Goal: Task Accomplishment & Management: Manage account settings

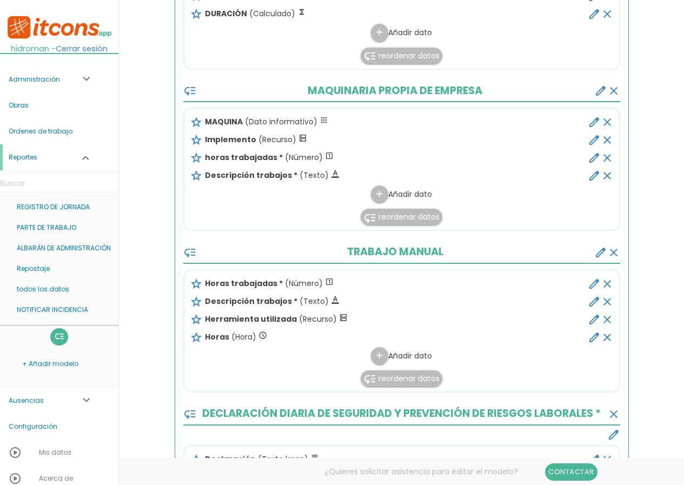
scroll to position [541, 0]
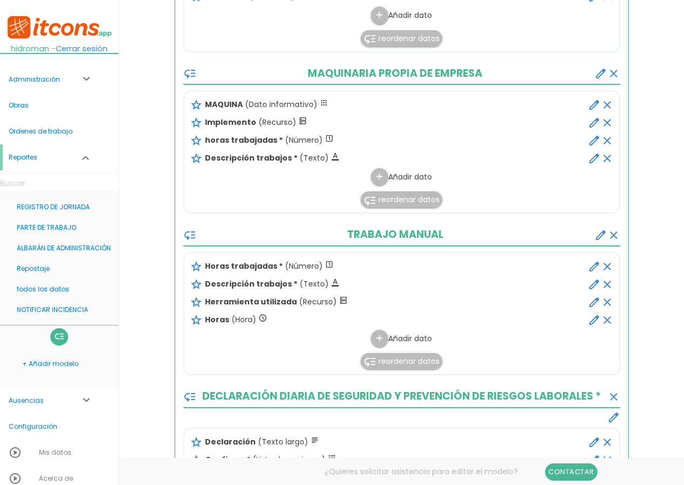
click at [591, 319] on icon "edit" at bounding box center [594, 320] width 13 height 13
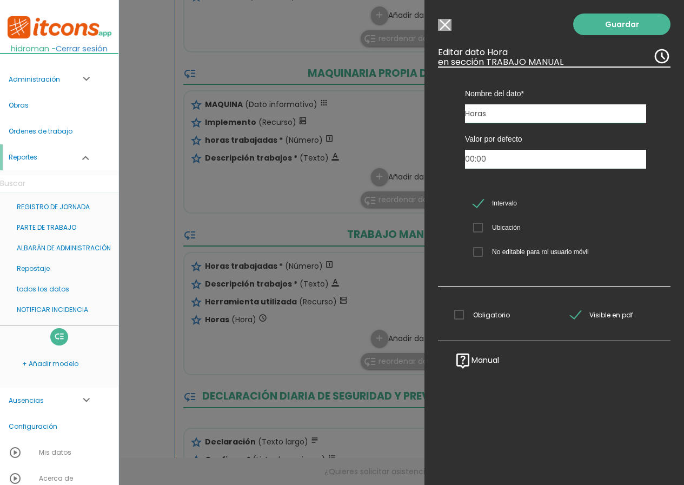
click at [447, 25] on input "Modelo sin Ordenes de trabajo" at bounding box center [445, 25] width 14 height 12
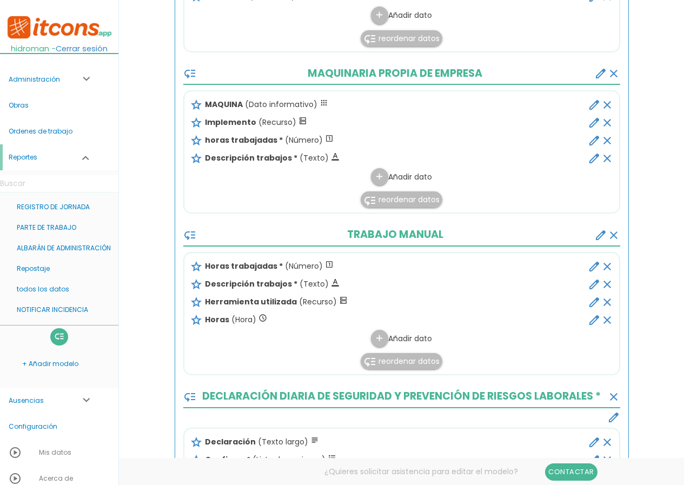
click at [415, 360] on span "reordenar datos" at bounding box center [408, 361] width 61 height 11
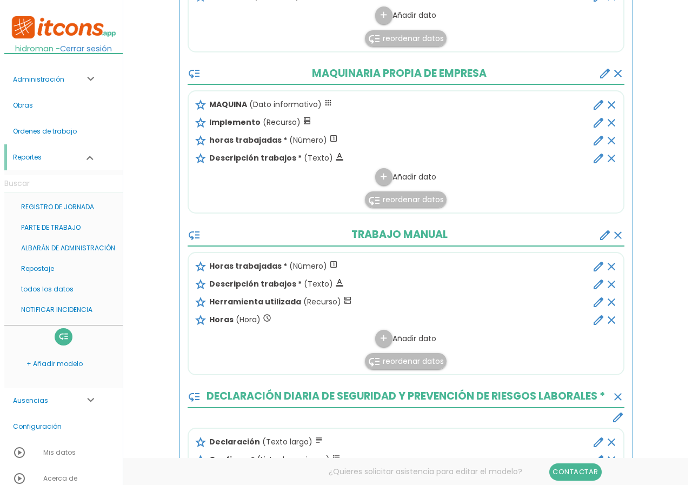
scroll to position [0, 0]
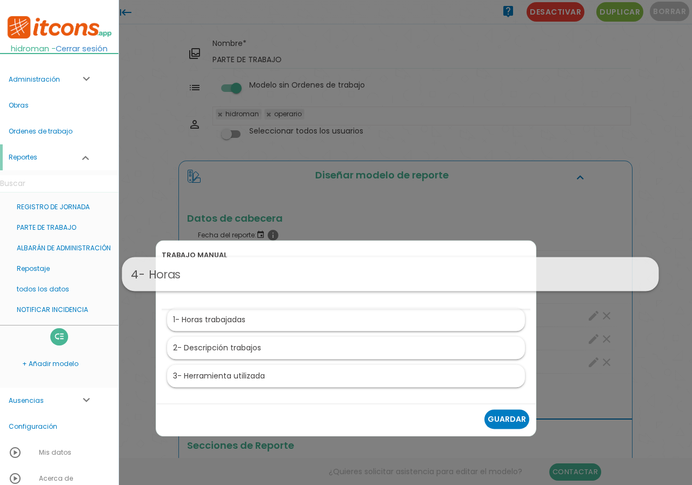
drag, startPoint x: 252, startPoint y: 369, endPoint x: 297, endPoint y: 267, distance: 111.4
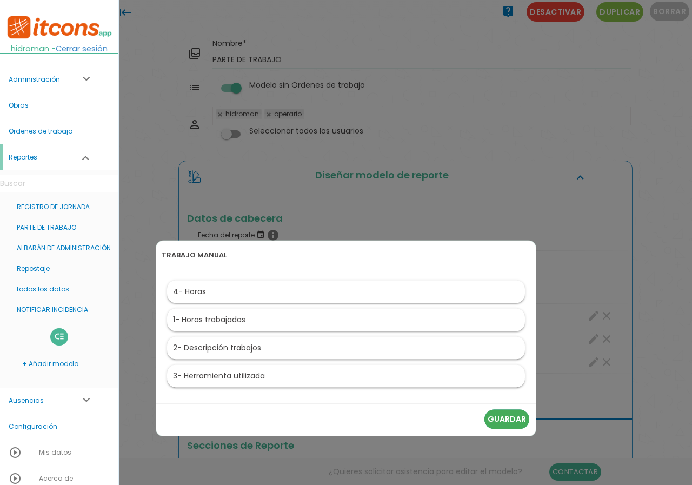
click at [509, 421] on link "Guardar" at bounding box center [506, 418] width 45 height 19
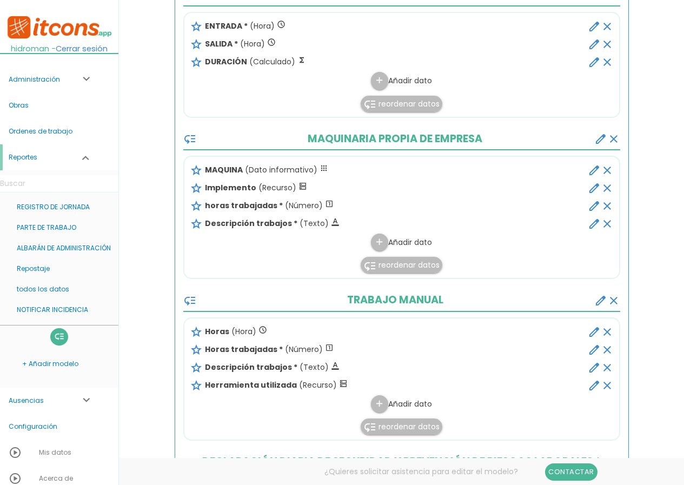
scroll to position [487, 0]
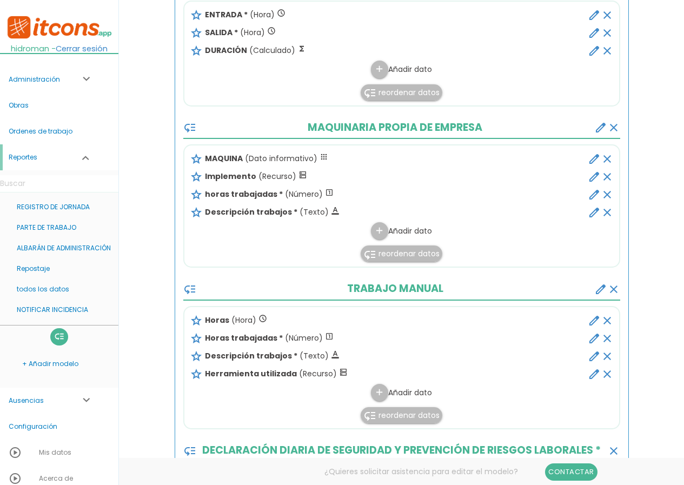
click at [593, 338] on icon "edit" at bounding box center [594, 338] width 13 height 13
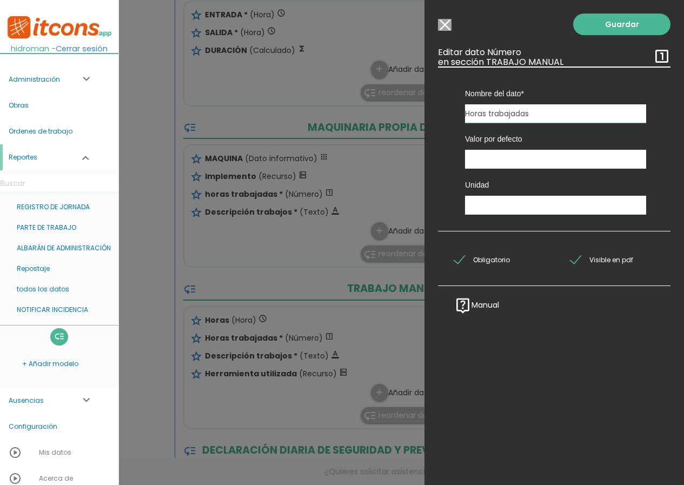
drag, startPoint x: 520, startPoint y: 105, endPoint x: 352, endPoint y: 85, distance: 169.3
click at [352, 85] on form "Guardar all_inbox Nombre PARTE DE TRABAJO list Tipos de Orden de trabajo Tipos …" at bounding box center [402, 449] width 454 height 1801
click at [448, 22] on input "Modelo sin Ordenes de trabajo" at bounding box center [445, 25] width 14 height 12
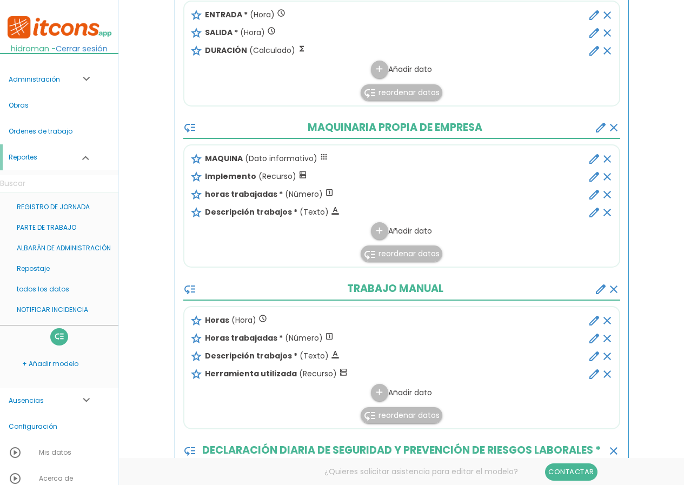
click at [609, 338] on icon "clear" at bounding box center [607, 338] width 13 height 13
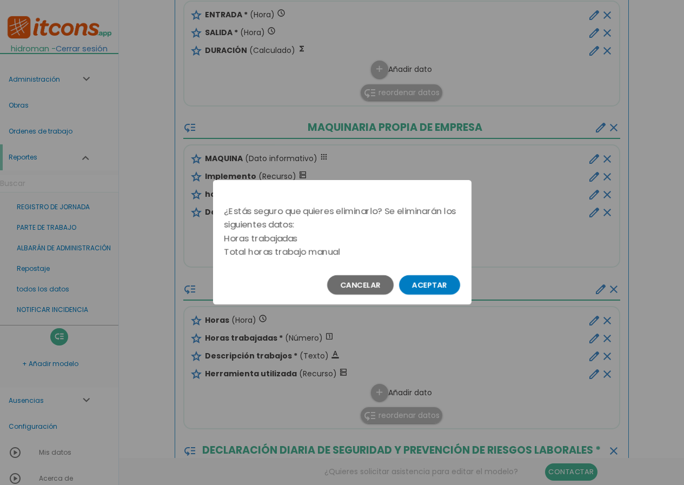
click at [441, 283] on button "Aceptar" at bounding box center [429, 284] width 61 height 19
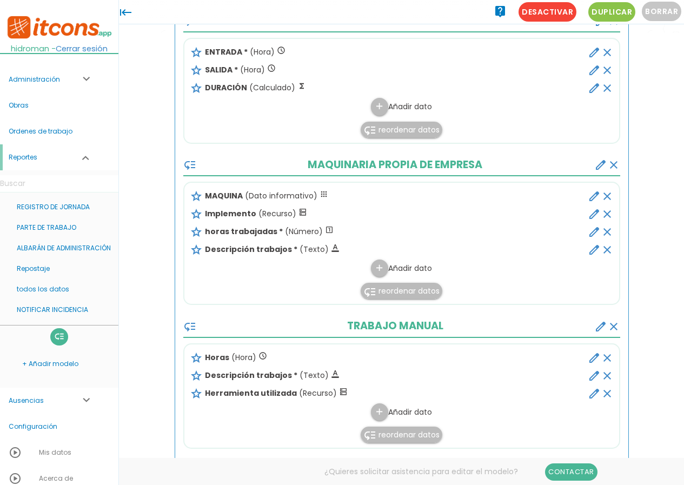
scroll to position [424, 0]
click at [594, 356] on icon "edit" at bounding box center [594, 358] width 13 height 13
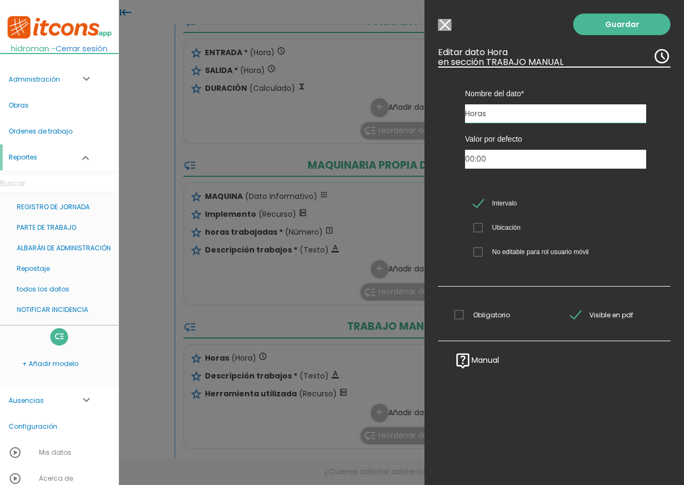
drag, startPoint x: 528, startPoint y: 109, endPoint x: 384, endPoint y: 99, distance: 143.6
click at [384, 99] on form "Guardar all_inbox Nombre PARTE DE TRABAJO list Tipos de Orden de trabajo Tipos …" at bounding box center [402, 466] width 454 height 1760
paste input "trabajadas"
type input "Horas trabajadas"
click at [610, 25] on link "Guardar" at bounding box center [621, 25] width 97 height 22
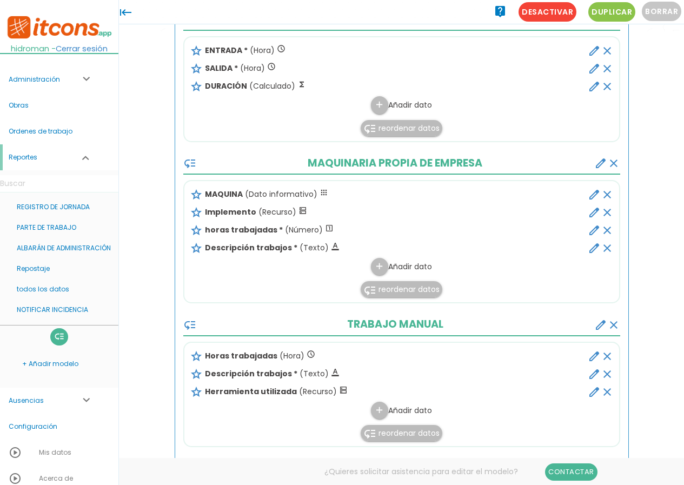
scroll to position [403, 0]
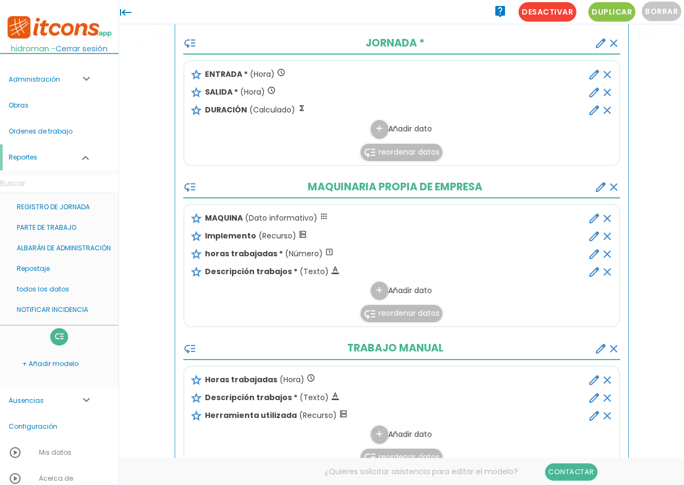
click at [593, 253] on icon "edit" at bounding box center [594, 254] width 13 height 13
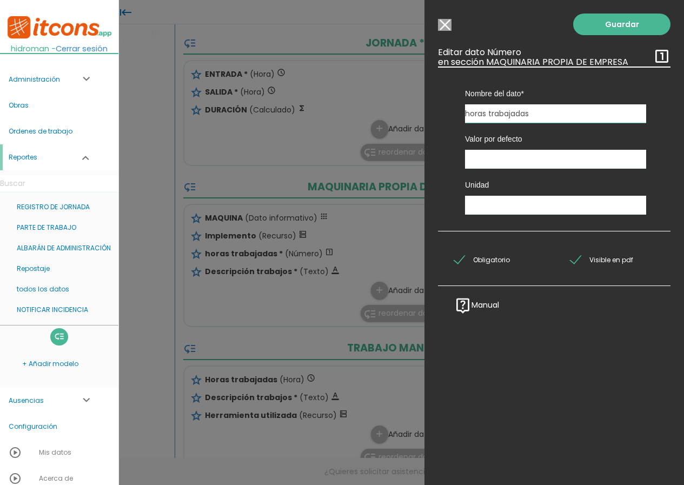
drag, startPoint x: 549, startPoint y: 115, endPoint x: 405, endPoint y: 99, distance: 145.3
click at [405, 99] on form "Guardar all_inbox Nombre PARTE DE TRABAJO list Tipos de Orden de trabajo Tipos …" at bounding box center [402, 488] width 454 height 1760
click at [443, 25] on input "Modelo sin Ordenes de trabajo" at bounding box center [445, 25] width 14 height 12
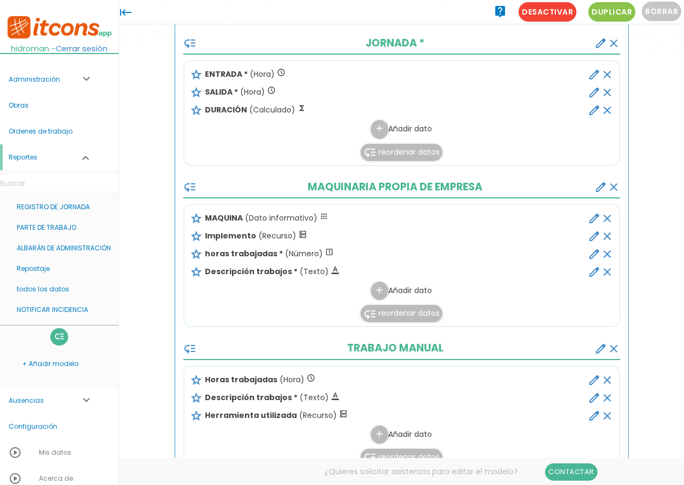
click at [607, 252] on icon "clear" at bounding box center [607, 254] width 13 height 13
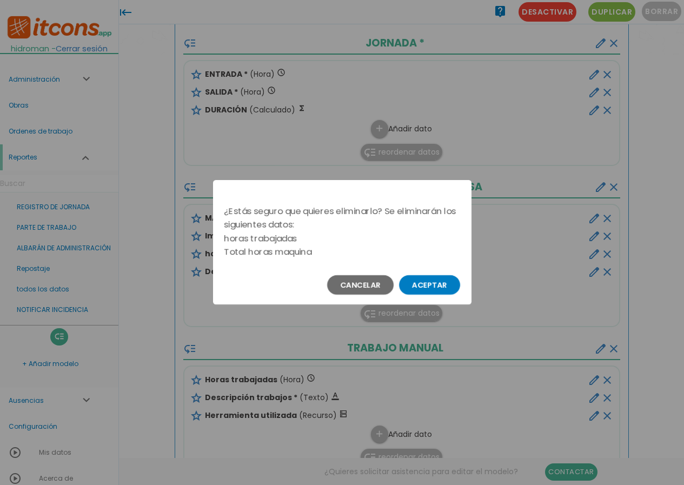
click at [423, 284] on button "Aceptar" at bounding box center [429, 284] width 61 height 19
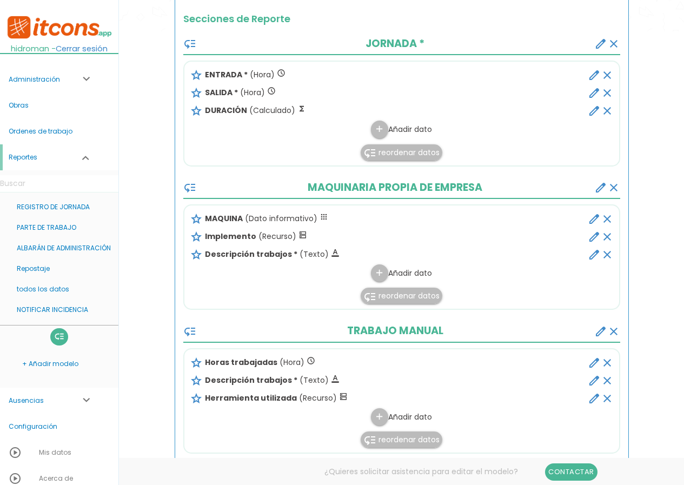
scroll to position [457, 0]
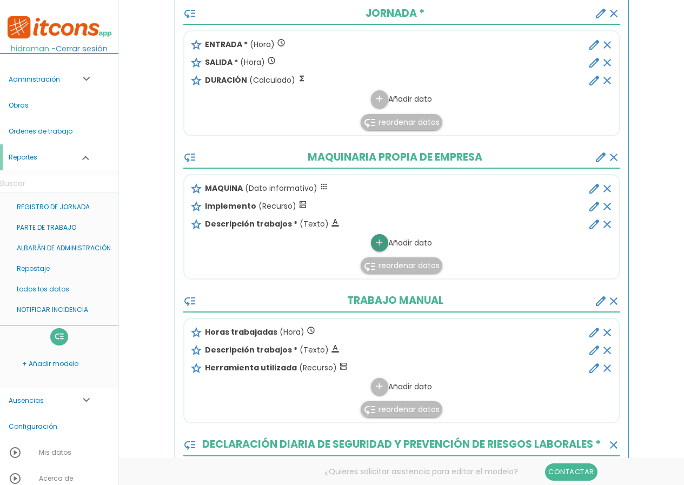
click at [378, 244] on icon "add" at bounding box center [379, 242] width 10 height 17
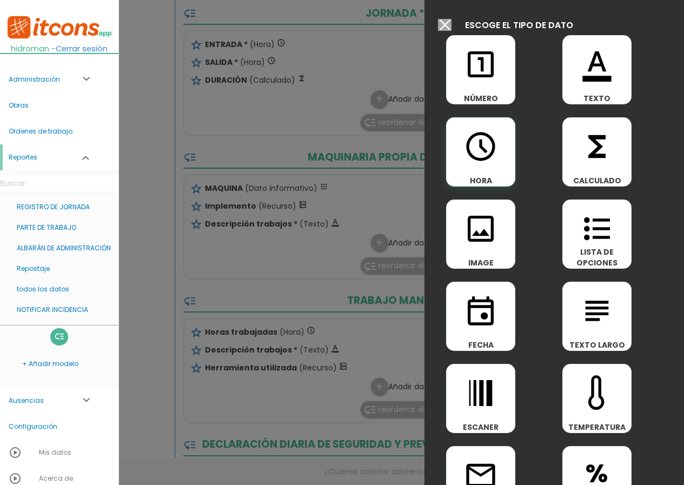
click at [478, 146] on icon "access_time" at bounding box center [480, 146] width 35 height 35
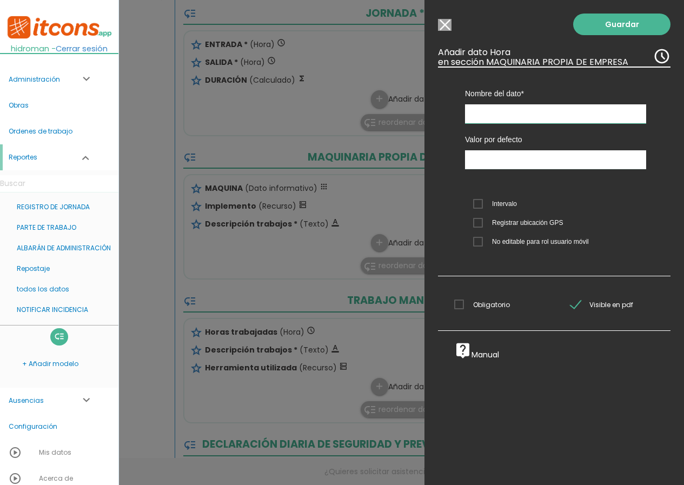
click at [493, 110] on input "text" at bounding box center [555, 113] width 181 height 19
paste input "Horas trabajadas"
type input "Horas trabajadas"
click at [475, 162] on input "11:20" at bounding box center [555, 159] width 181 height 19
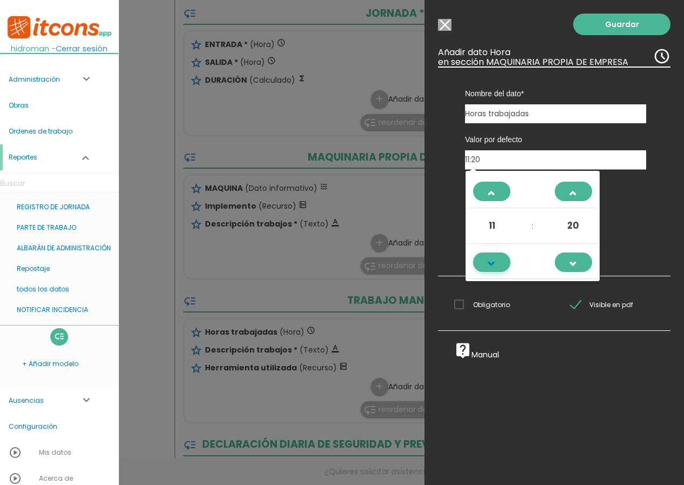
click at [481, 261] on span at bounding box center [491, 268] width 29 height 29
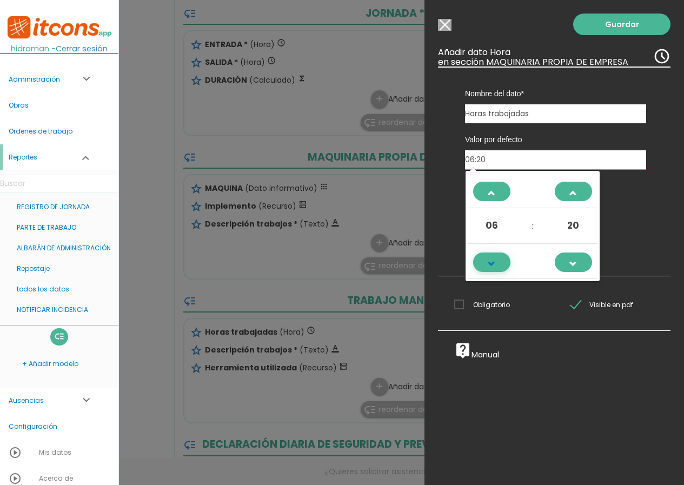
click at [481, 261] on span at bounding box center [491, 268] width 29 height 29
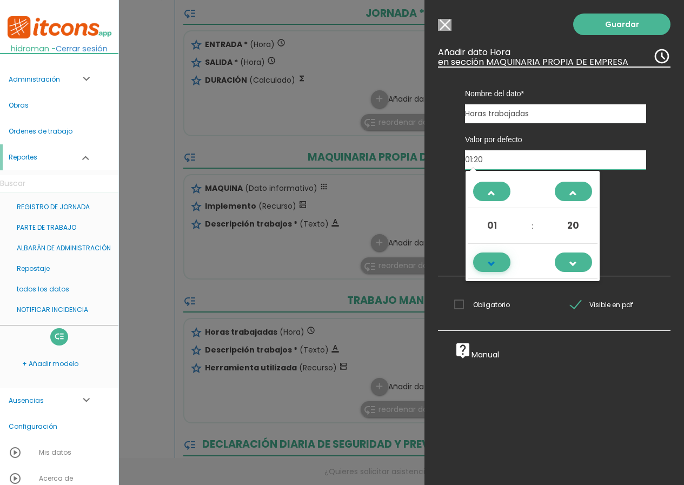
click at [481, 261] on span at bounding box center [491, 268] width 29 height 29
click at [567, 264] on span at bounding box center [572, 268] width 29 height 29
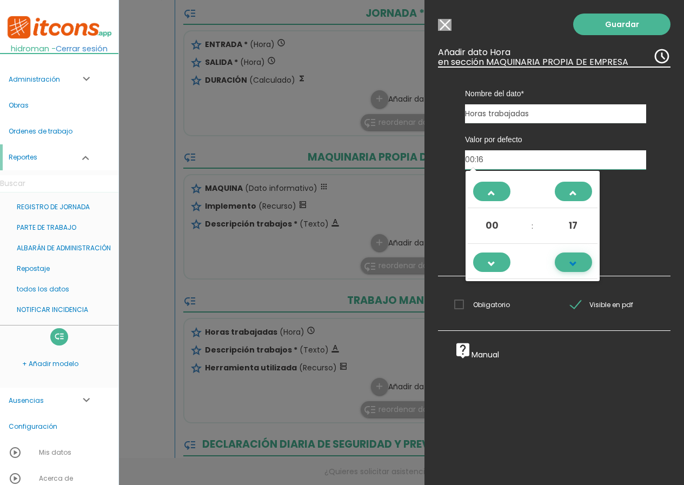
click at [567, 264] on span at bounding box center [572, 268] width 29 height 29
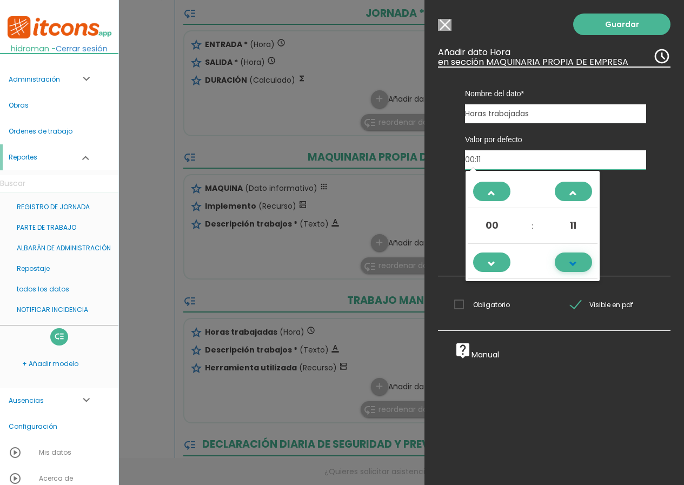
click at [567, 264] on span at bounding box center [572, 268] width 29 height 29
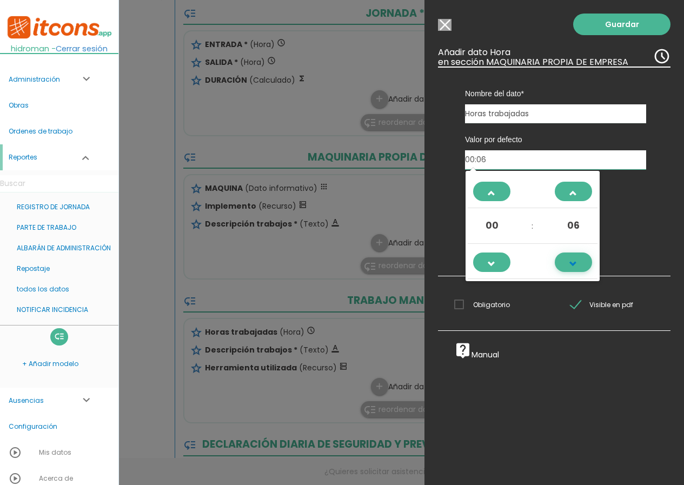
click at [567, 264] on span at bounding box center [572, 268] width 29 height 29
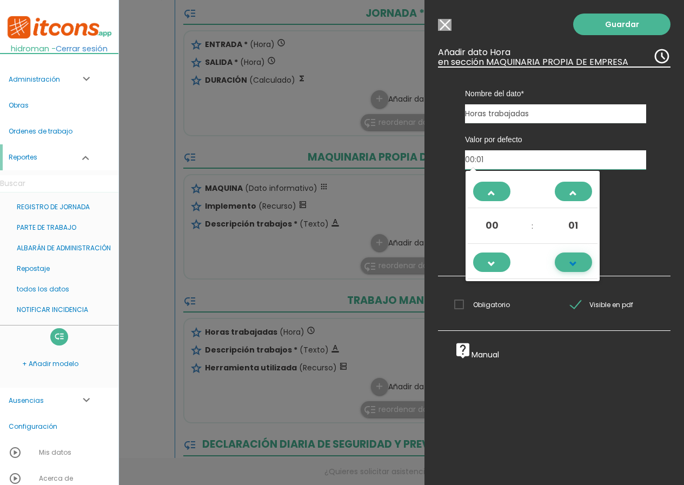
click at [567, 264] on span at bounding box center [572, 268] width 29 height 29
type input "00:00"
click at [623, 222] on label "Registrar ubicación GPS" at bounding box center [559, 223] width 173 height 14
click at [0, 0] on input "Registrar ubicación GPS" at bounding box center [0, 0] width 0 height 0
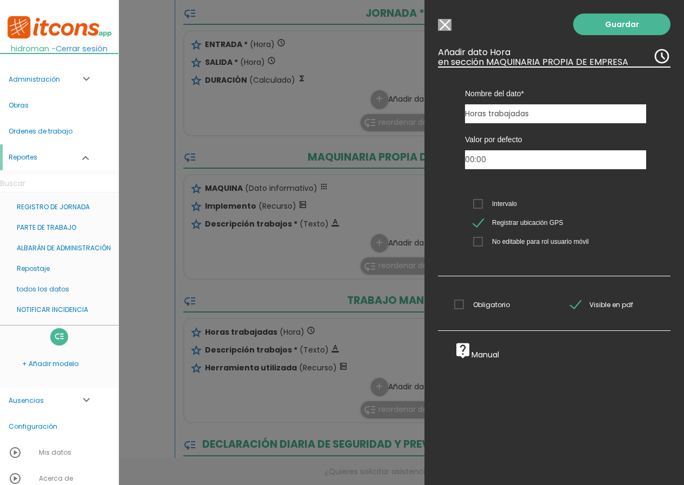
click at [478, 201] on span "Intervalo" at bounding box center [495, 204] width 44 height 14
click at [0, 0] on input "Intervalo" at bounding box center [0, 0] width 0 height 0
click at [456, 308] on span "Obligatorio" at bounding box center [482, 305] width 56 height 14
click at [0, 0] on input "Obligatorio" at bounding box center [0, 0] width 0 height 0
click at [593, 21] on link "Guardar" at bounding box center [621, 25] width 97 height 22
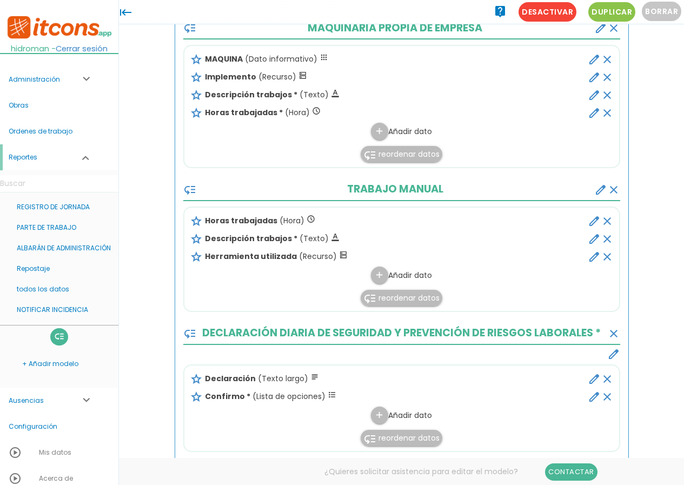
scroll to position [508, 0]
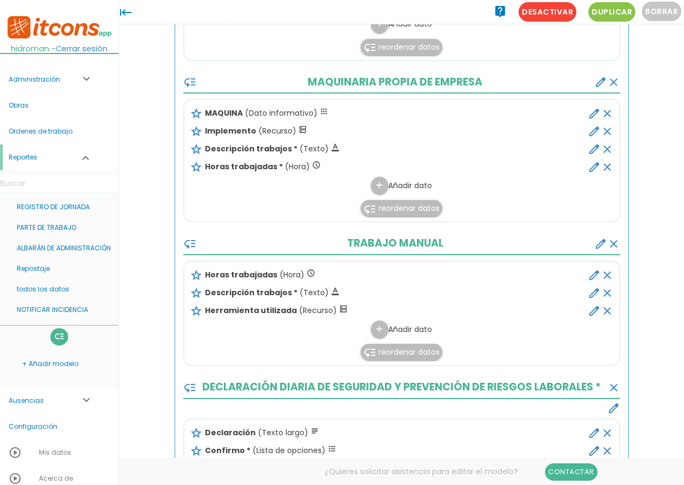
click at [597, 273] on icon "edit" at bounding box center [594, 275] width 13 height 13
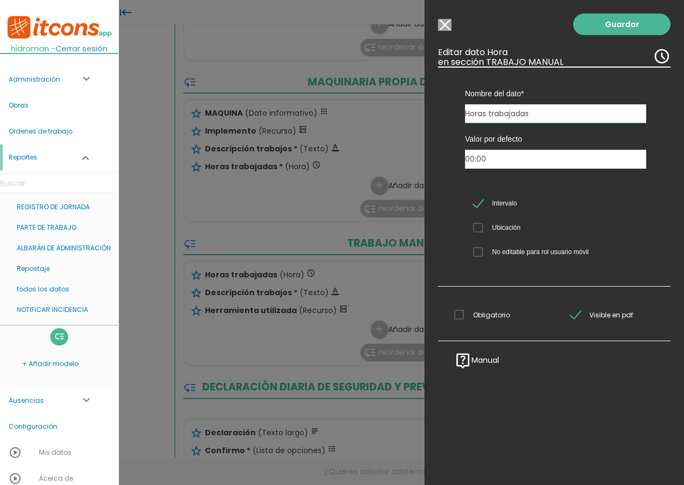
click at [478, 230] on span "Ubicación" at bounding box center [497, 228] width 48 height 14
click at [0, 0] on input "Ubicación" at bounding box center [0, 0] width 0 height 0
click at [477, 230] on span "Ubicación" at bounding box center [497, 228] width 48 height 14
click at [0, 0] on input "Ubicación" at bounding box center [0, 0] width 0 height 0
click at [603, 27] on link "Guardar" at bounding box center [621, 25] width 97 height 22
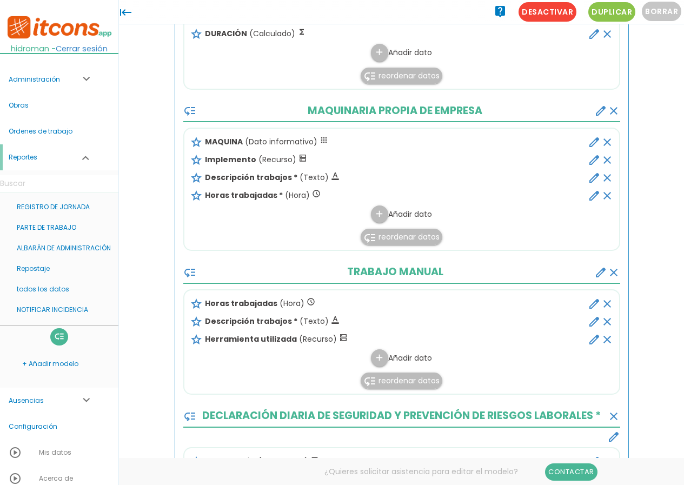
click at [588, 305] on icon "edit" at bounding box center [594, 303] width 13 height 13
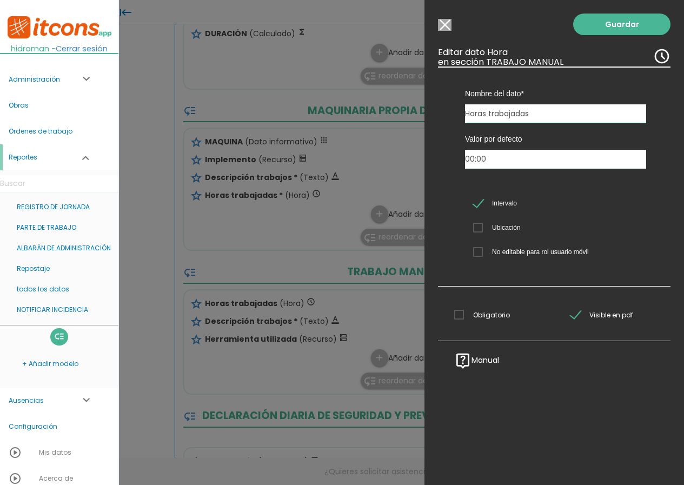
click at [462, 313] on span "Obligatorio" at bounding box center [482, 315] width 56 height 14
click at [0, 0] on input "Obligatorio" at bounding box center [0, 0] width 0 height 0
click at [629, 25] on link "Guardar" at bounding box center [621, 25] width 97 height 22
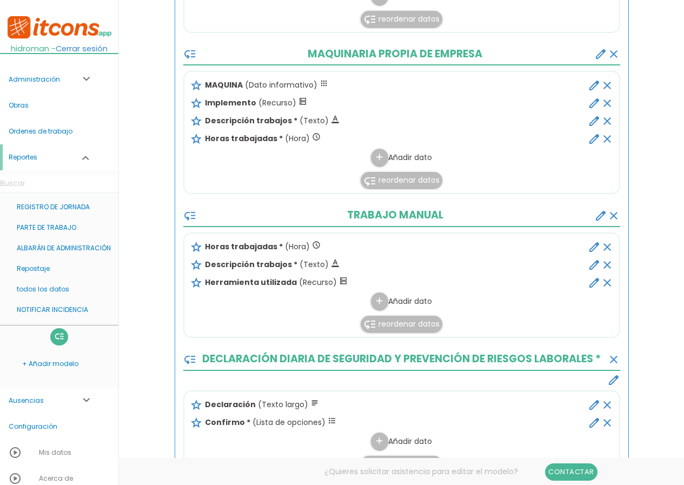
scroll to position [616, 0]
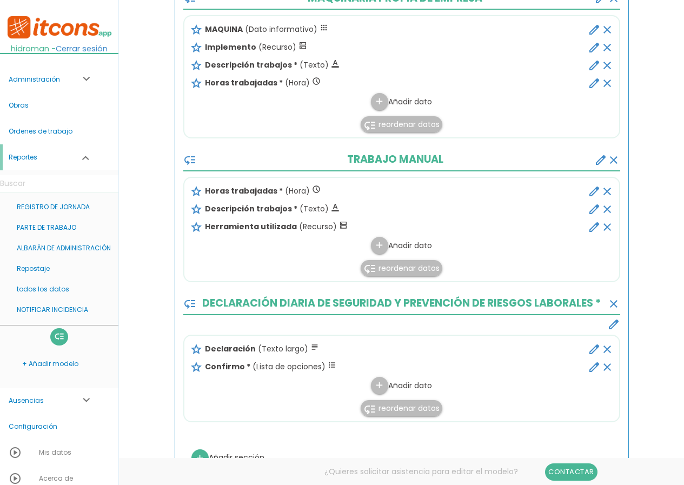
click at [593, 188] on icon "edit" at bounding box center [594, 191] width 13 height 13
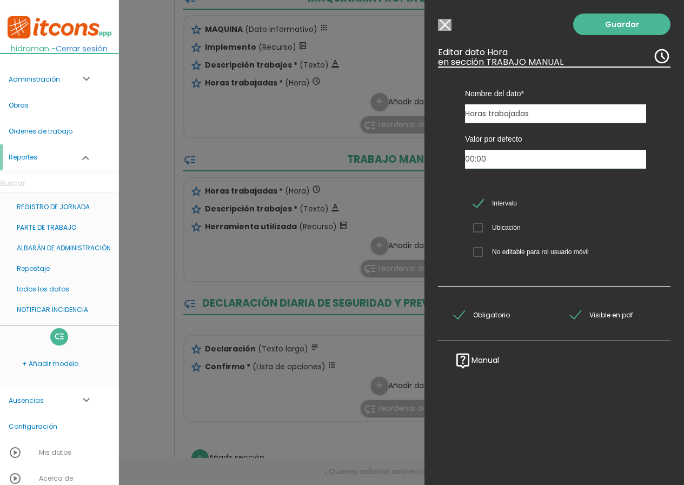
click at [439, 21] on input "Modelo sin Ordenes de trabajo" at bounding box center [445, 25] width 14 height 12
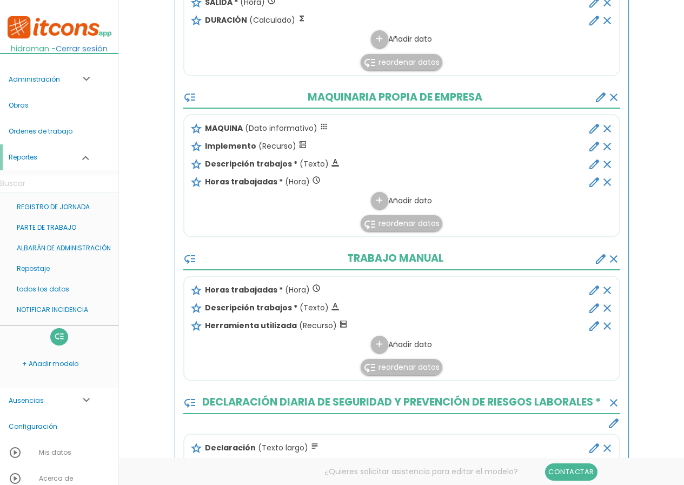
scroll to position [508, 0]
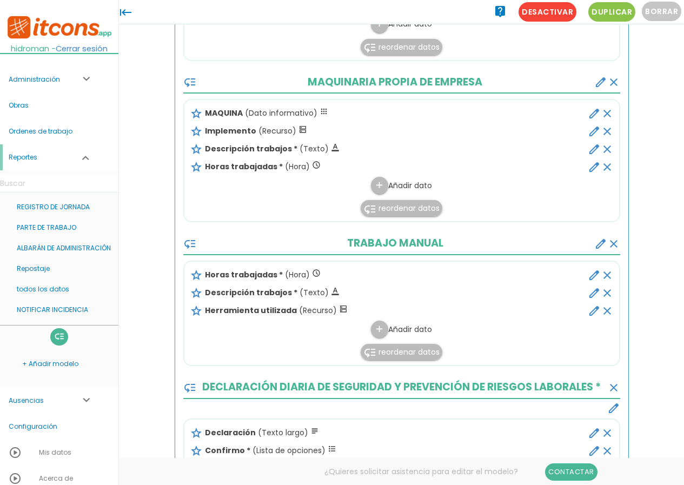
click at [589, 170] on icon "edit" at bounding box center [594, 167] width 13 height 13
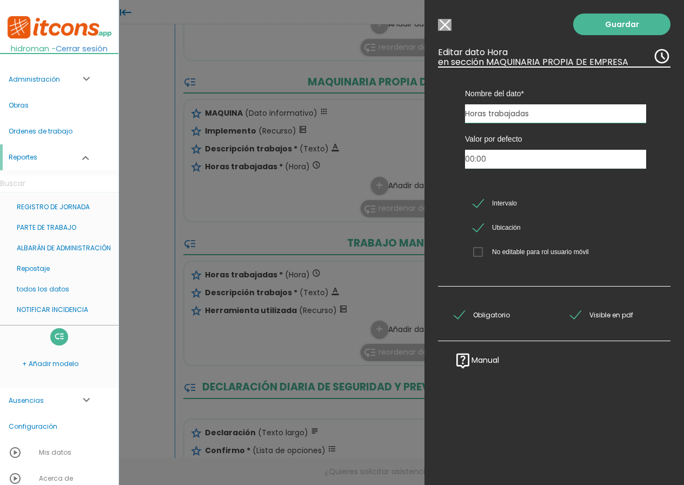
click at [483, 224] on span "Ubicación" at bounding box center [497, 228] width 48 height 14
click at [0, 0] on input "Ubicación" at bounding box center [0, 0] width 0 height 0
click at [603, 28] on link "Guardar" at bounding box center [621, 25] width 97 height 22
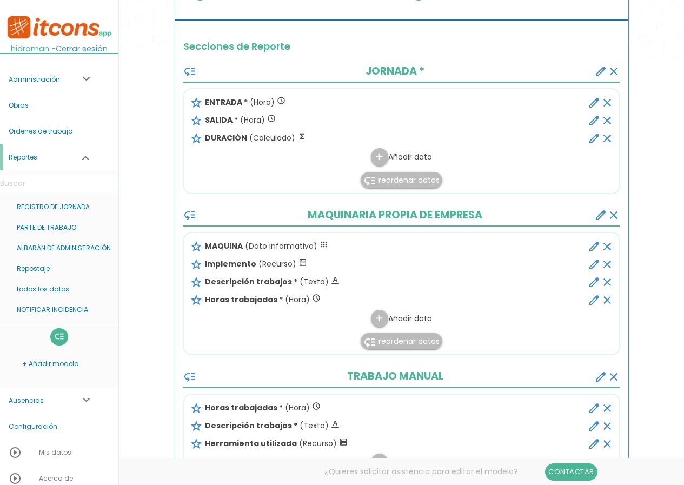
click at [410, 339] on span "reordenar datos" at bounding box center [408, 341] width 61 height 11
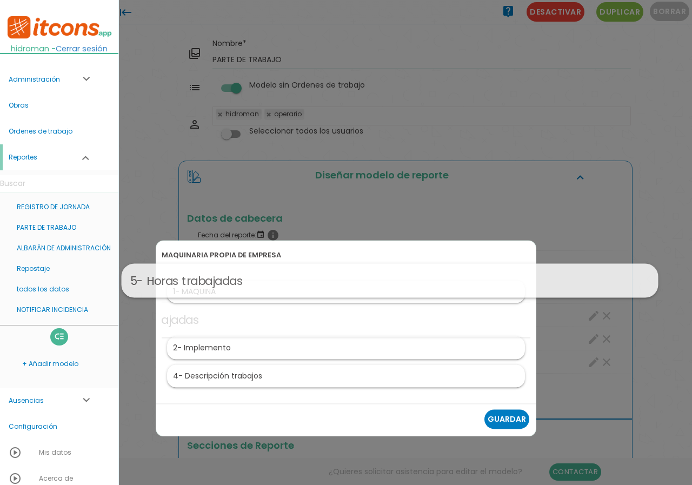
drag, startPoint x: 265, startPoint y: 371, endPoint x: 314, endPoint y: 280, distance: 103.8
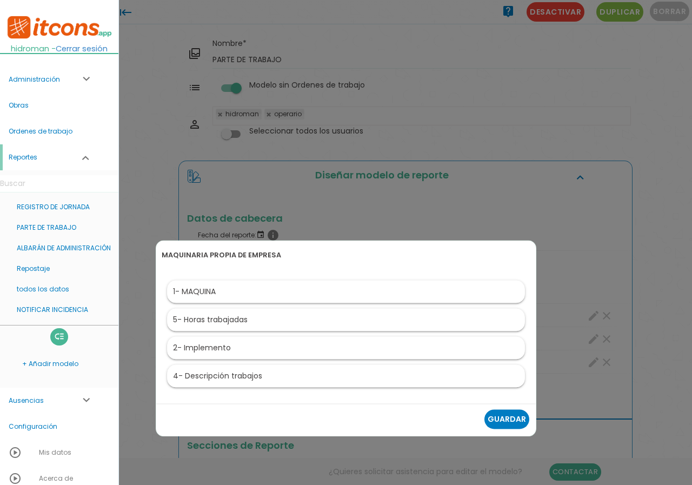
click at [505, 421] on link "Guardar" at bounding box center [506, 418] width 45 height 19
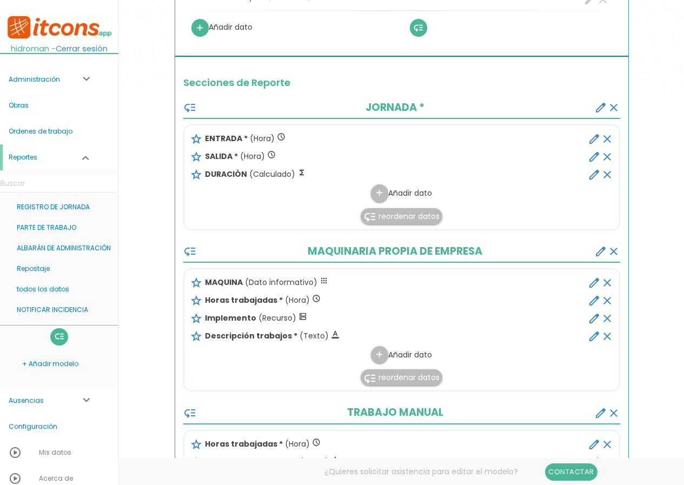
scroll to position [433, 0]
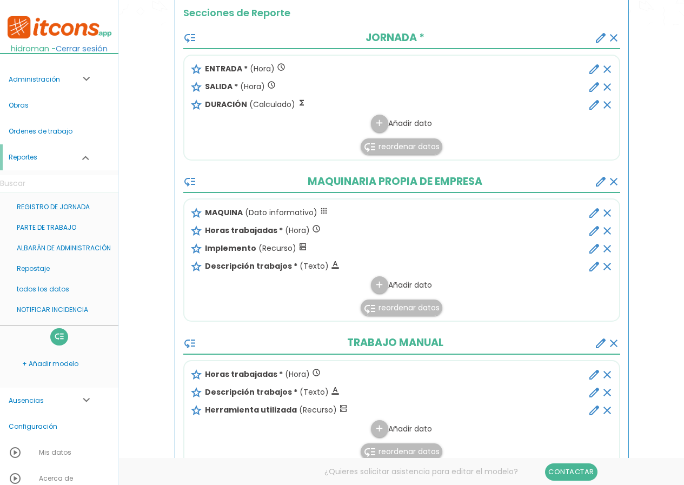
click at [389, 310] on span "reordenar datos" at bounding box center [408, 307] width 61 height 11
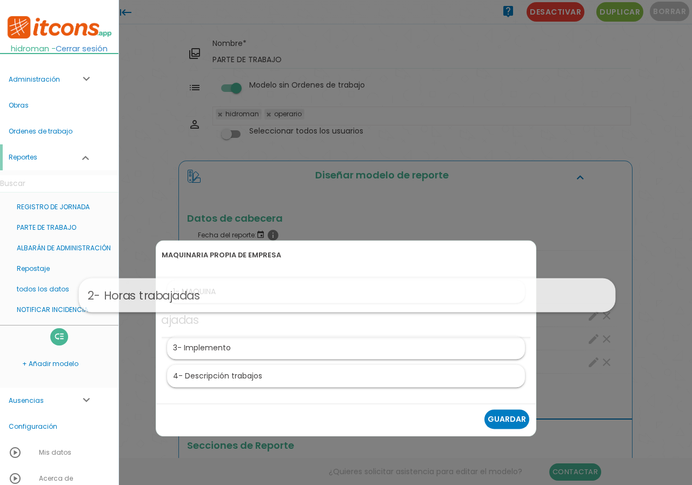
drag, startPoint x: 388, startPoint y: 324, endPoint x: 389, endPoint y: 300, distance: 24.4
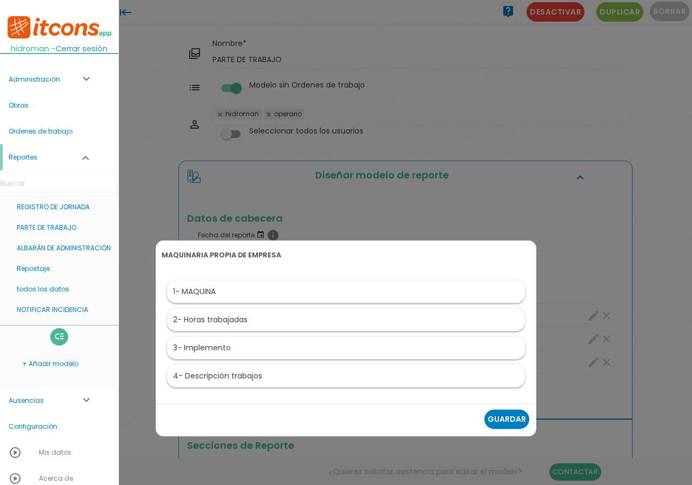
drag, startPoint x: 223, startPoint y: 294, endPoint x: 219, endPoint y: 277, distance: 17.2
click at [219, 277] on li "MAQUINARIA PROPIA DE EMPRESA Research Strategy Inspiration Execution 1 - MAQUIN…" at bounding box center [346, 321] width 369 height 141
click at [450, 184] on div at bounding box center [346, 182] width 692 height 606
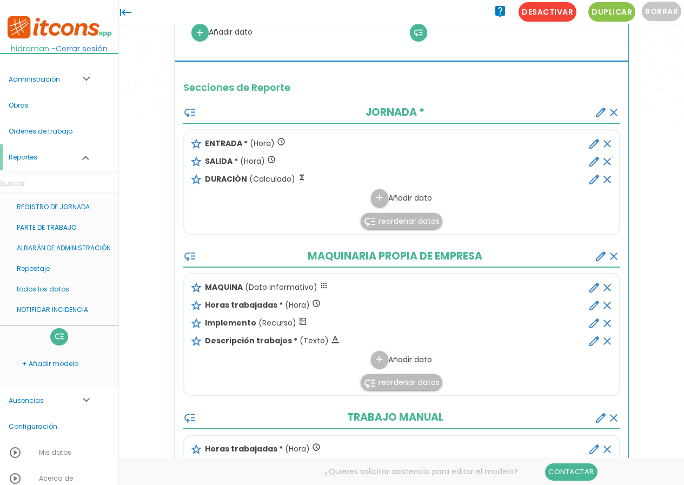
scroll to position [324, 0]
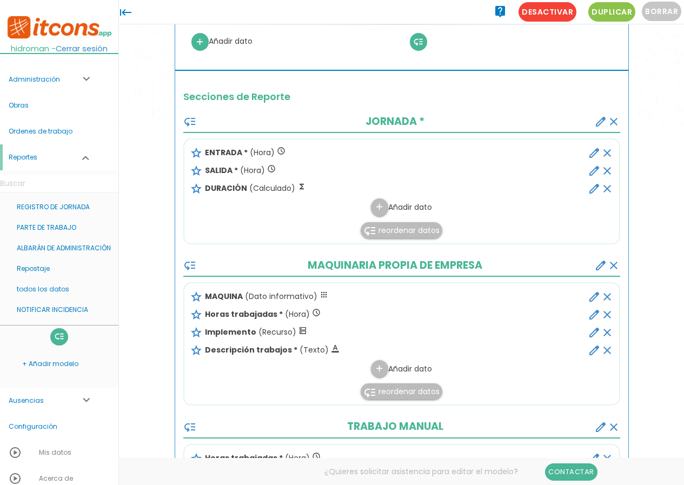
click at [589, 314] on icon "edit" at bounding box center [594, 314] width 13 height 13
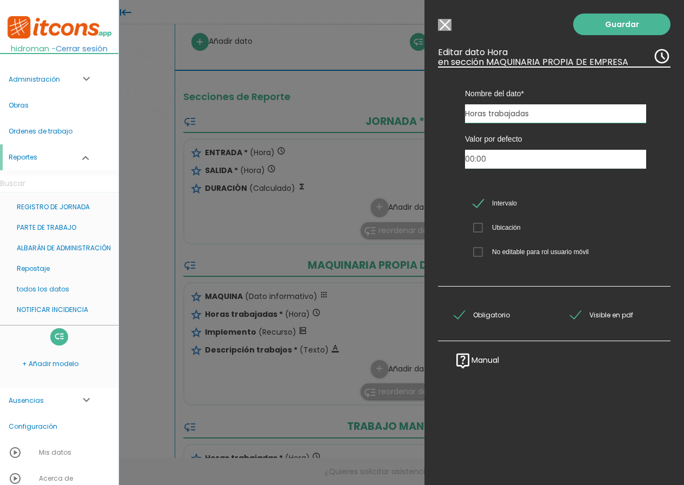
click at [448, 26] on input "Modelo sin Ordenes de trabajo" at bounding box center [445, 25] width 14 height 12
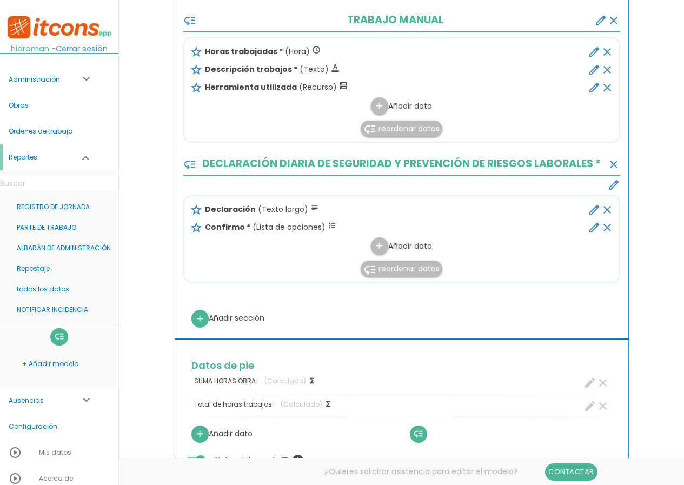
scroll to position [865, 0]
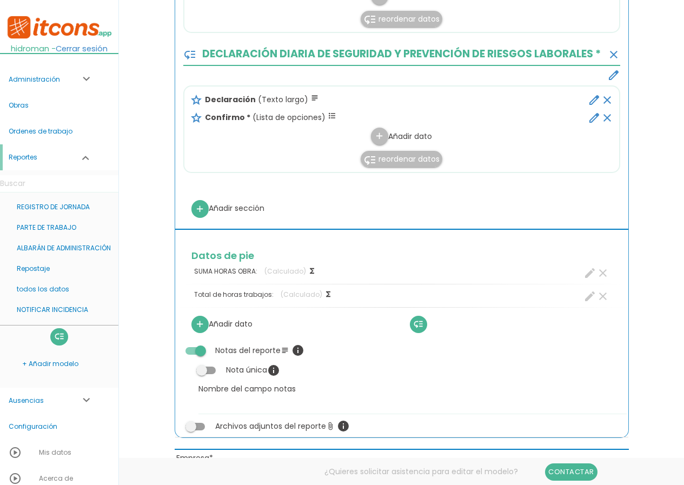
click at [585, 274] on icon "create" at bounding box center [589, 273] width 13 height 13
select select "3"
select select "JORNADA_pos3"
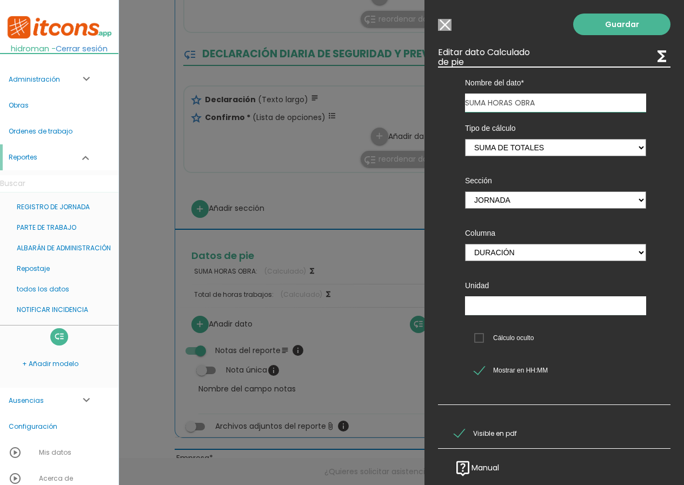
click at [447, 23] on input "Modelo sin Ordenes de trabajo" at bounding box center [445, 25] width 14 height 12
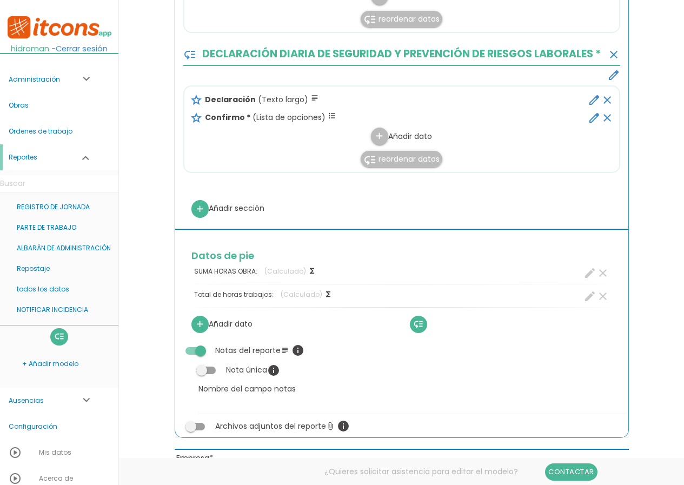
click at [584, 298] on icon "create" at bounding box center [589, 296] width 13 height 13
select select "+"
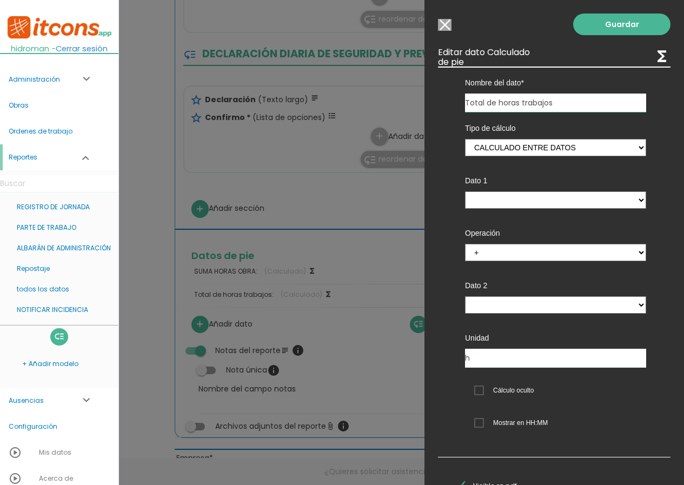
click at [449, 31] on input "Modelo sin Ordenes de trabajo" at bounding box center [445, 25] width 14 height 12
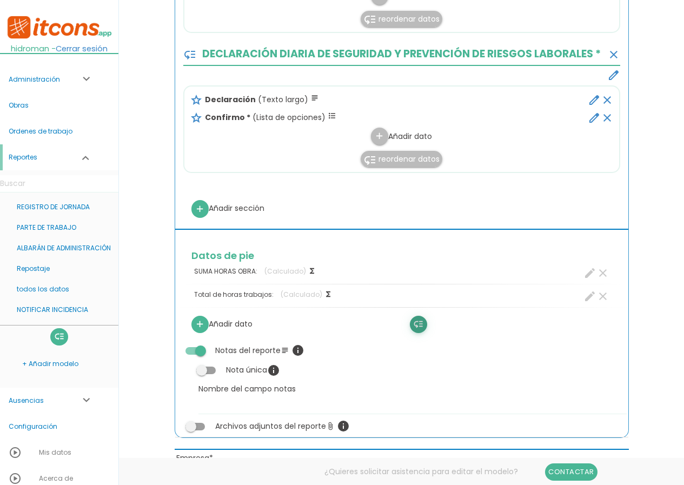
click at [423, 321] on icon "low_priority" at bounding box center [418, 324] width 10 height 17
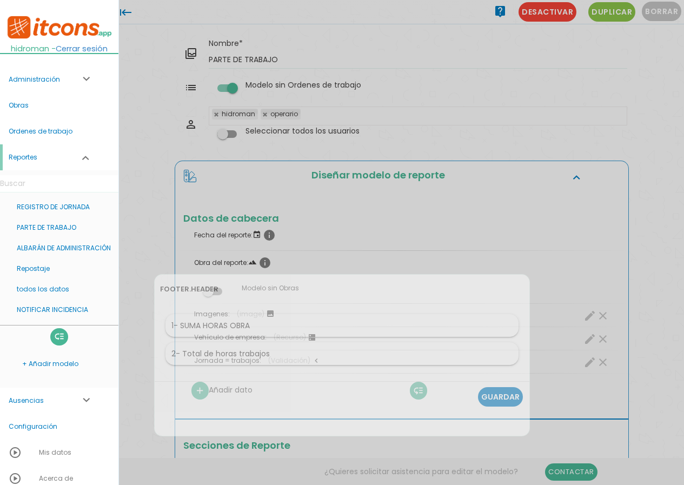
scroll to position [0, 0]
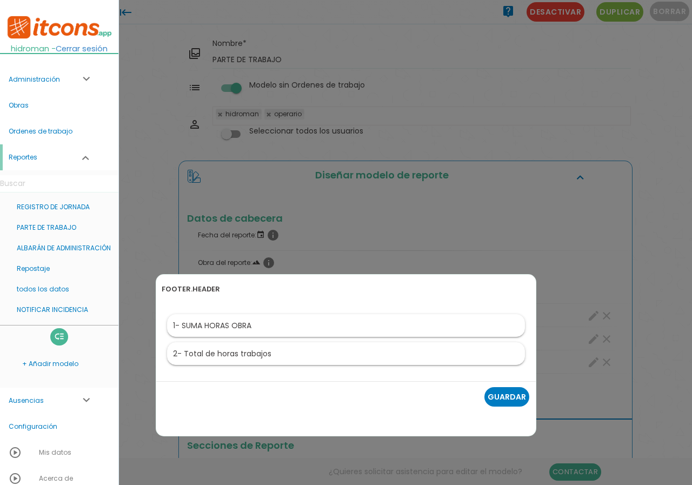
click at [561, 367] on div at bounding box center [346, 182] width 692 height 606
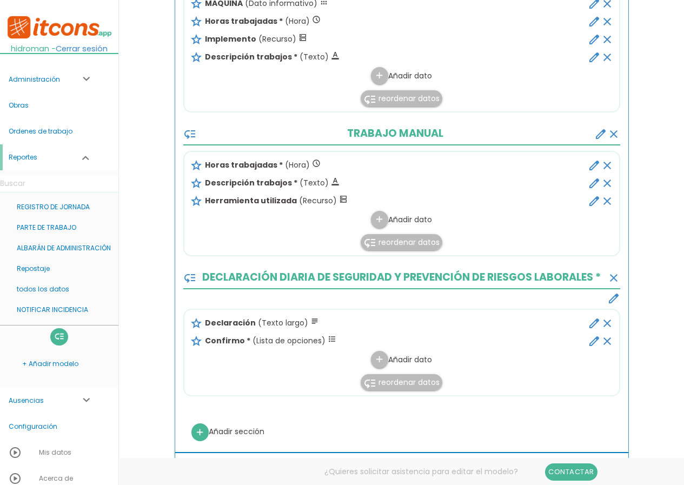
scroll to position [811, 0]
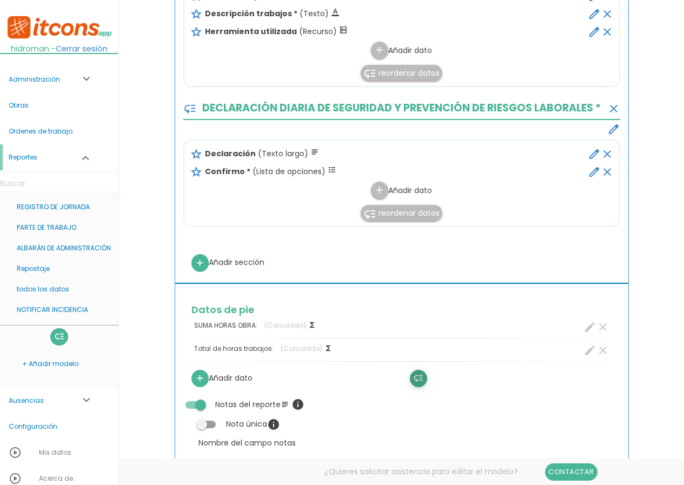
click at [418, 378] on icon "low_priority" at bounding box center [418, 378] width 10 height 17
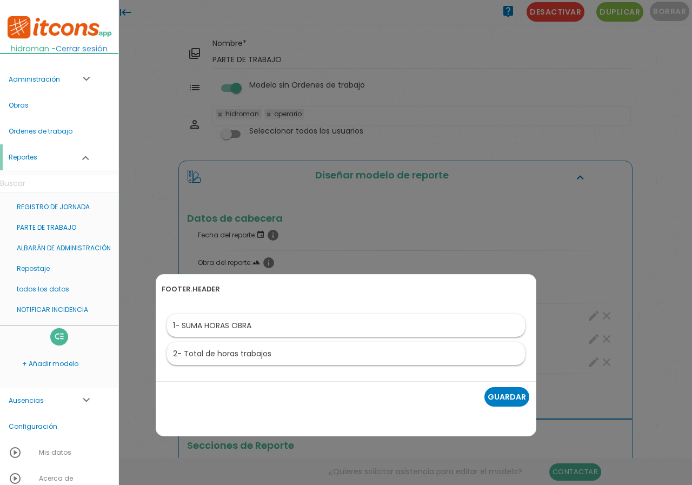
click at [438, 457] on div at bounding box center [346, 182] width 692 height 606
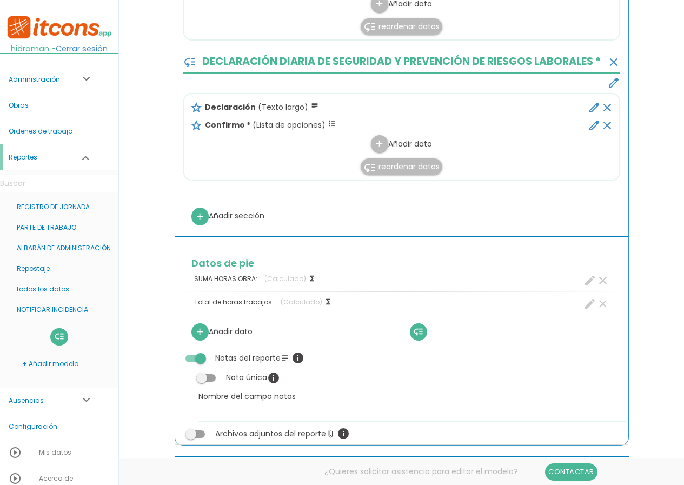
scroll to position [865, 0]
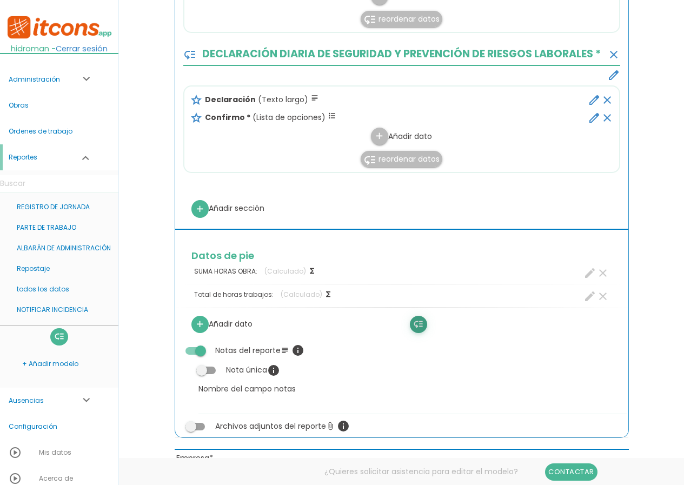
click at [420, 325] on icon "low_priority" at bounding box center [418, 324] width 10 height 17
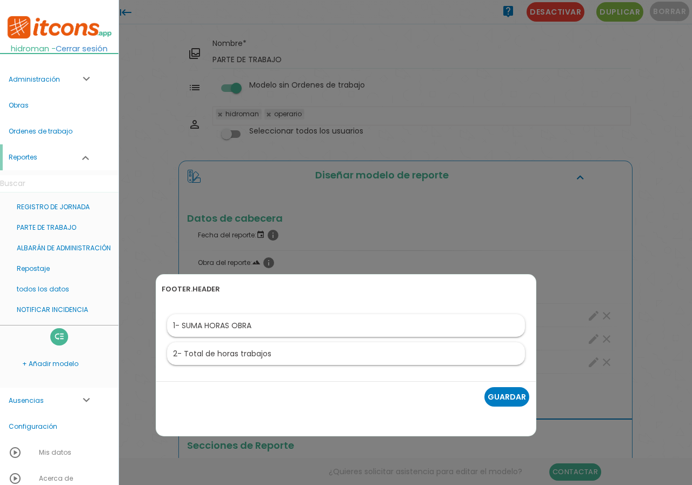
click at [597, 407] on div at bounding box center [346, 182] width 692 height 606
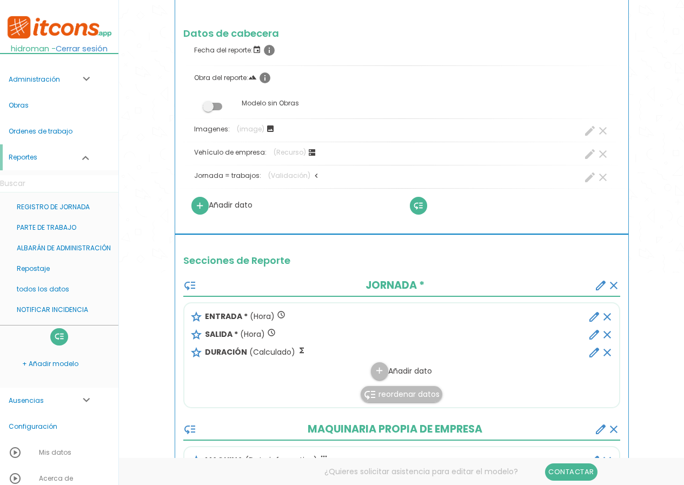
scroll to position [54, 0]
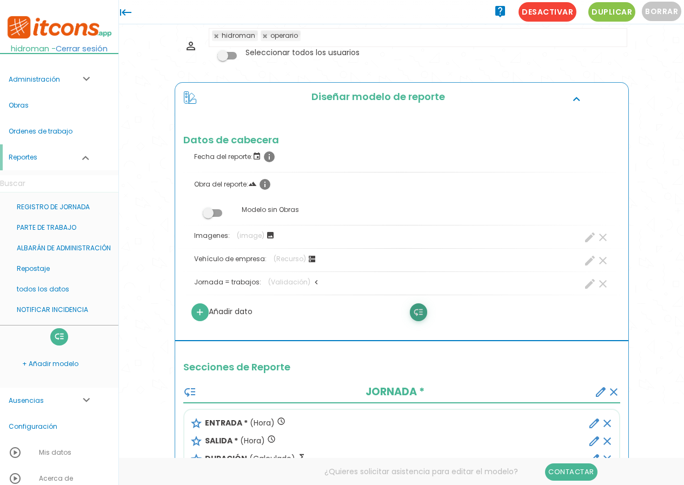
click at [423, 317] on icon "low_priority" at bounding box center [418, 312] width 10 height 17
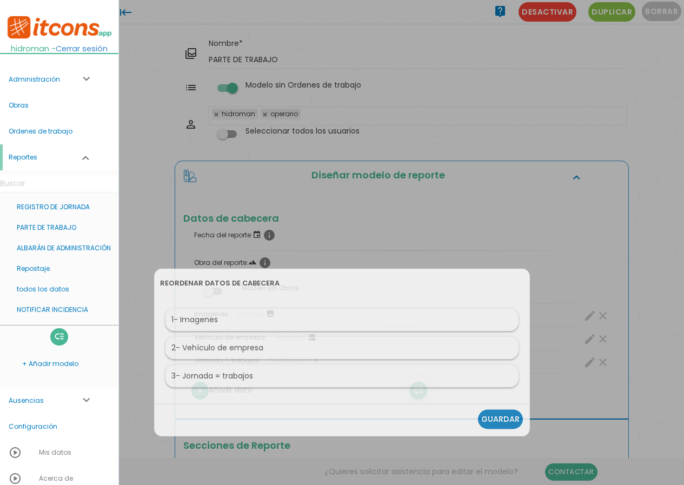
scroll to position [0, 0]
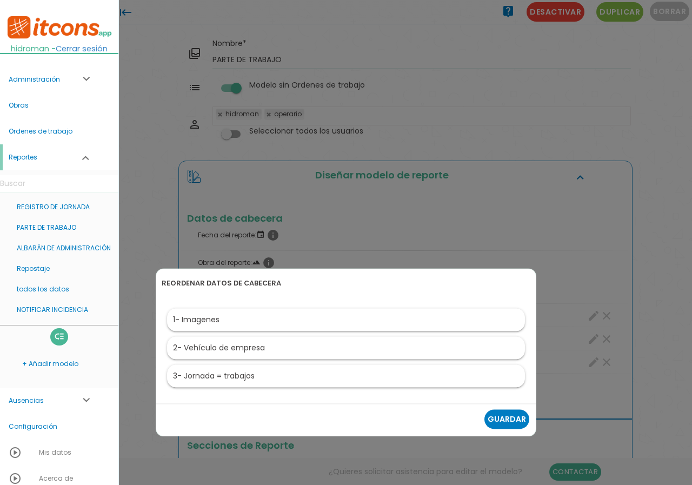
click at [356, 252] on div at bounding box center [346, 182] width 692 height 606
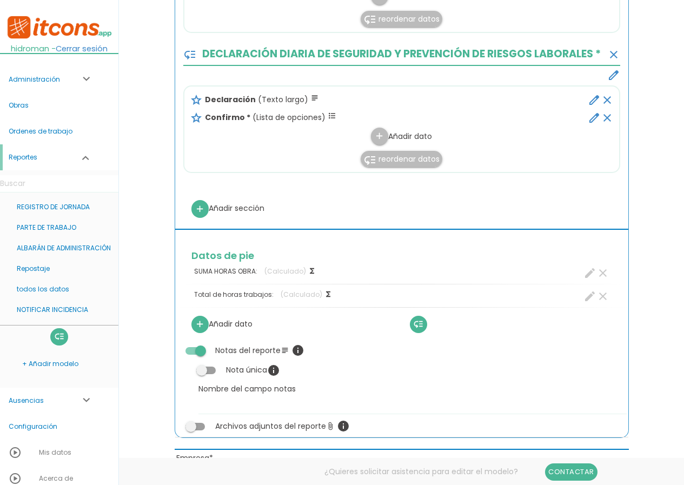
scroll to position [919, 0]
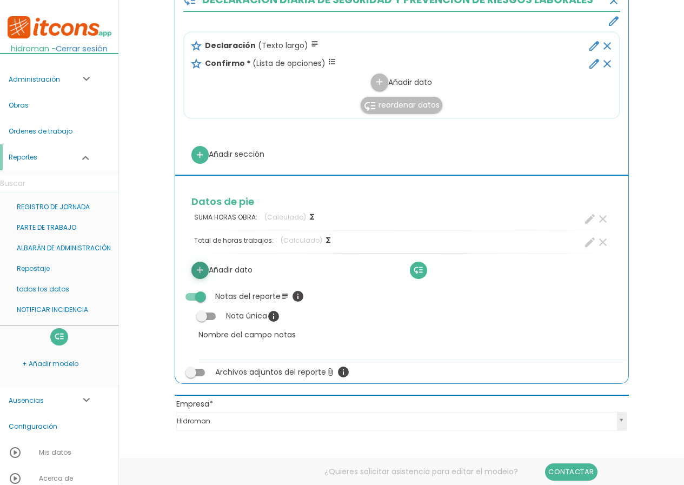
click at [201, 272] on icon "add" at bounding box center [200, 270] width 10 height 17
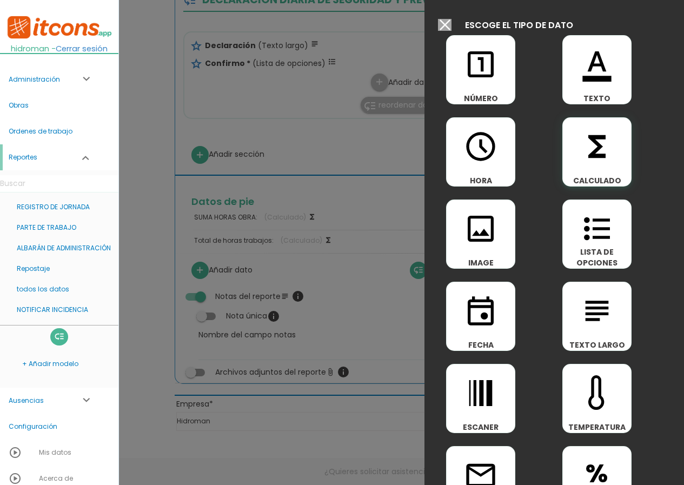
click at [593, 159] on icon "functions" at bounding box center [597, 146] width 35 height 35
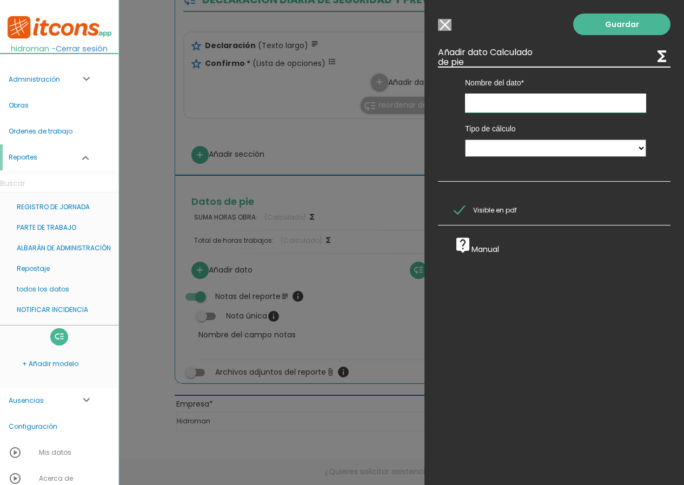
click at [494, 105] on input "text" at bounding box center [555, 103] width 181 height 19
click at [527, 157] on select "Suma de totales Calculado entre datos" at bounding box center [555, 147] width 181 height 17
drag, startPoint x: 527, startPoint y: 156, endPoint x: 481, endPoint y: 82, distance: 87.2
click at [527, 154] on select "Suma de totales Calculado entre datos" at bounding box center [555, 147] width 181 height 17
click at [445, 28] on input "Modelo sin Ordenes de trabajo" at bounding box center [445, 25] width 14 height 12
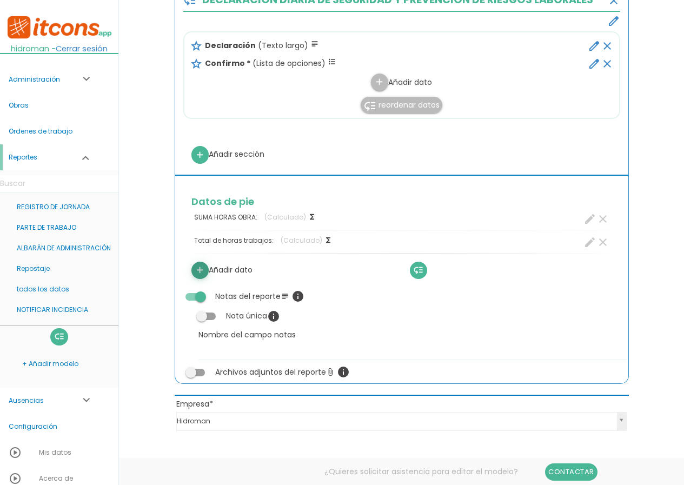
click at [204, 269] on icon "add" at bounding box center [200, 270] width 10 height 17
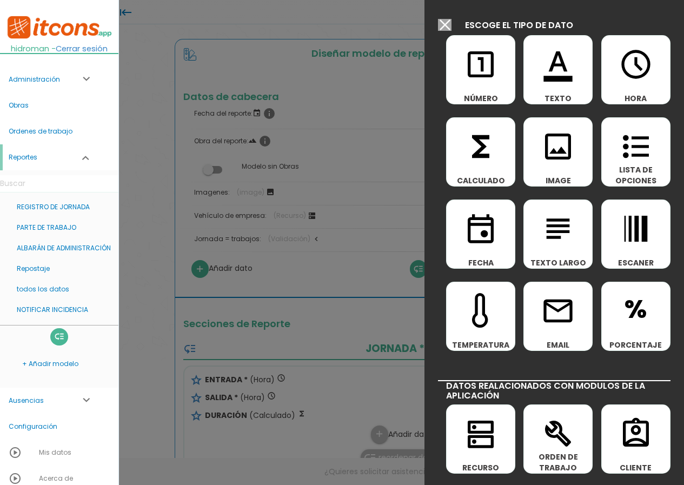
scroll to position [0, 0]
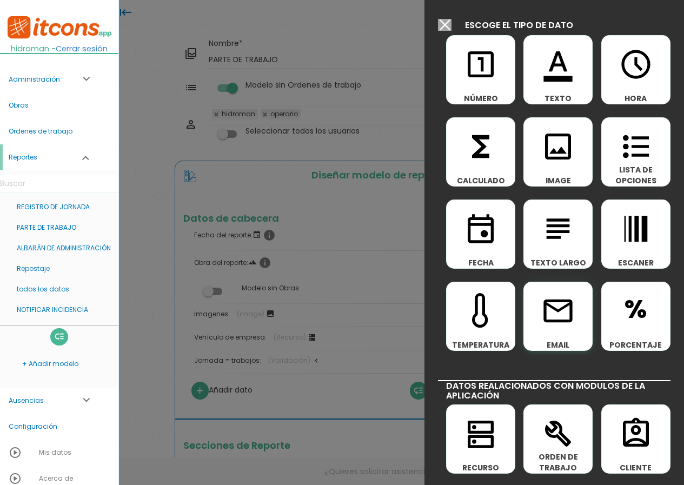
click at [545, 294] on icon "email" at bounding box center [558, 311] width 35 height 35
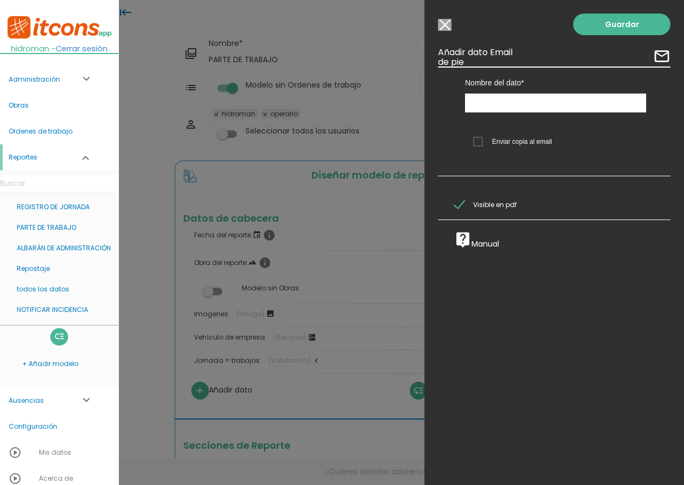
click at [444, 28] on input "Modelo sin Ordenes de trabajo" at bounding box center [445, 25] width 14 height 12
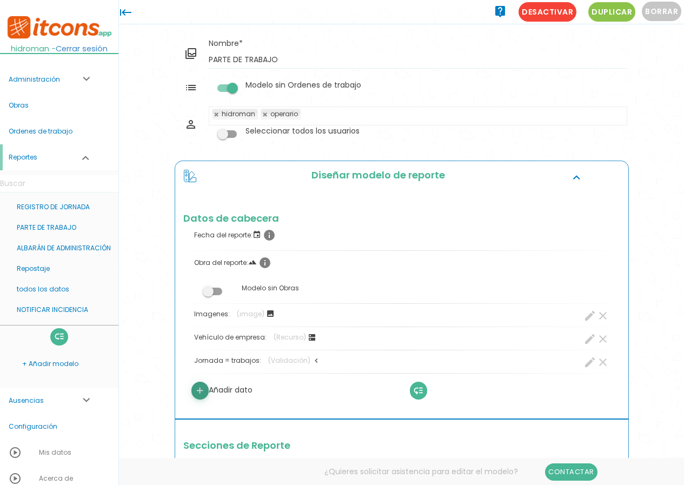
click at [201, 395] on icon "add" at bounding box center [200, 390] width 10 height 17
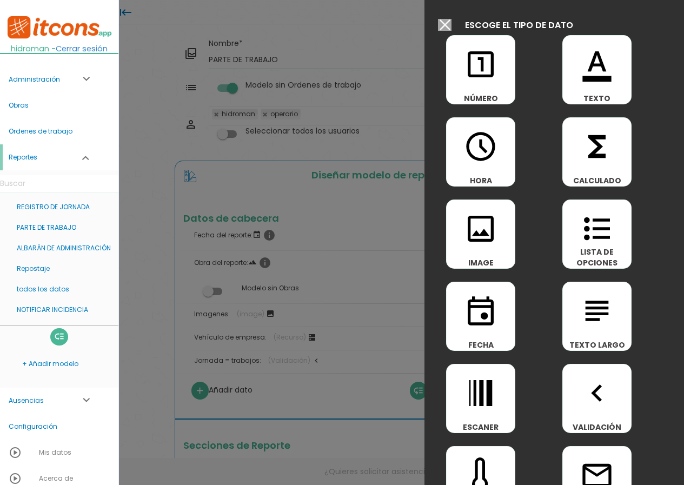
click at [450, 21] on input "Modelo sin Ordenes de trabajo" at bounding box center [445, 25] width 14 height 12
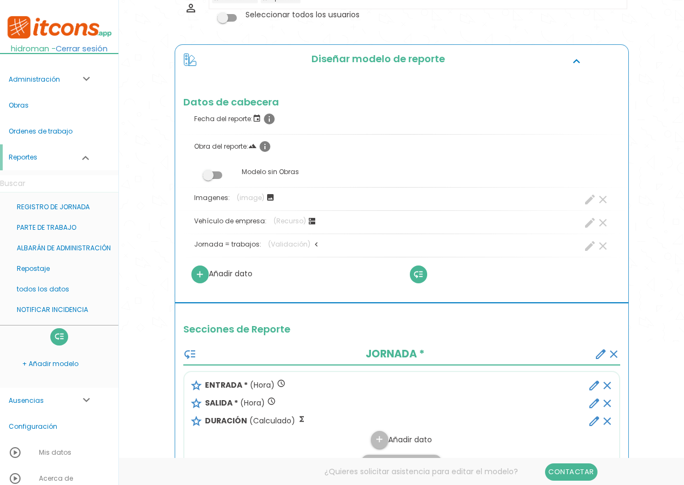
scroll to position [324, 0]
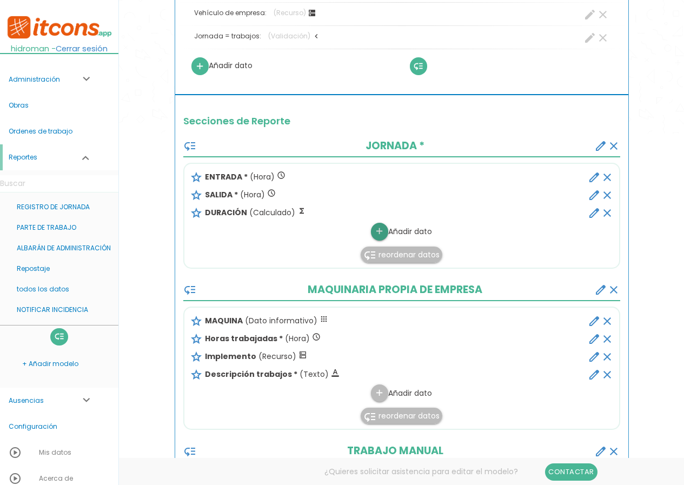
click at [378, 228] on icon "add" at bounding box center [379, 231] width 10 height 17
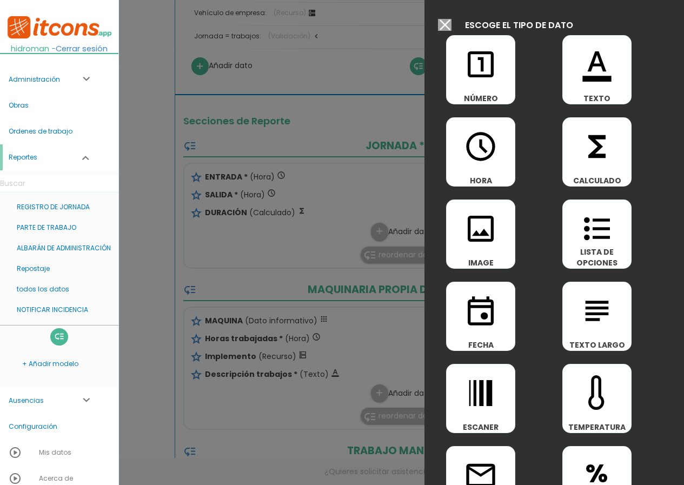
click at [451, 22] on input "Modelo sin Ordenes de trabajo" at bounding box center [445, 25] width 14 height 12
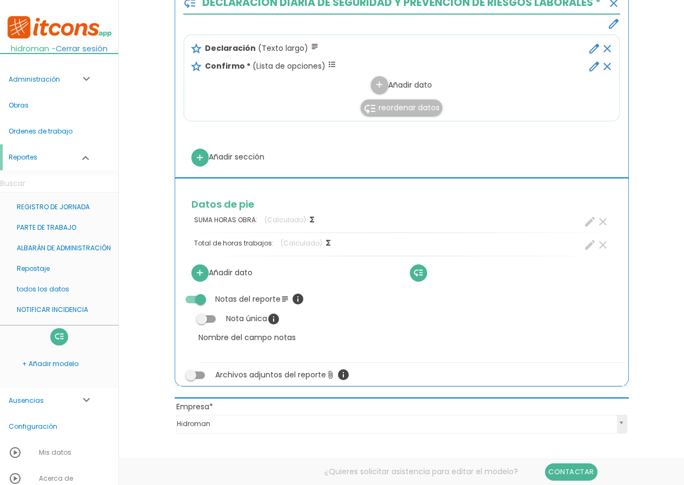
scroll to position [973, 0]
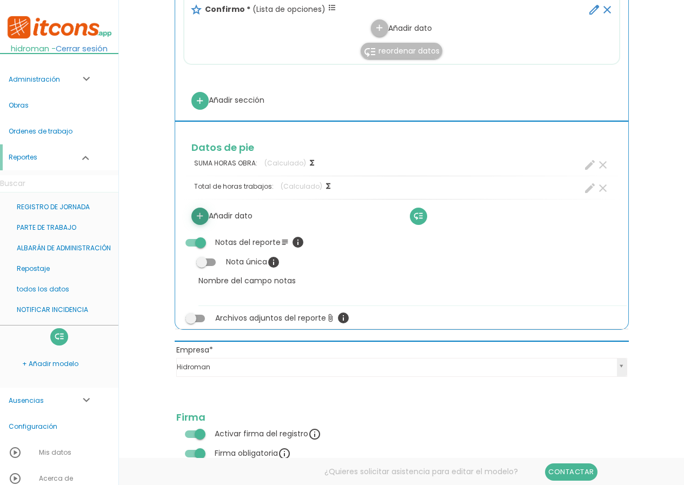
click at [206, 215] on link "add" at bounding box center [199, 216] width 17 height 17
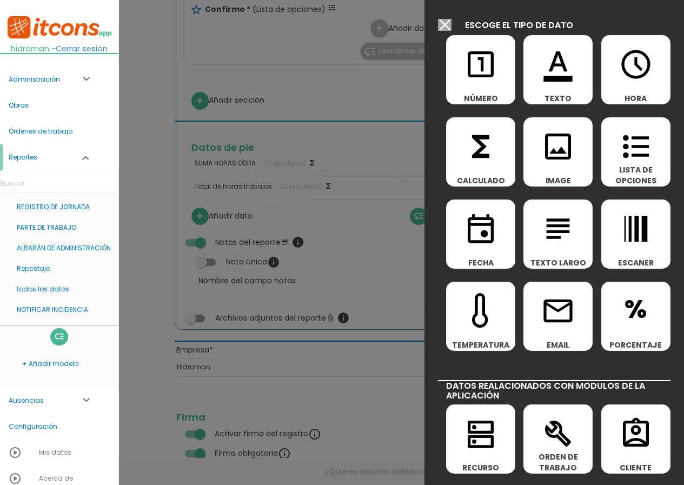
click at [450, 24] on input "Modelo sin Ordenes de trabajo" at bounding box center [445, 25] width 14 height 12
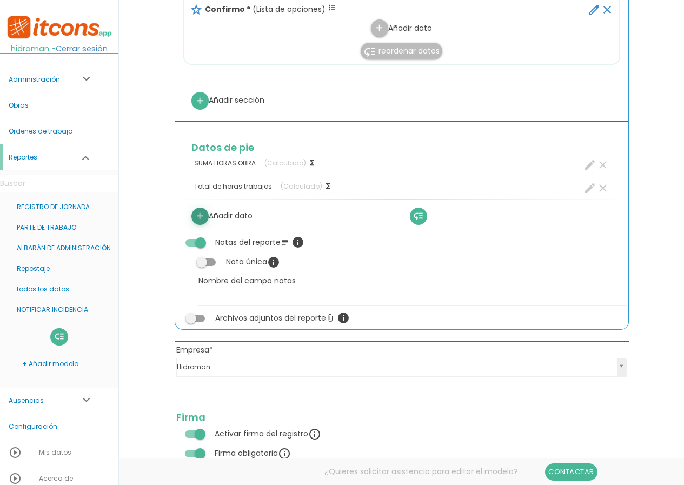
click at [202, 215] on icon "add" at bounding box center [200, 216] width 10 height 17
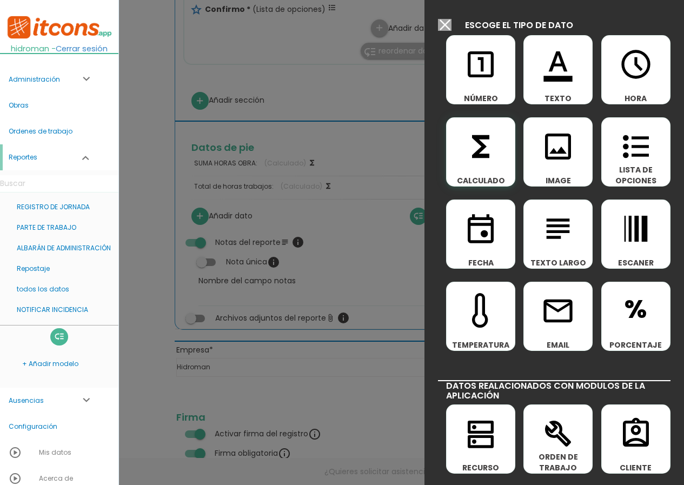
click at [470, 129] on icon "functions" at bounding box center [480, 146] width 35 height 35
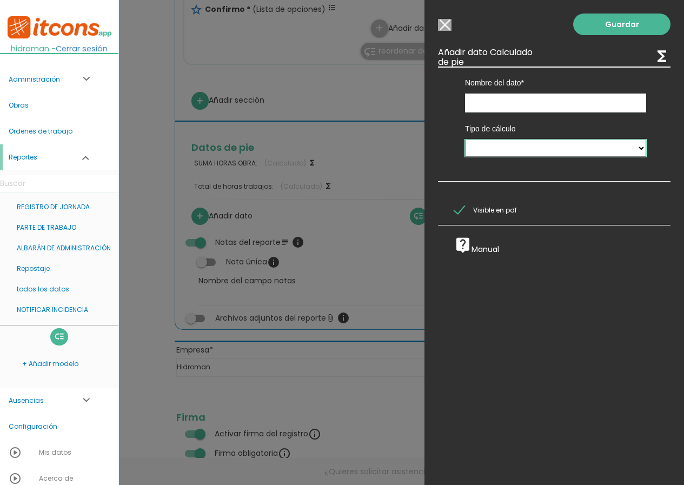
click at [525, 141] on select "Suma de totales Calculado entre datos" at bounding box center [555, 147] width 181 height 17
select select "0"
click at [465, 139] on select "Suma de totales Calculado entre datos" at bounding box center [555, 147] width 181 height 17
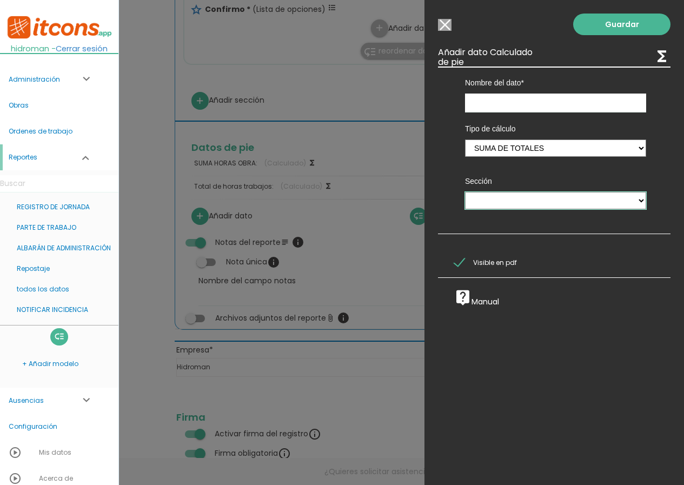
click at [511, 201] on select "JORNADA MAQUINARIA PROPIA DE EMPRESA TRABAJO MANUAL DECLARACIÓN DIARIA DE SEGUR…" at bounding box center [555, 200] width 181 height 17
select select "4"
click at [465, 192] on select "JORNADA MAQUINARIA PROPIA DE EMPRESA TRABAJO MANUAL DECLARACIÓN DIARIA DE SEGUR…" at bounding box center [555, 200] width 181 height 17
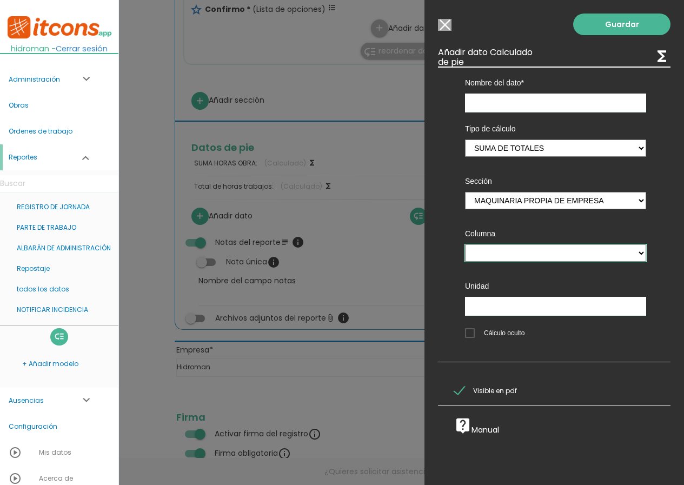
click at [500, 249] on select "MAQUINA Horas trabajadas" at bounding box center [555, 252] width 181 height 17
select select "4_pos2"
click at [465, 244] on select "MAQUINA Horas trabajadas" at bounding box center [555, 252] width 181 height 17
click at [488, 109] on input "text" at bounding box center [555, 103] width 181 height 19
type input "Total horas maquinaria"
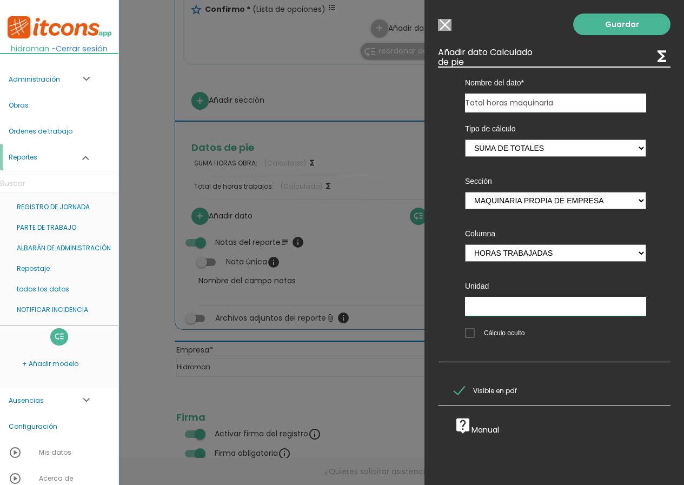
click at [500, 312] on input "text" at bounding box center [555, 306] width 181 height 19
type input "h"
click at [622, 17] on link "Guardar" at bounding box center [621, 25] width 97 height 22
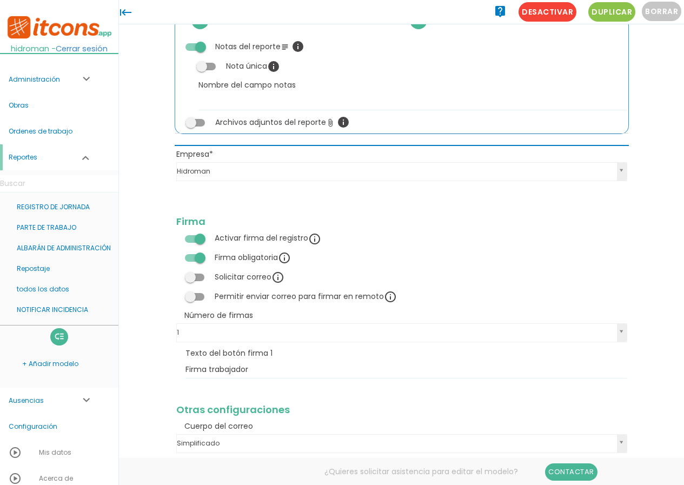
scroll to position [1235, 0]
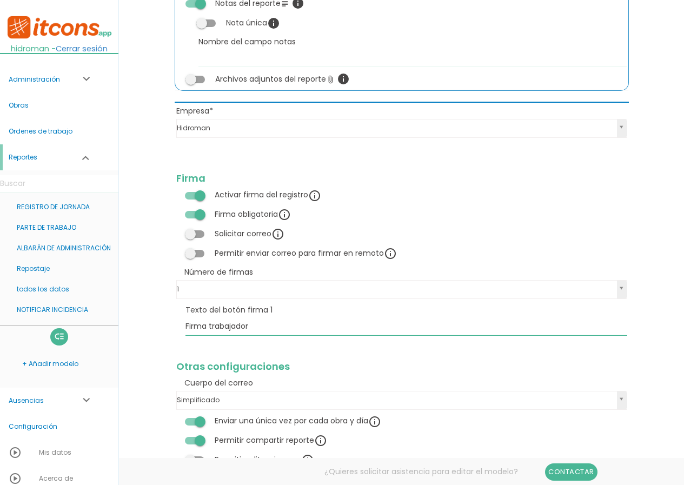
click at [266, 332] on input "Firma trabajador" at bounding box center [406, 326] width 442 height 17
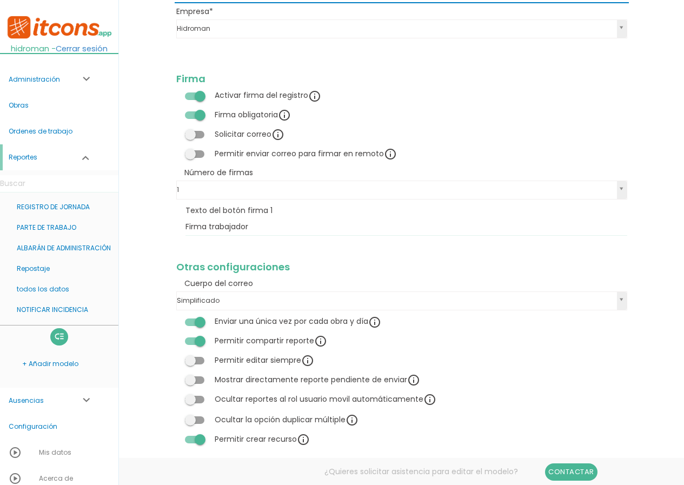
scroll to position [1343, 0]
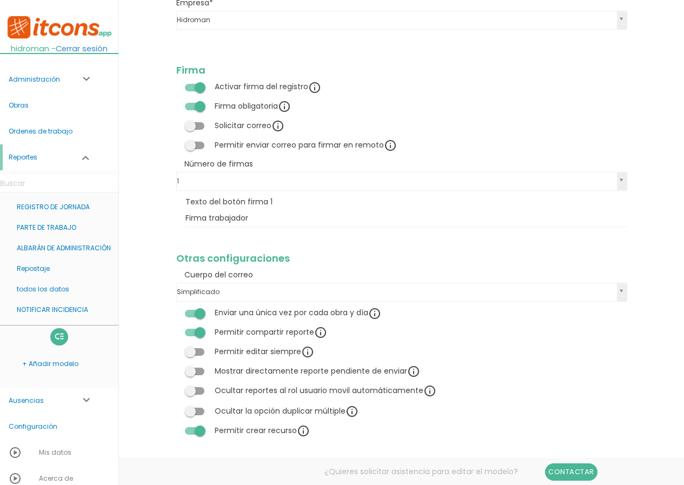
click at [308, 244] on td "Otras configuraciones" at bounding box center [402, 248] width 454 height 37
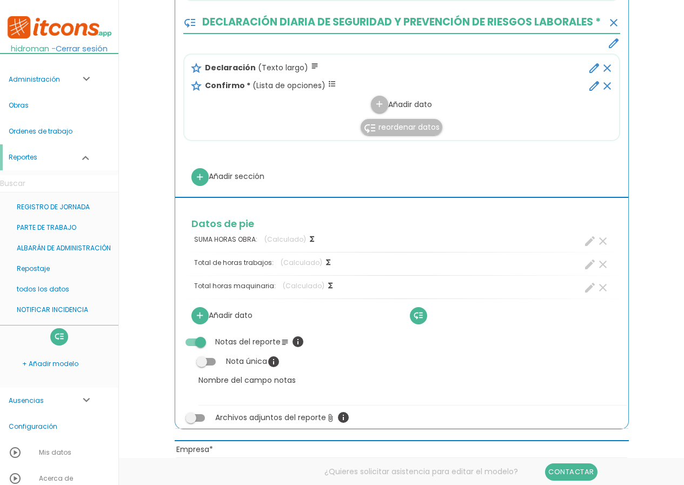
scroll to position [900, 0]
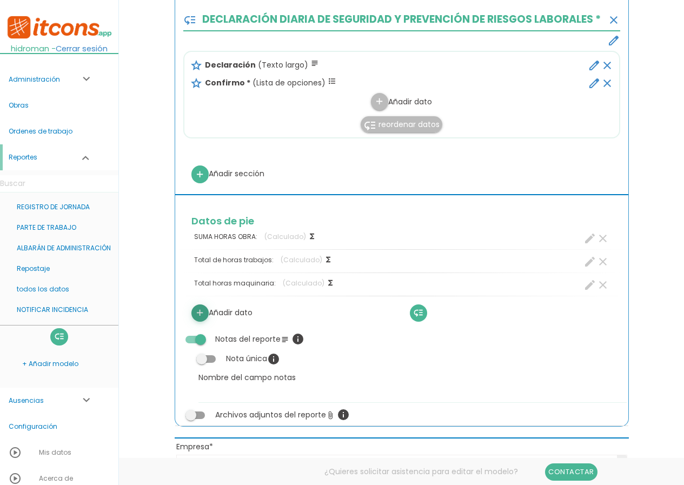
click at [197, 314] on icon "add" at bounding box center [200, 312] width 10 height 17
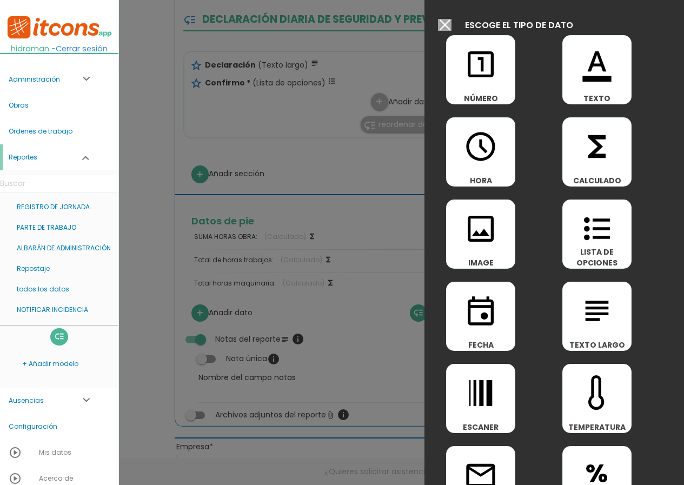
click at [450, 25] on input "Modelo sin Ordenes de trabajo" at bounding box center [445, 25] width 14 height 12
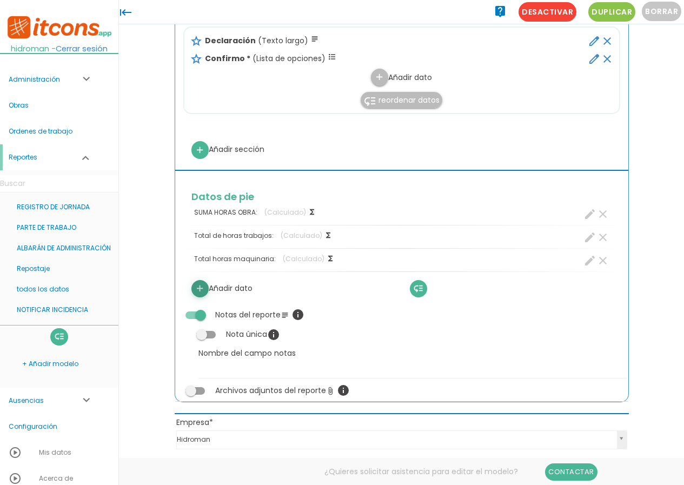
click at [199, 287] on icon "add" at bounding box center [200, 288] width 10 height 17
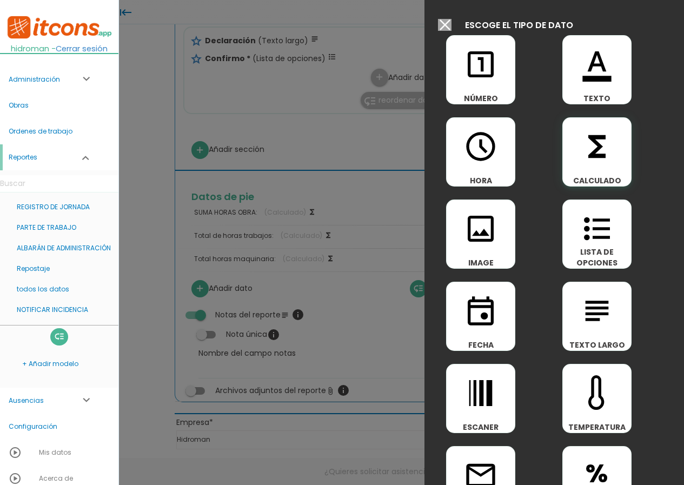
click at [583, 156] on icon "functions" at bounding box center [597, 146] width 35 height 35
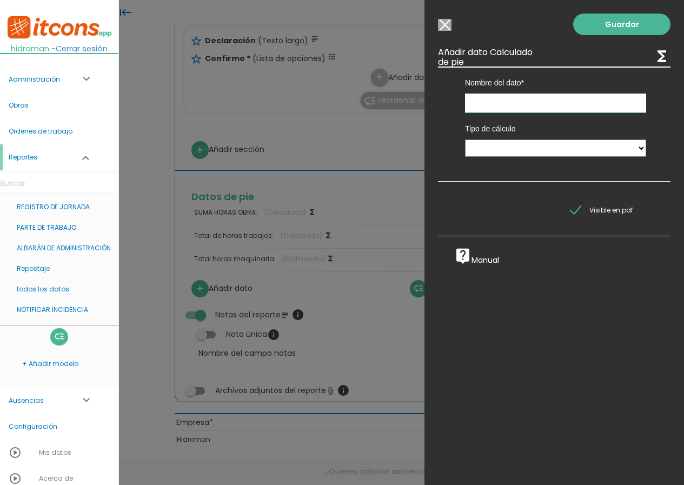
click at [498, 110] on input "text" at bounding box center [555, 103] width 181 height 19
type input "Total horas"
click at [550, 147] on select "Suma de totales Calculado entre datos" at bounding box center [555, 147] width 181 height 17
select select "0"
click at [465, 139] on select "Suma de totales Calculado entre datos" at bounding box center [555, 147] width 181 height 17
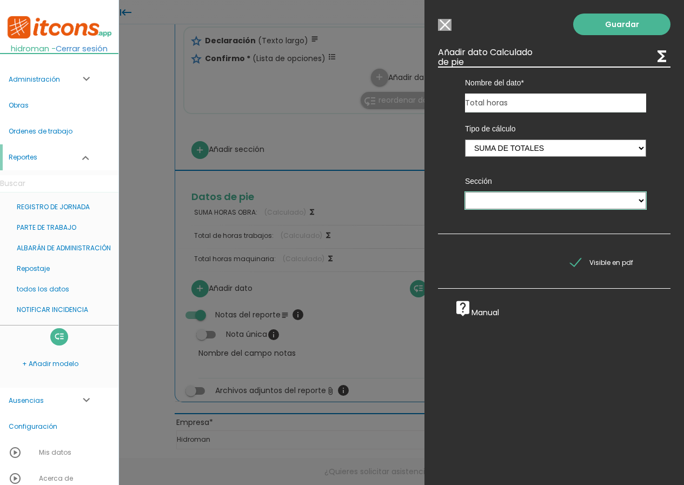
click at [507, 198] on select "JORNADA MAQUINARIA PROPIA DE EMPRESA TRABAJO MANUAL DECLARACIÓN DIARIA DE SEGUR…" at bounding box center [555, 200] width 181 height 17
select select "5"
click at [465, 192] on select "JORNADA MAQUINARIA PROPIA DE EMPRESA TRABAJO MANUAL DECLARACIÓN DIARIA DE SEGUR…" at bounding box center [555, 200] width 181 height 17
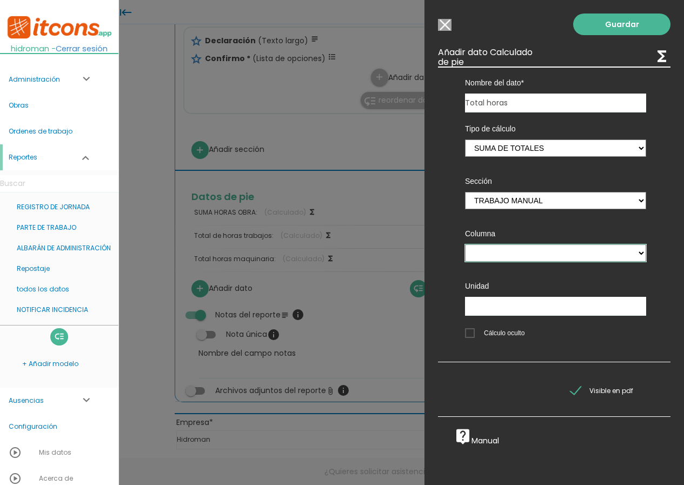
click at [495, 250] on select "Horas trabajadas" at bounding box center [555, 252] width 181 height 17
select select "5_pos1"
click at [465, 244] on select "Horas trabajadas" at bounding box center [555, 252] width 181 height 17
click at [524, 106] on input "Total horas" at bounding box center [555, 103] width 181 height 19
type input "Total horas trabajo manual"
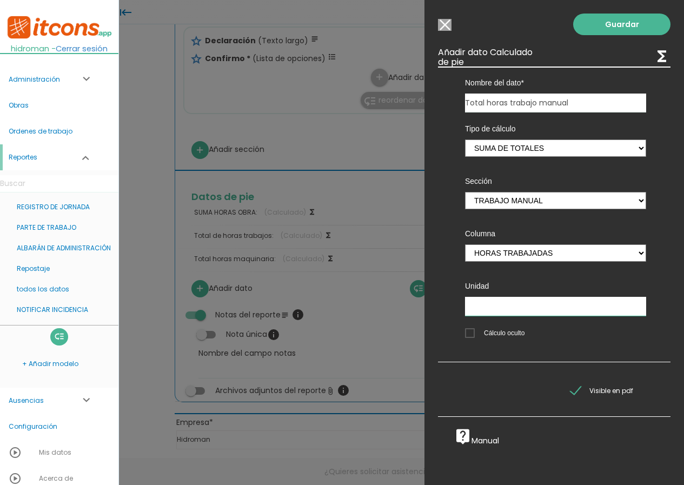
click at [490, 302] on input "text" at bounding box center [555, 306] width 181 height 19
type input "h"
click at [620, 21] on link "Guardar" at bounding box center [621, 25] width 97 height 22
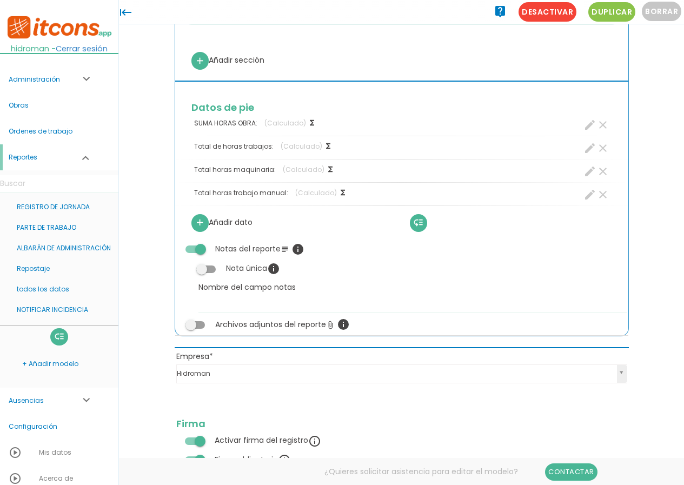
scroll to position [988, 0]
click at [590, 147] on icon "create" at bounding box center [589, 148] width 13 height 13
select select "+"
select select "footer_3"
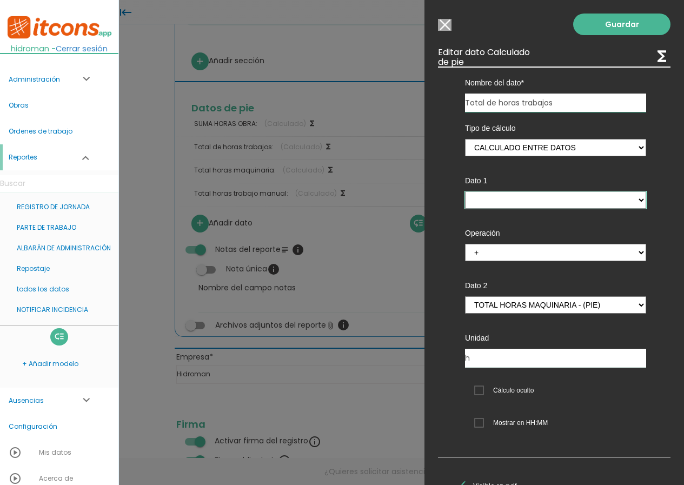
click at [501, 201] on select "SUMA HORAS OBRA - (pie) Total horas maquinaria - (pie) Total horas trabajo manu…" at bounding box center [555, 199] width 181 height 17
select select "footer_3"
click at [465, 191] on select "SUMA HORAS OBRA - (pie) Total horas maquinaria - (pie) Total horas trabajo manu…" at bounding box center [555, 199] width 181 height 17
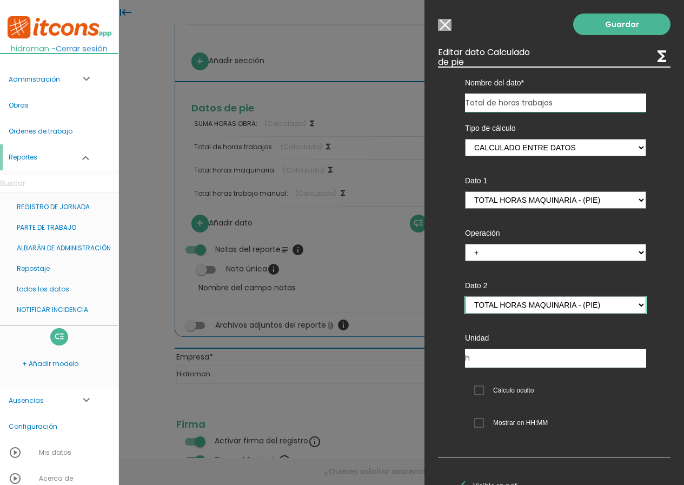
click at [518, 305] on select "SUMA HORAS OBRA - (pie) Total horas maquinaria - (pie) Total horas trabajo manu…" at bounding box center [555, 304] width 181 height 17
click at [465, 296] on select "SUMA HORAS OBRA - (pie) Total horas maquinaria - (pie) Total horas trabajo manu…" at bounding box center [555, 304] width 181 height 17
click at [510, 309] on select "SUMA HORAS OBRA - (pie) Total horas maquinaria - (pie) Total horas trabajo manu…" at bounding box center [555, 304] width 181 height 17
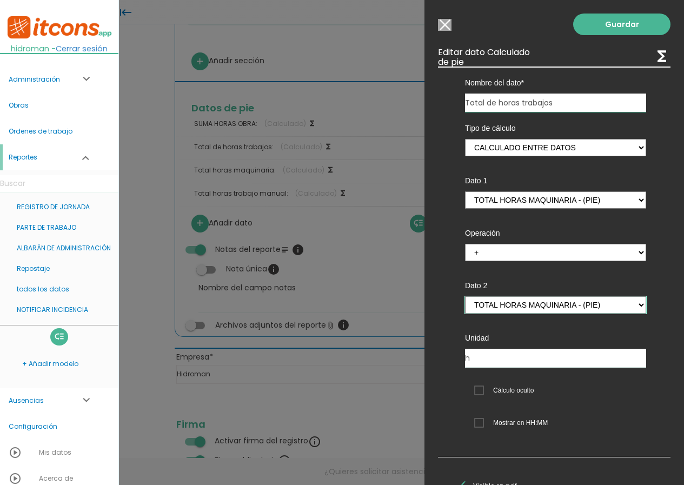
select select "footer_4"
click at [465, 296] on select "SUMA HORAS OBRA - (pie) Total horas maquinaria - (pie) Total horas trabajo manu…" at bounding box center [555, 304] width 181 height 17
click at [627, 22] on link "Guardar" at bounding box center [621, 25] width 97 height 22
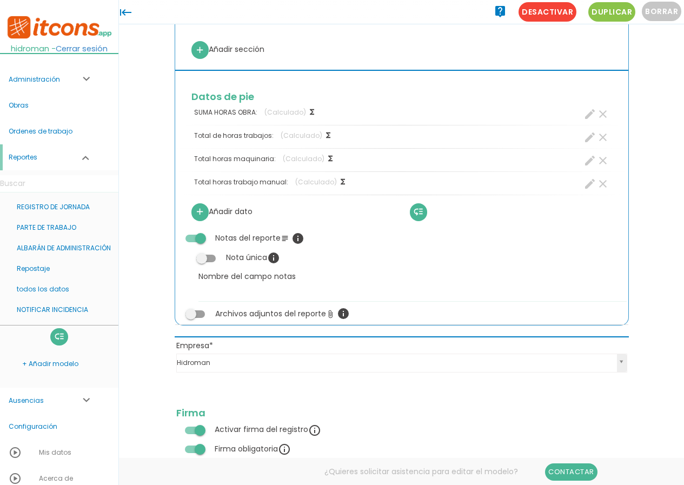
scroll to position [934, 0]
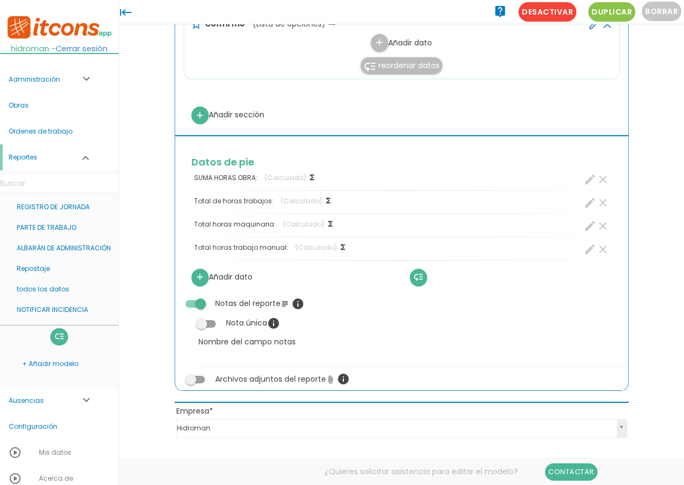
click at [588, 181] on icon "create" at bounding box center [589, 179] width 13 height 13
select select "3"
select select "JORNADA_pos3"
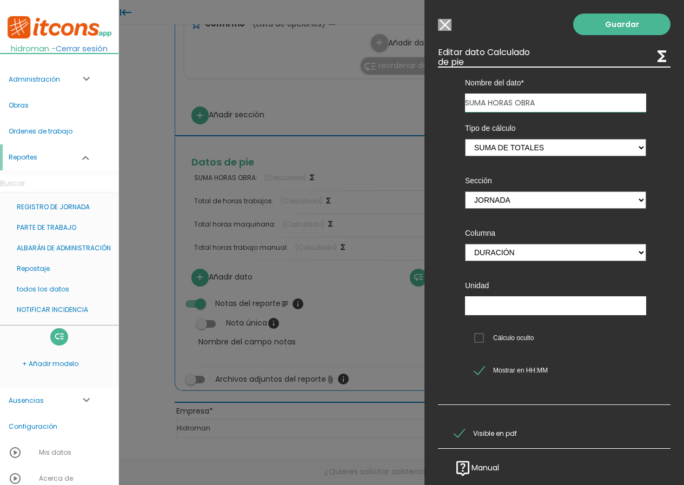
click at [445, 29] on input "Modelo sin Ordenes de trabajo" at bounding box center [445, 25] width 14 height 12
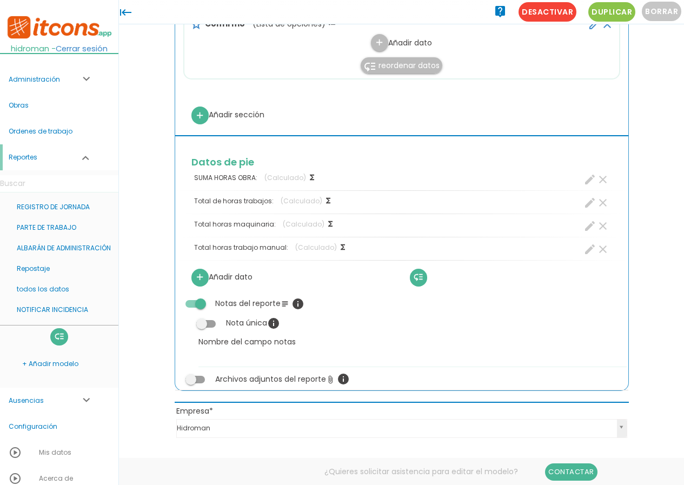
click at [593, 246] on icon "create" at bounding box center [589, 249] width 13 height 13
select select "5"
select select "TRABAJO MANUAL_pos1"
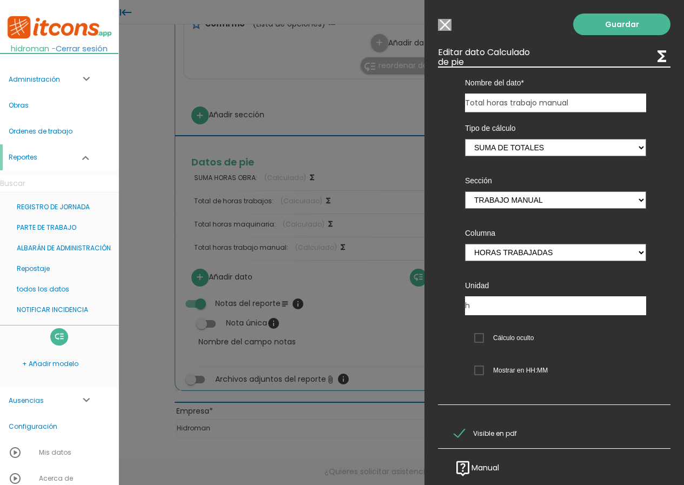
click at [479, 374] on span "Mostrar en HH:MM" at bounding box center [511, 371] width 74 height 14
click at [0, 0] on input "Mostrar en HH:MM" at bounding box center [0, 0] width 0 height 0
click at [607, 28] on link "Guardar" at bounding box center [621, 25] width 97 height 22
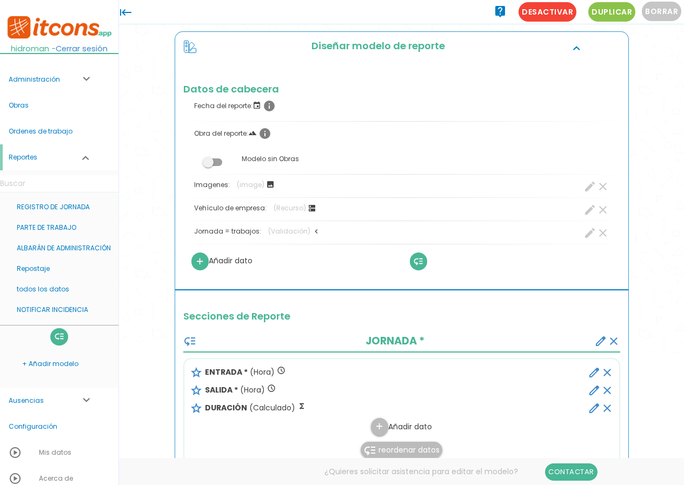
scroll to position [94, 0]
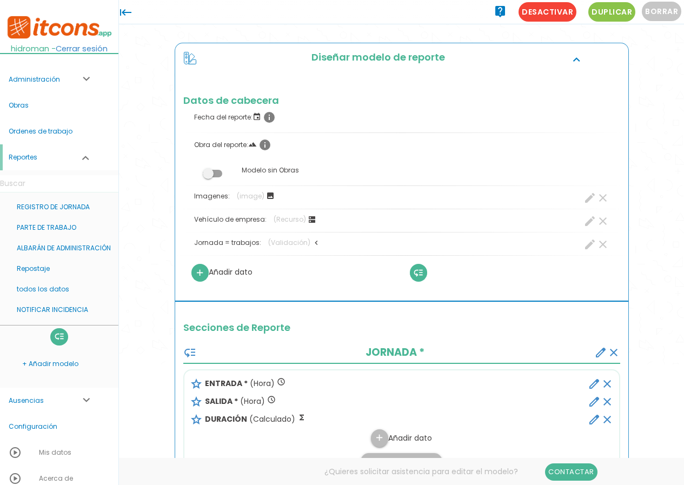
click at [588, 243] on icon "create" at bounding box center [589, 244] width 13 height 13
select select "footer_1"
select select "="
select select "footer_2"
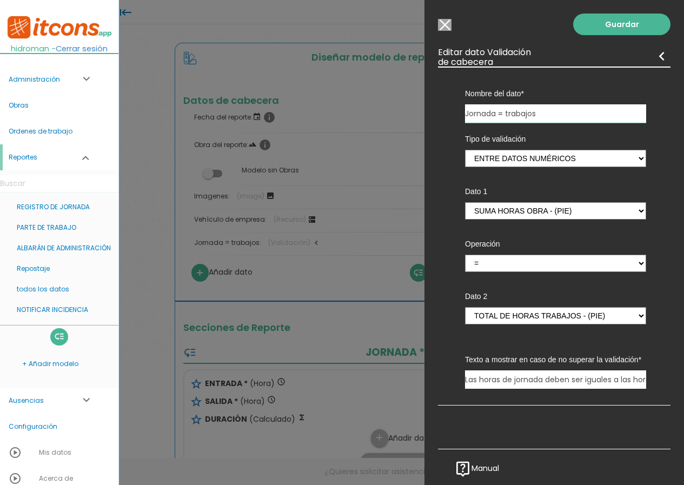
click at [448, 26] on input "Modelo sin Ordenes de trabajo" at bounding box center [445, 25] width 14 height 12
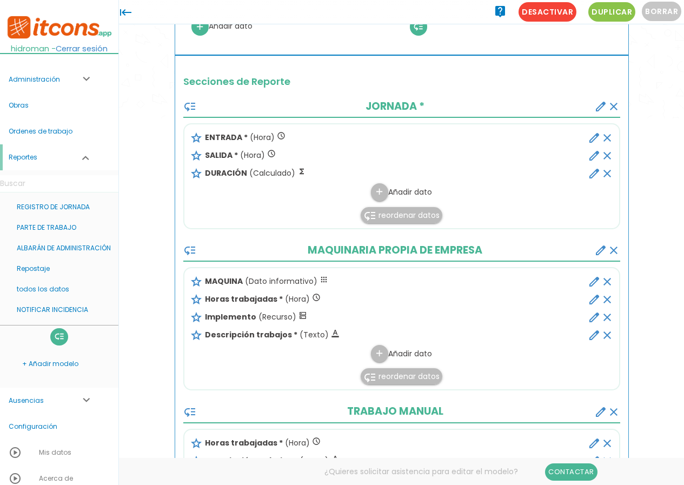
scroll to position [0, 0]
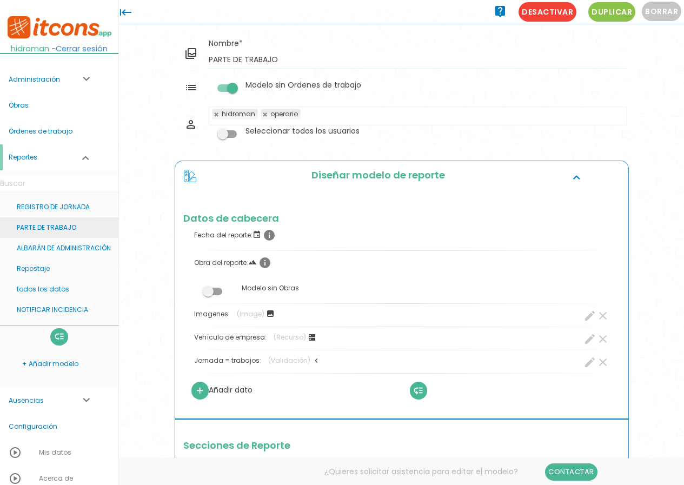
click at [65, 228] on link "PARTE DE TRABAJO" at bounding box center [59, 227] width 118 height 21
click at [589, 365] on icon "create" at bounding box center [589, 362] width 13 height 13
select select "footer_1"
select select "="
select select "footer_2"
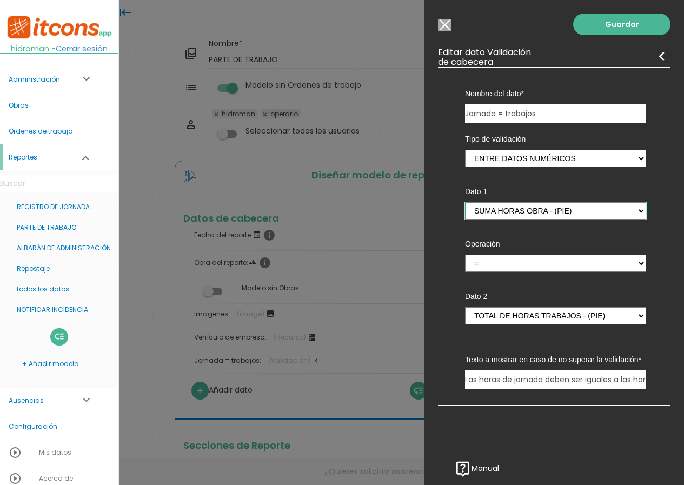
click at [525, 213] on select "SUMA HORAS OBRA - (pie) Total de horas trabajos - (pie) Total horas maquinaria …" at bounding box center [555, 210] width 181 height 17
click at [465, 202] on select "SUMA HORAS OBRA - (pie) Total de horas trabajos - (pie) Total horas maquinaria …" at bounding box center [555, 210] width 181 height 17
click at [494, 320] on select "SUMA HORAS OBRA - (pie) Total de horas trabajos - (pie) Total horas maquinaria …" at bounding box center [555, 315] width 181 height 17
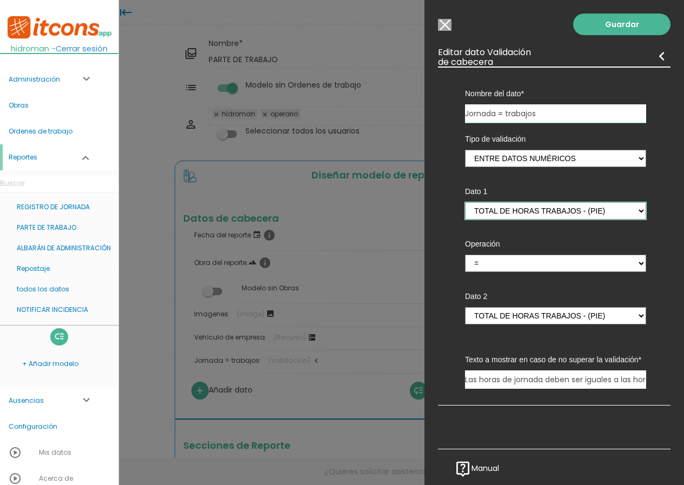
click at [516, 212] on select "SUMA HORAS OBRA - (pie) Total de horas trabajos - (pie) Total horas maquinaria …" at bounding box center [555, 210] width 181 height 17
select select "footer_1"
click at [465, 202] on select "SUMA HORAS OBRA - (pie) Total de horas trabajos - (pie) Total horas maquinaria …" at bounding box center [555, 210] width 181 height 17
click at [604, 26] on link "Guardar" at bounding box center [621, 25] width 97 height 22
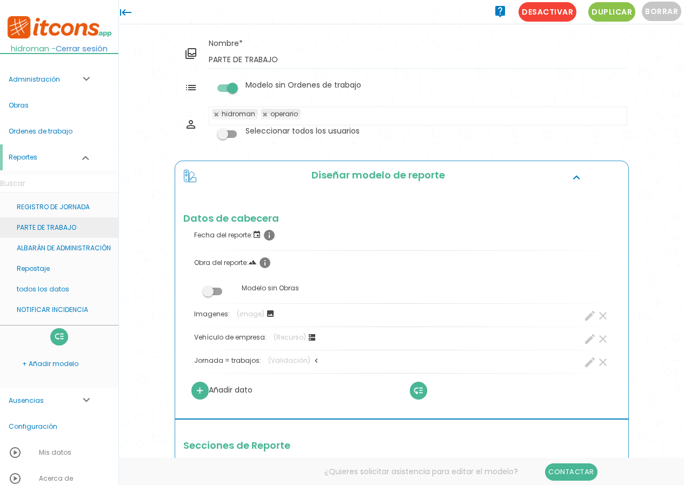
click at [48, 228] on link "PARTE DE TRABAJO" at bounding box center [59, 227] width 118 height 21
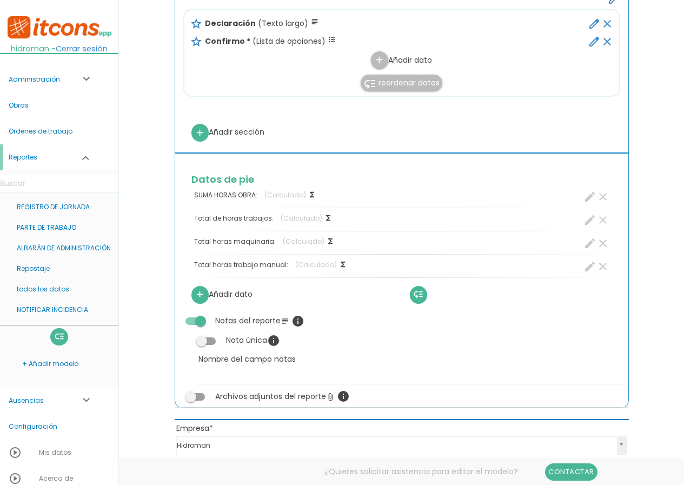
scroll to position [973, 0]
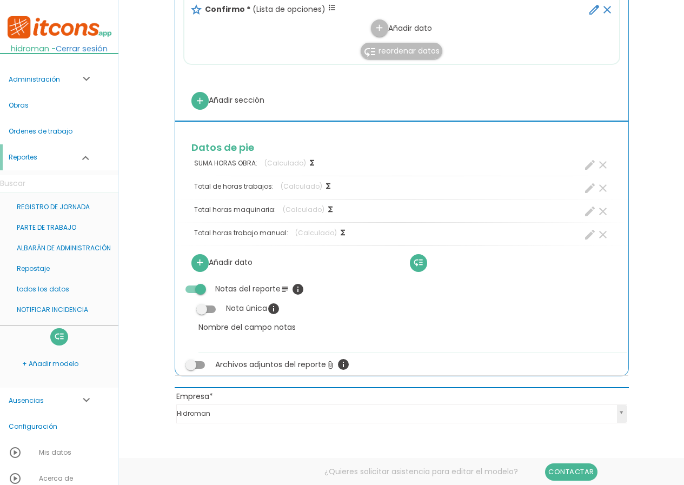
click at [592, 236] on icon "create" at bounding box center [589, 234] width 13 height 13
select select "5"
select select "TRABAJO MANUAL_pos1"
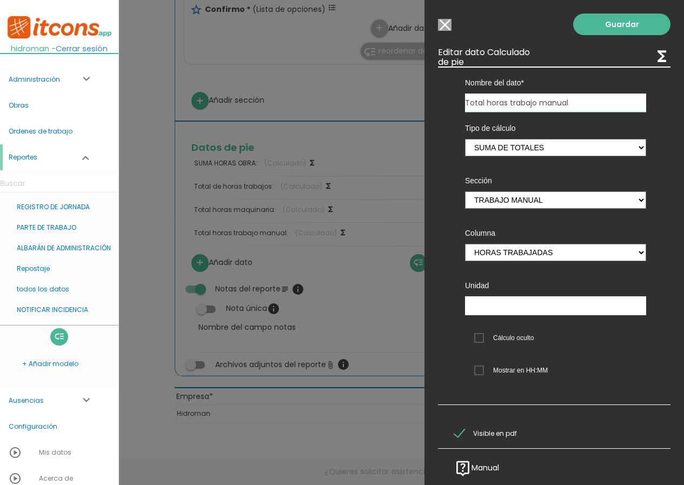
click at [486, 373] on span "Mostrar en HH:MM" at bounding box center [511, 371] width 74 height 14
click at [0, 0] on input "Mostrar en HH:MM" at bounding box center [0, 0] width 0 height 0
click at [610, 25] on link "Guardar" at bounding box center [621, 25] width 97 height 22
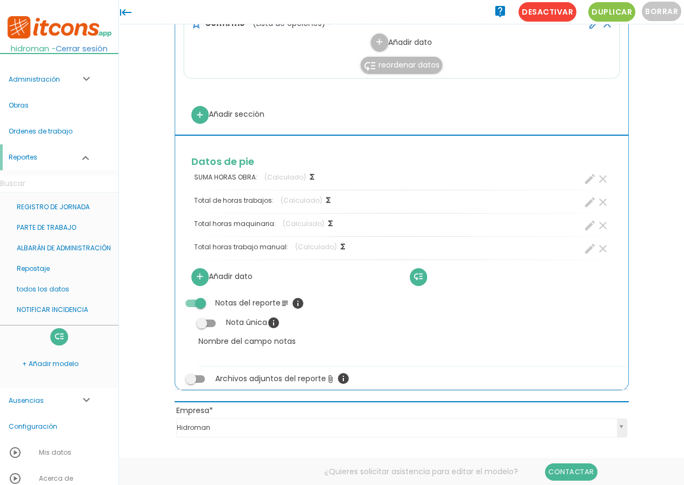
scroll to position [934, 0]
click at [593, 224] on icon "create" at bounding box center [589, 225] width 13 height 13
select select "4"
select select "MAQUINARIA PROPIA DE EMPRESA_pos2"
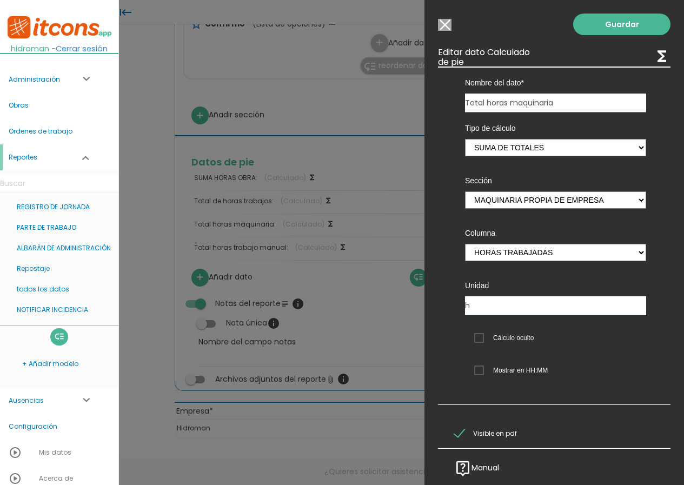
click at [482, 371] on span "Mostrar en HH:MM" at bounding box center [511, 371] width 74 height 14
click at [0, 0] on input "Mostrar en HH:MM" at bounding box center [0, 0] width 0 height 0
click at [609, 21] on link "Guardar" at bounding box center [621, 25] width 97 height 22
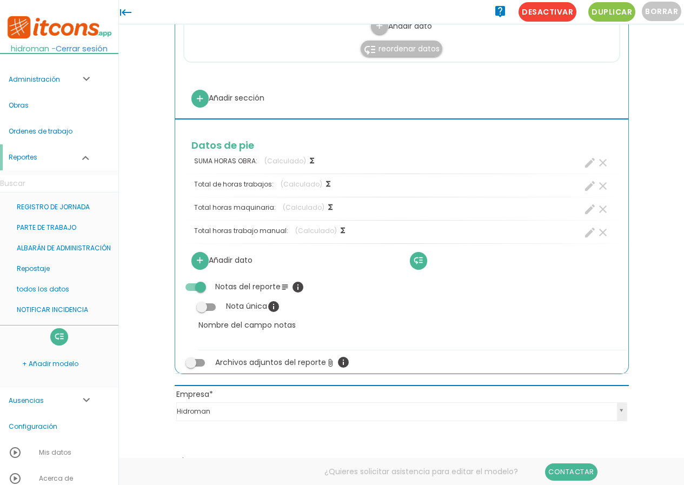
scroll to position [948, 0]
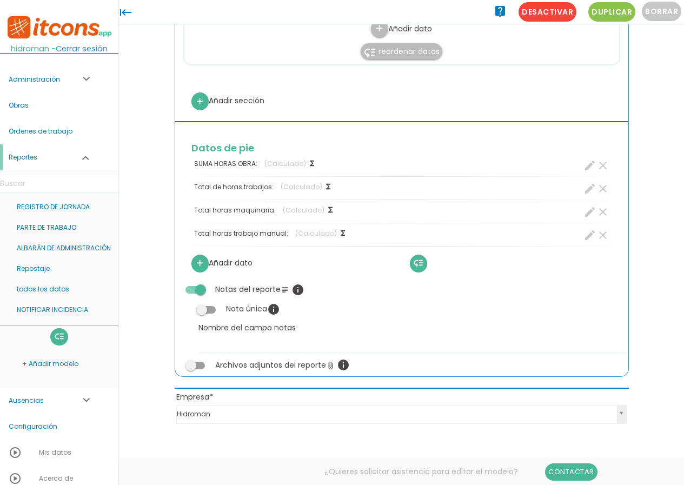
click at [585, 190] on icon "create" at bounding box center [589, 188] width 13 height 13
select select "footer_3"
select select "+"
select select "footer_4"
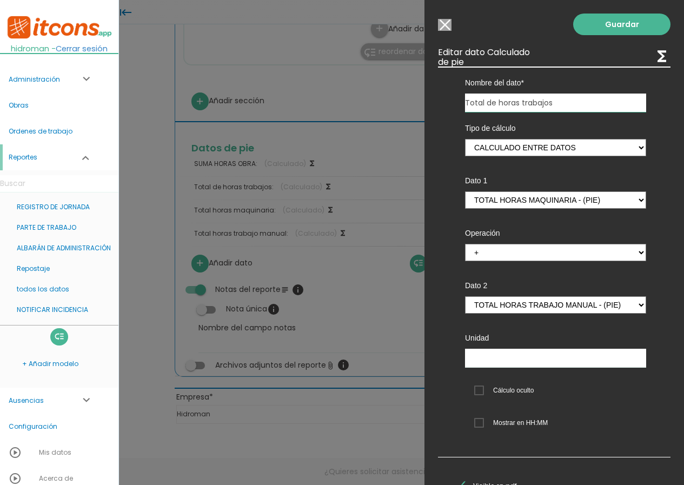
click at [489, 427] on span "Mostrar en HH:MM" at bounding box center [511, 423] width 74 height 14
click at [0, 0] on input "Mostrar en HH:MM" at bounding box center [0, 0] width 0 height 0
click at [623, 26] on link "Guardar" at bounding box center [621, 25] width 97 height 22
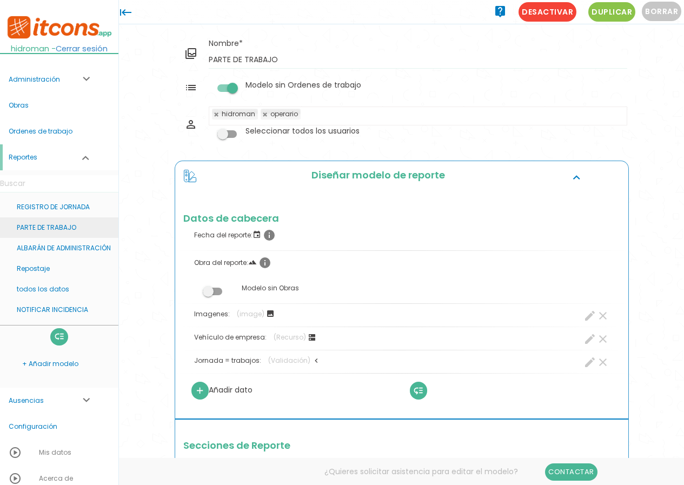
click at [69, 231] on link "PARTE DE TRABAJO" at bounding box center [59, 227] width 118 height 21
click at [68, 223] on link "PARTE DE TRABAJO" at bounding box center [59, 227] width 118 height 21
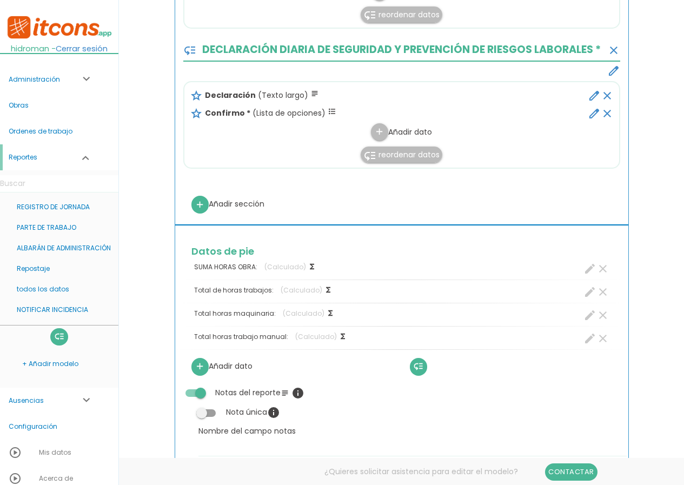
scroll to position [1027, 0]
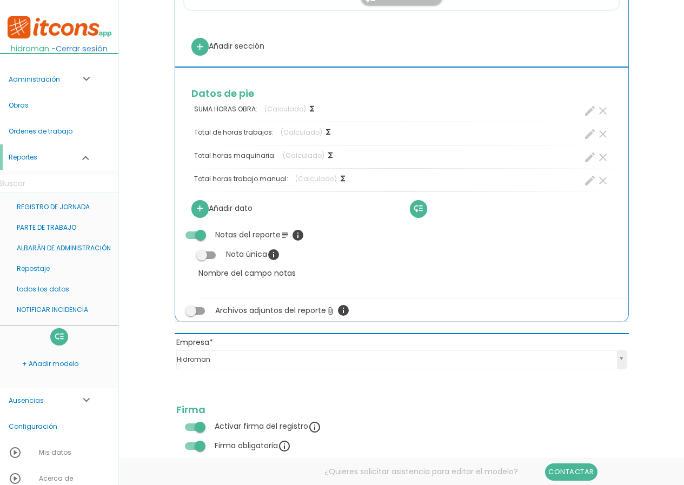
click at [589, 158] on icon "create" at bounding box center [589, 157] width 13 height 13
select select "4"
select select "MAQUINARIA PROPIA DE EMPRESA_pos2"
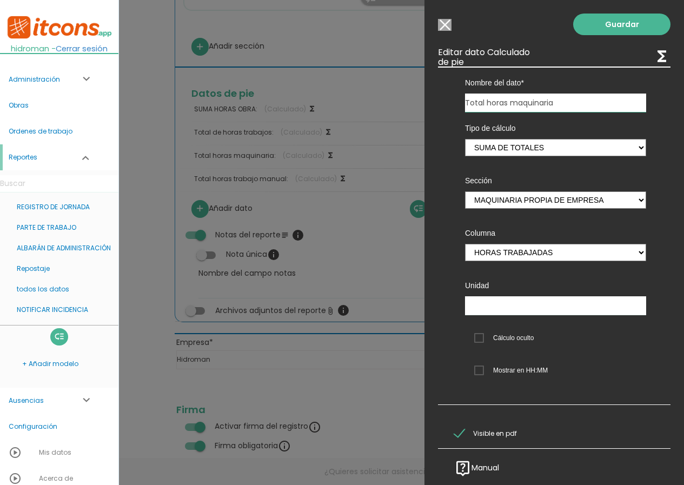
click at [481, 373] on span "Mostrar en HH:MM" at bounding box center [511, 371] width 74 height 14
click at [0, 0] on input "Mostrar en HH:MM" at bounding box center [0, 0] width 0 height 0
click at [601, 30] on link "Guardar" at bounding box center [621, 25] width 97 height 22
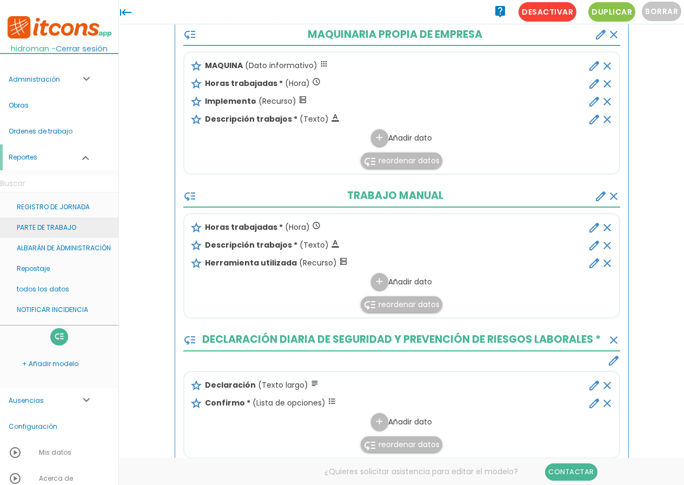
scroll to position [555, 0]
click at [54, 225] on link "PARTE DE TRABAJO" at bounding box center [59, 227] width 118 height 21
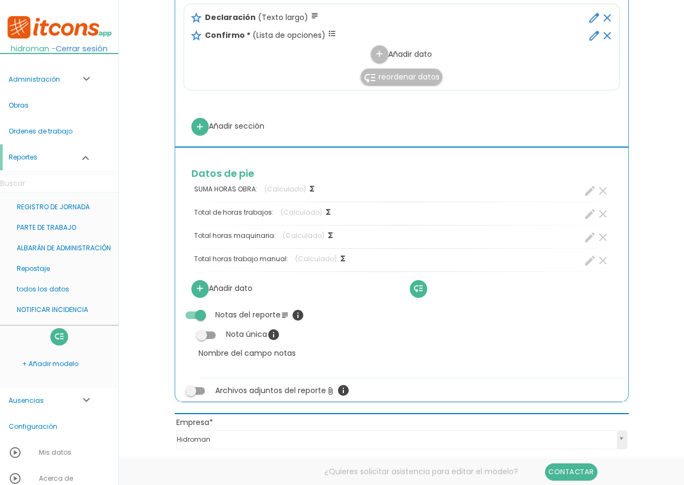
scroll to position [1081, 0]
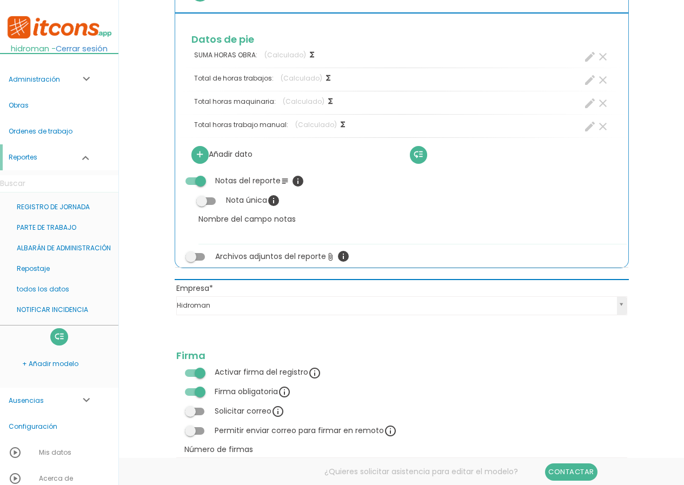
click at [587, 104] on icon "create" at bounding box center [589, 103] width 13 height 13
select select "4"
select select "MAQUINARIA PROPIA DE EMPRESA_pos2"
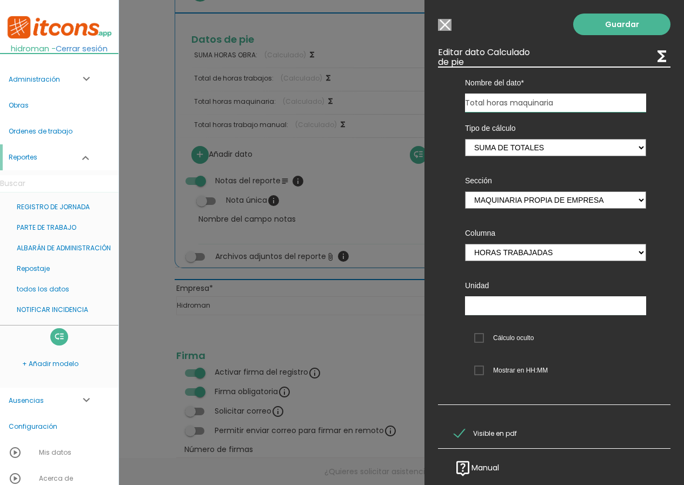
click at [487, 367] on span "Mostrar en HH:MM" at bounding box center [511, 371] width 74 height 14
click at [0, 0] on input "Mostrar en HH:MM" at bounding box center [0, 0] width 0 height 0
click at [601, 23] on link "Guardar" at bounding box center [621, 25] width 97 height 22
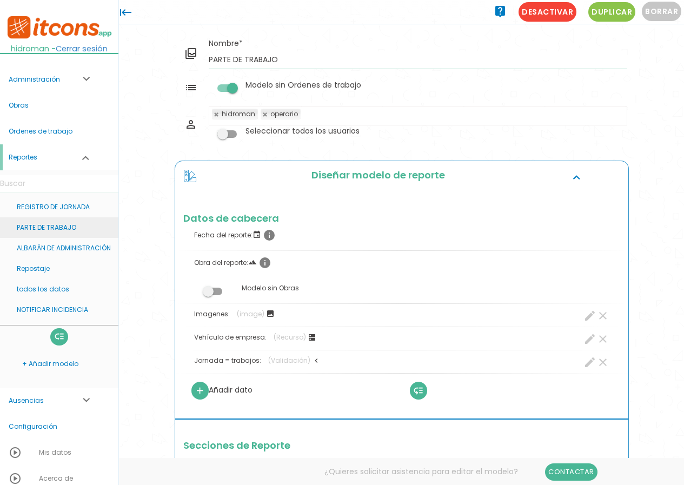
click at [46, 223] on link "PARTE DE TRABAJO" at bounding box center [59, 227] width 118 height 21
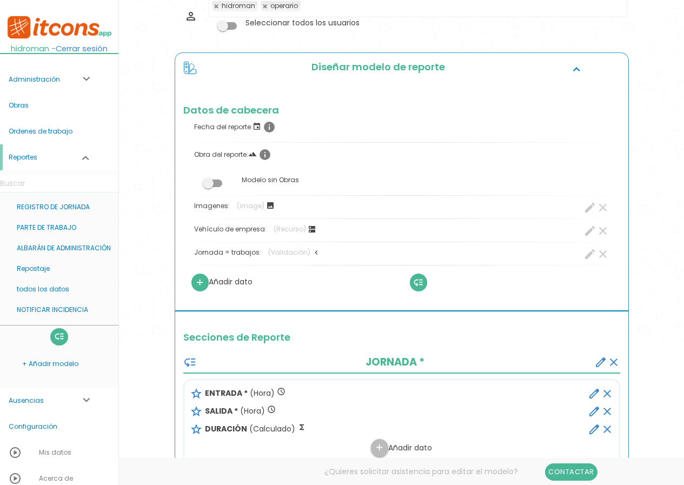
click at [602, 253] on icon "clear" at bounding box center [602, 254] width 13 height 13
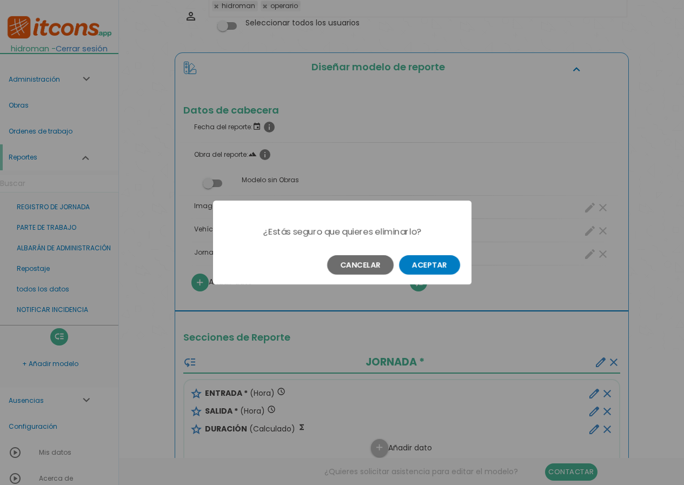
click at [436, 268] on button "Aceptar" at bounding box center [429, 264] width 61 height 19
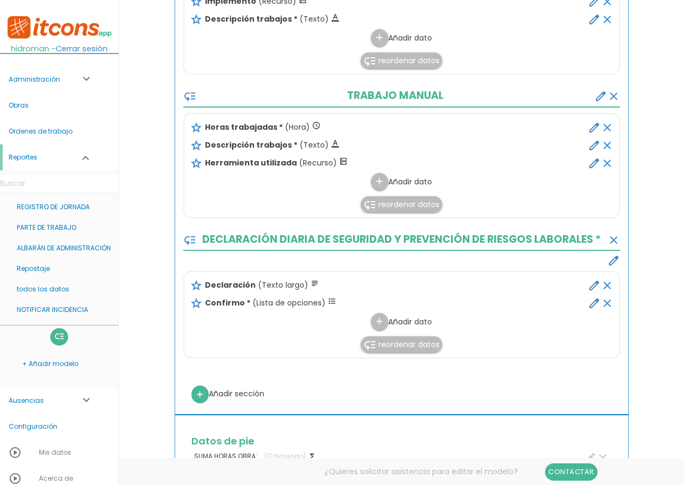
scroll to position [757, 0]
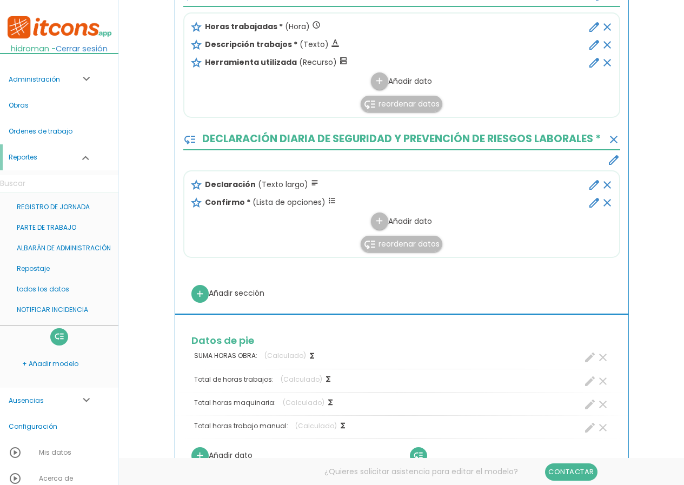
click at [604, 203] on icon "clear" at bounding box center [607, 202] width 13 height 13
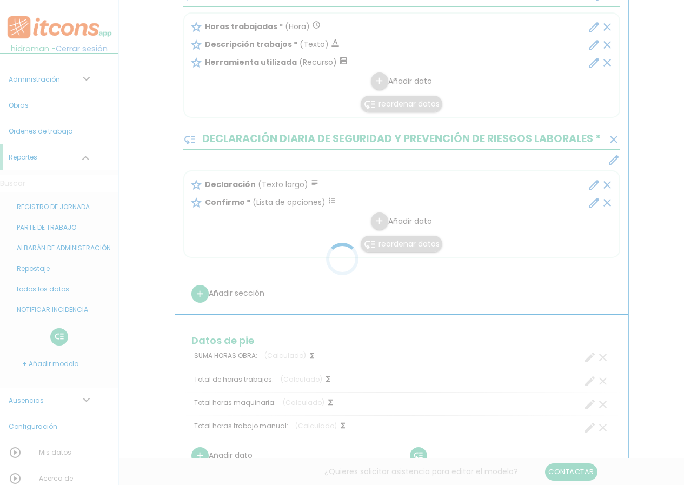
scroll to position [291, 0]
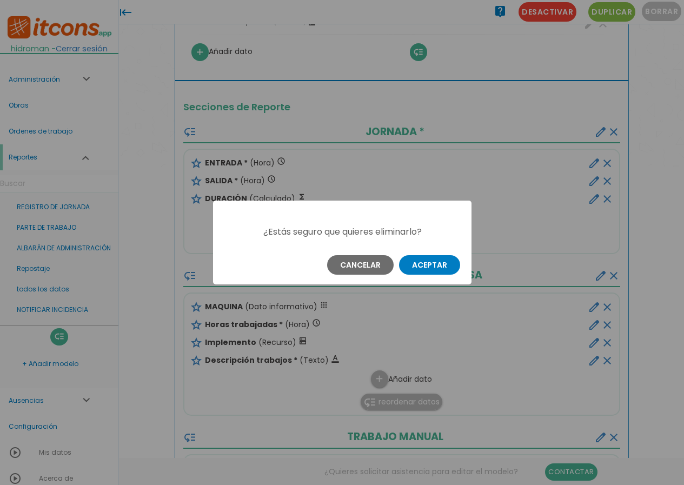
click at [440, 259] on button "Aceptar" at bounding box center [429, 264] width 61 height 19
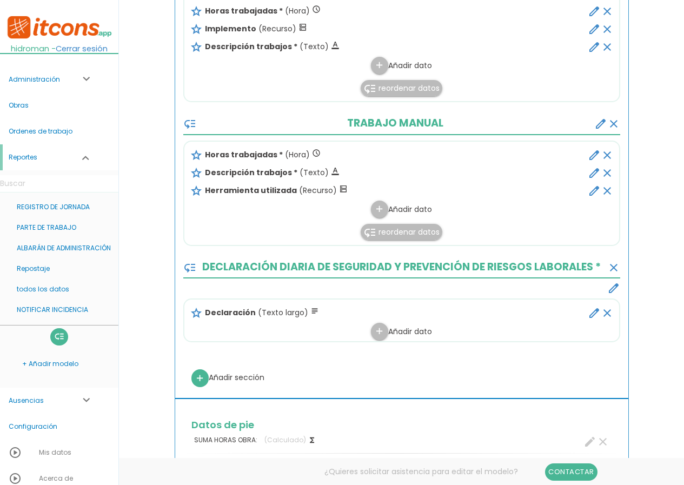
scroll to position [723, 0]
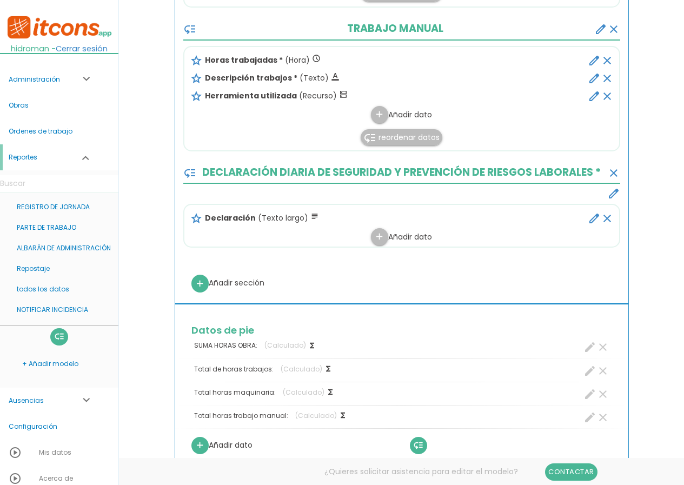
click at [596, 219] on icon "edit" at bounding box center [594, 218] width 13 height 13
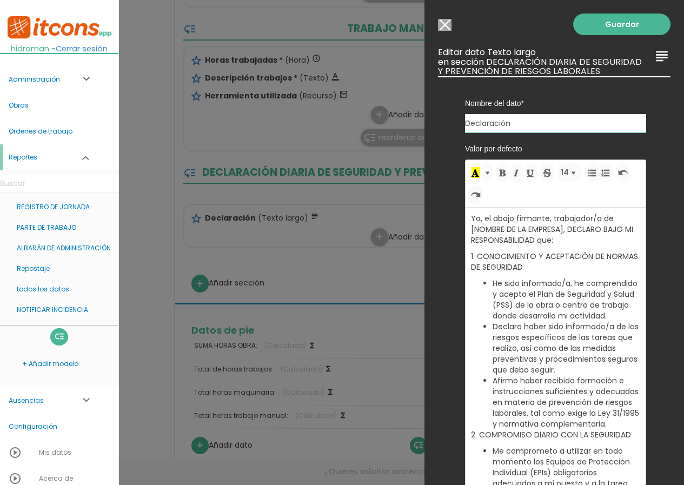
click at [440, 27] on input "Modelo sin Ordenes de trabajo" at bounding box center [445, 25] width 14 height 12
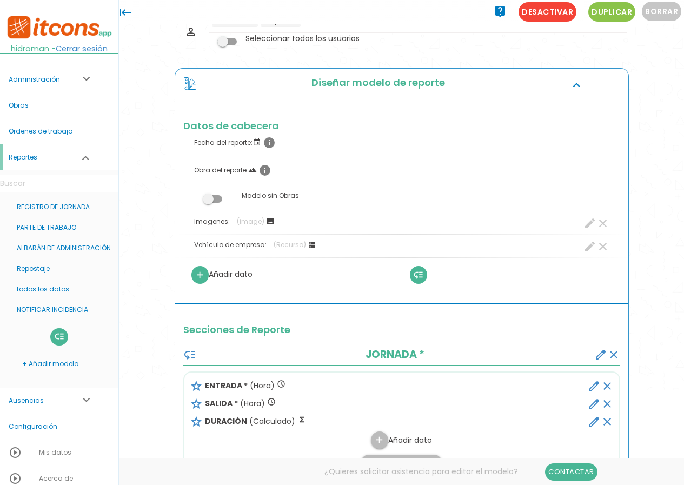
scroll to position [0, 0]
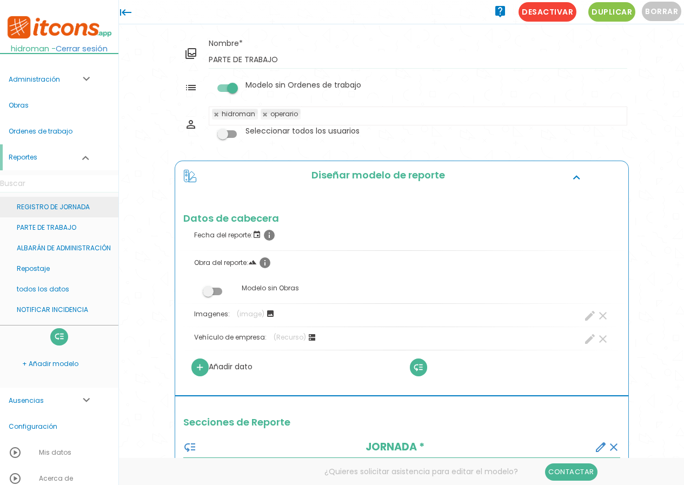
click at [58, 211] on link "REGISTRO DE JORNADA" at bounding box center [59, 207] width 118 height 21
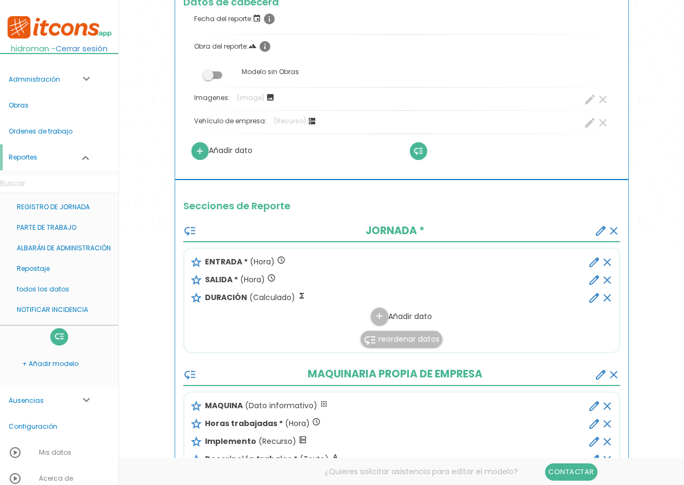
click at [601, 227] on icon "create" at bounding box center [600, 230] width 13 height 13
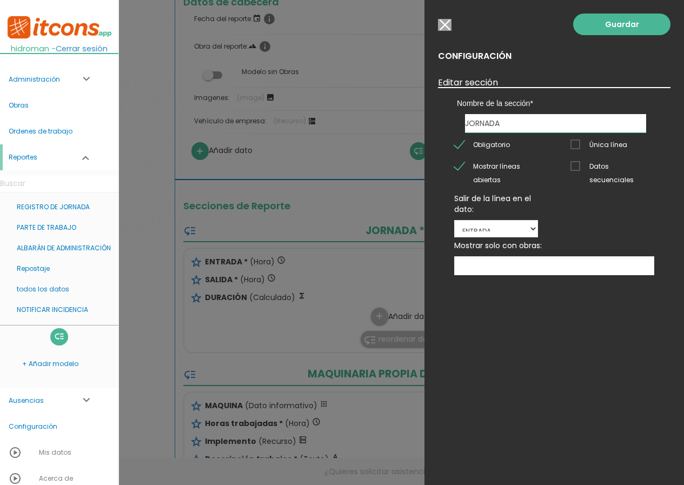
click at [474, 143] on span "Obligatorio" at bounding box center [482, 145] width 56 height 14
click at [0, 0] on input "Obligatorio" at bounding box center [0, 0] width 0 height 0
click at [605, 28] on link "Guardar" at bounding box center [621, 25] width 97 height 22
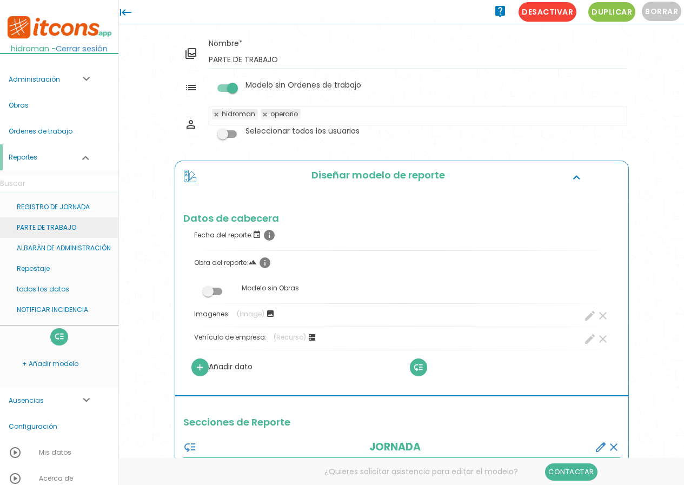
click at [52, 230] on link "PARTE DE TRABAJO" at bounding box center [59, 227] width 118 height 21
click at [587, 341] on icon "create" at bounding box center [589, 338] width 13 height 13
select select "6"
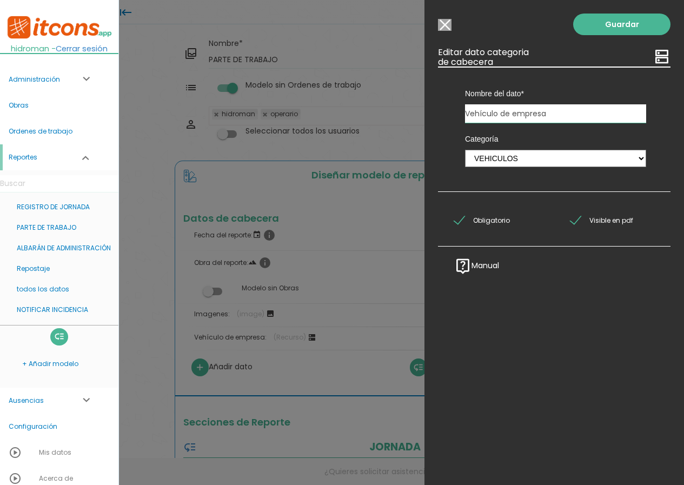
click at [486, 222] on span "Obligatorio" at bounding box center [482, 221] width 56 height 14
click at [0, 0] on input "Obligatorio" at bounding box center [0, 0] width 0 height 0
click at [609, 19] on link "Guardar" at bounding box center [621, 25] width 97 height 22
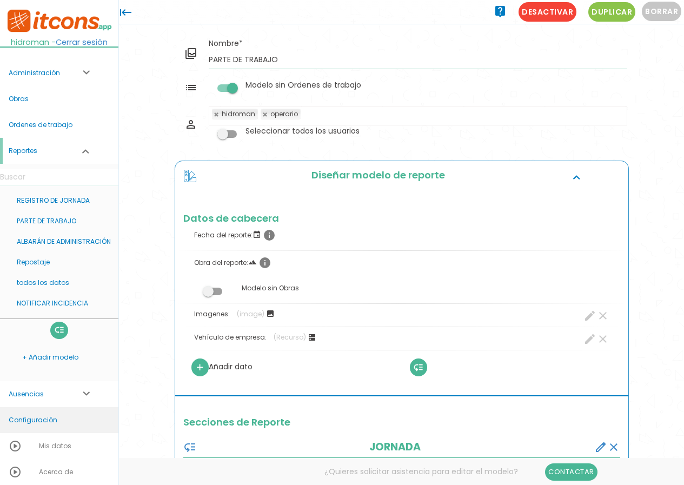
click at [55, 420] on link "Configuración" at bounding box center [59, 420] width 118 height 26
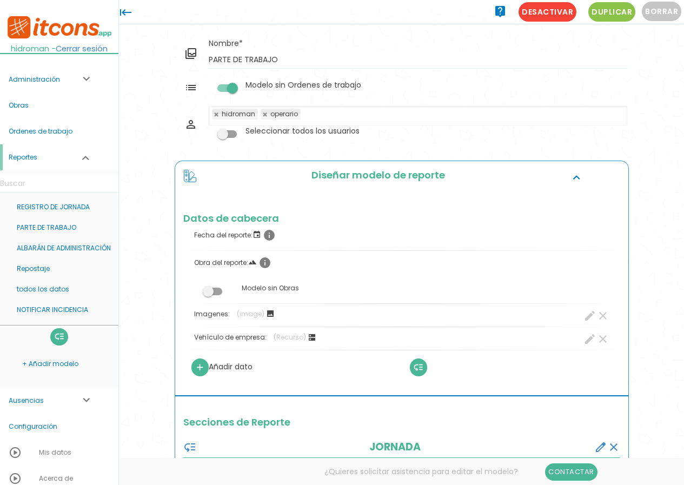
click at [588, 335] on icon "create" at bounding box center [589, 338] width 13 height 13
select select "6"
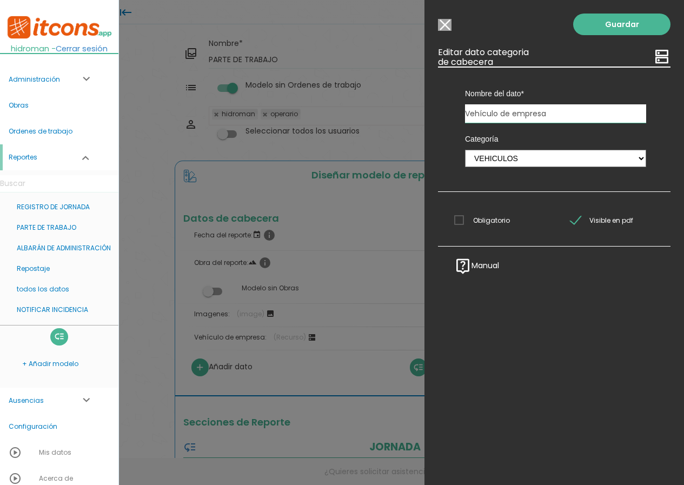
click at [483, 220] on span "Obligatorio" at bounding box center [482, 221] width 56 height 14
click at [0, 0] on input "Obligatorio" at bounding box center [0, 0] width 0 height 0
click at [606, 29] on link "Guardar" at bounding box center [621, 25] width 97 height 22
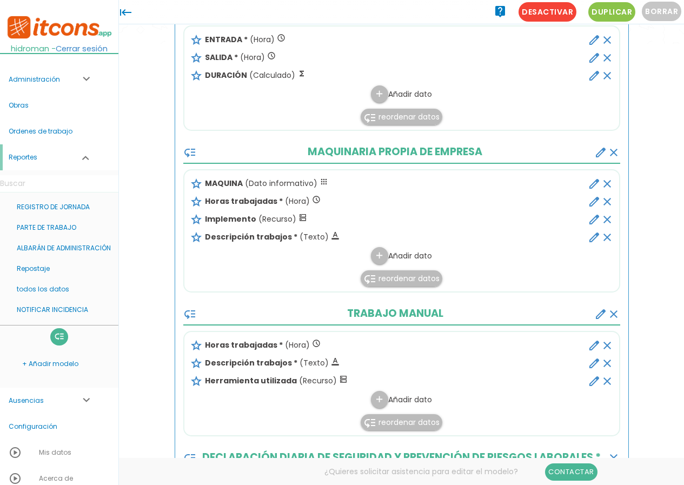
scroll to position [324, 0]
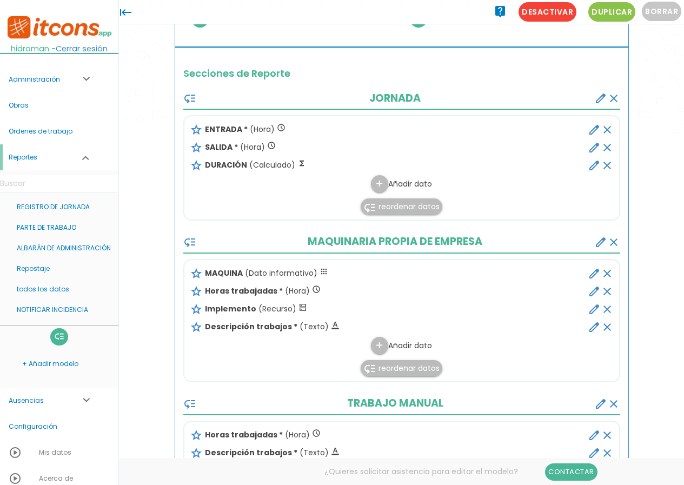
click at [598, 96] on icon "create" at bounding box center [600, 98] width 13 height 13
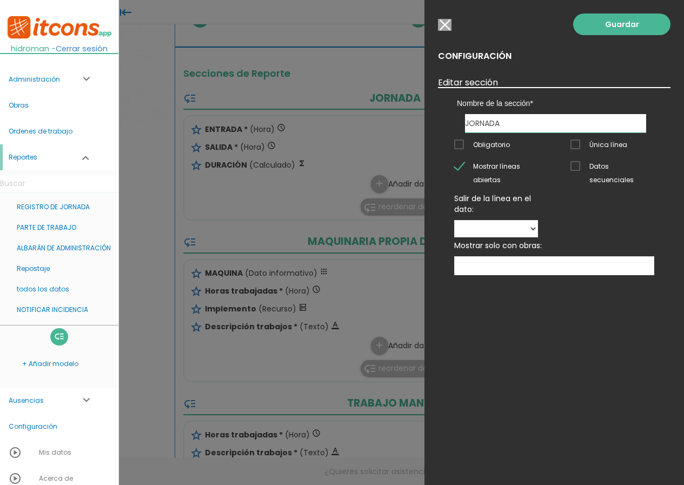
click at [503, 142] on span "Obligatorio" at bounding box center [482, 145] width 56 height 14
click at [0, 0] on input "Obligatorio" at bounding box center [0, 0] width 0 height 0
click at [606, 30] on link "Guardar" at bounding box center [621, 25] width 97 height 22
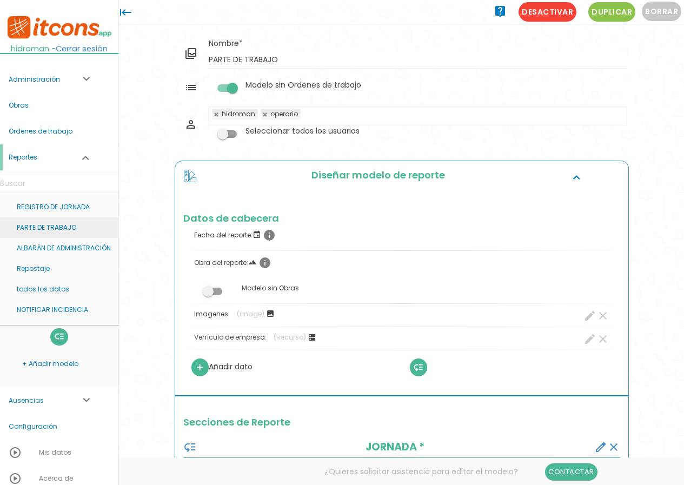
click at [51, 222] on link "PARTE DE TRABAJO" at bounding box center [59, 227] width 118 height 21
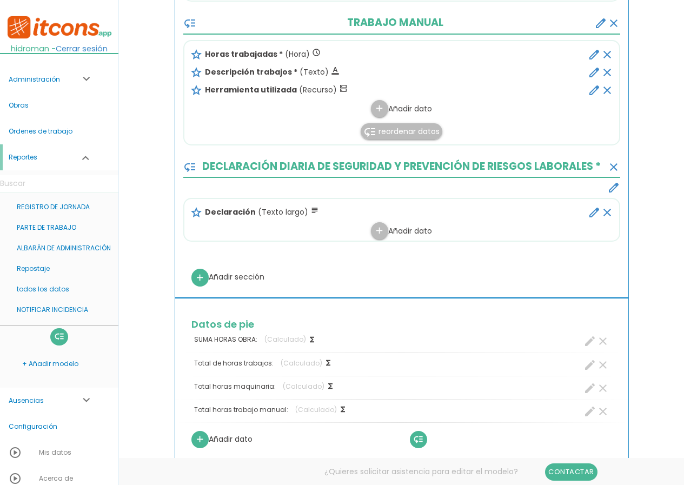
scroll to position [811, 0]
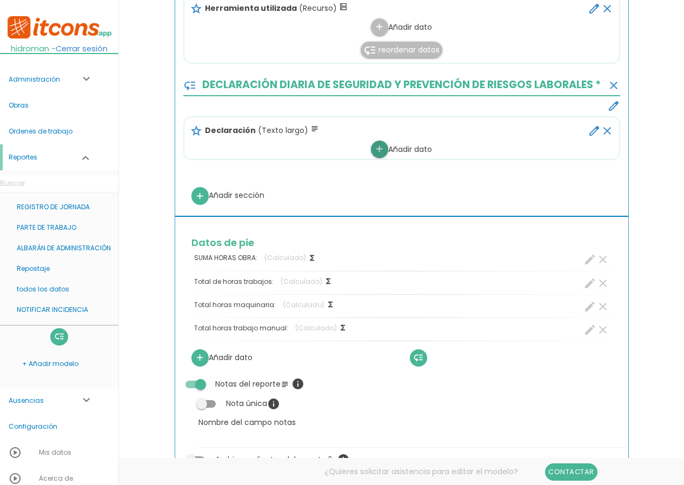
click at [383, 152] on link "add" at bounding box center [379, 149] width 17 height 17
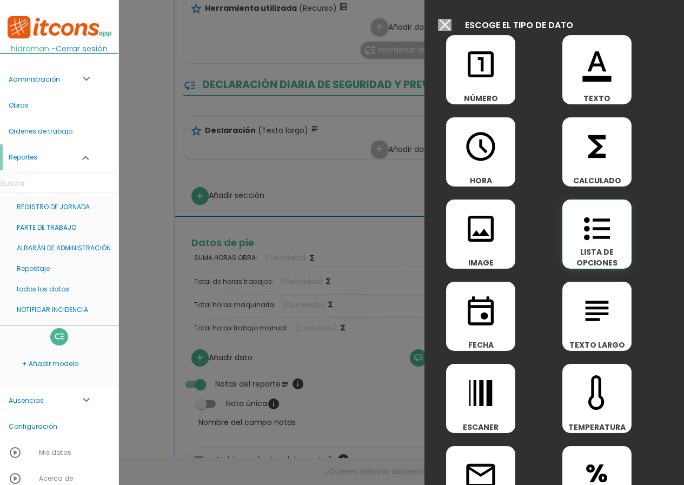
click at [603, 244] on icon "format_list_bulleted" at bounding box center [597, 228] width 35 height 35
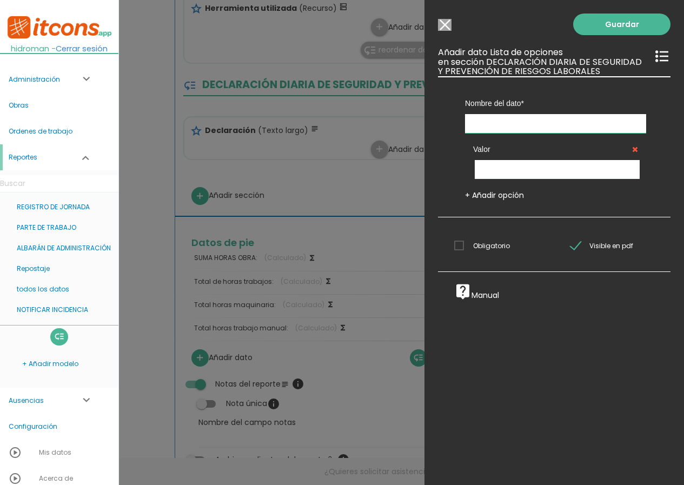
click at [484, 125] on input "text" at bounding box center [555, 123] width 181 height 19
type input "C"
click at [482, 126] on input "text" at bounding box center [555, 123] width 181 height 19
type input "Confirmo declaración"
click at [520, 171] on input "text" at bounding box center [557, 169] width 165 height 19
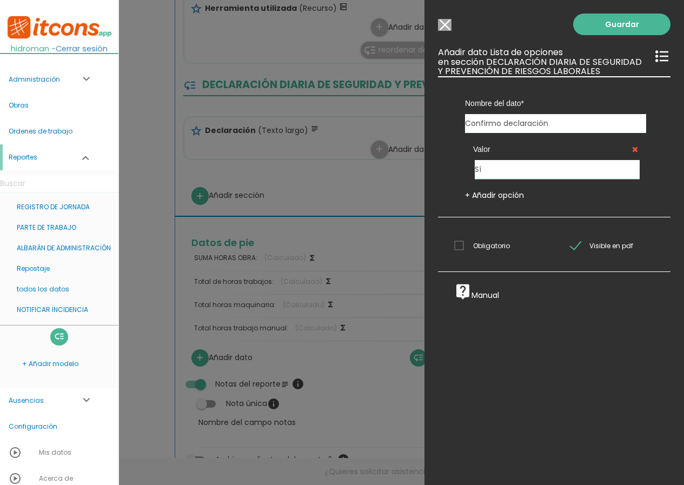
type input "Sí"
click at [460, 244] on span "Obligatorio" at bounding box center [482, 246] width 56 height 14
click at [0, 0] on input "Obligatorio" at bounding box center [0, 0] width 0 height 0
click at [604, 27] on link "Guardar" at bounding box center [621, 25] width 97 height 22
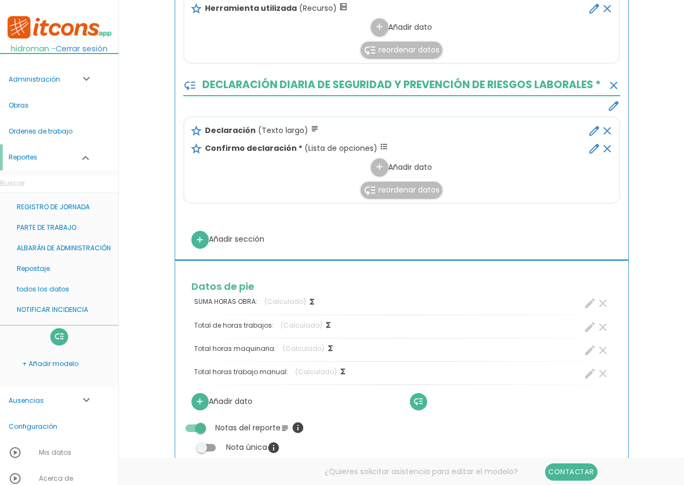
click at [608, 154] on icon "clear" at bounding box center [607, 148] width 13 height 13
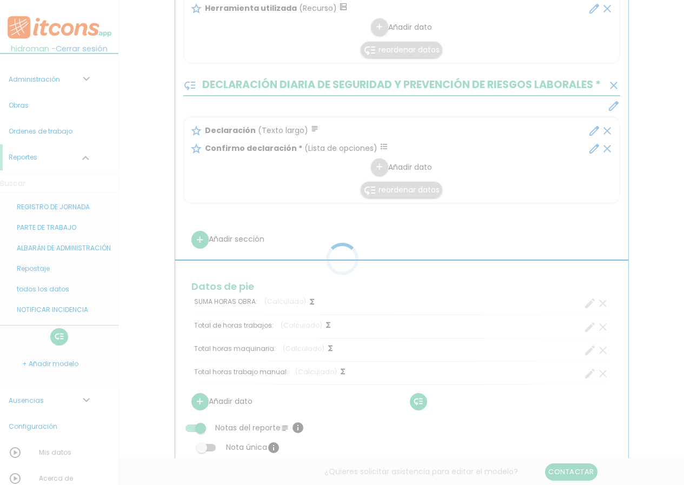
scroll to position [291, 0]
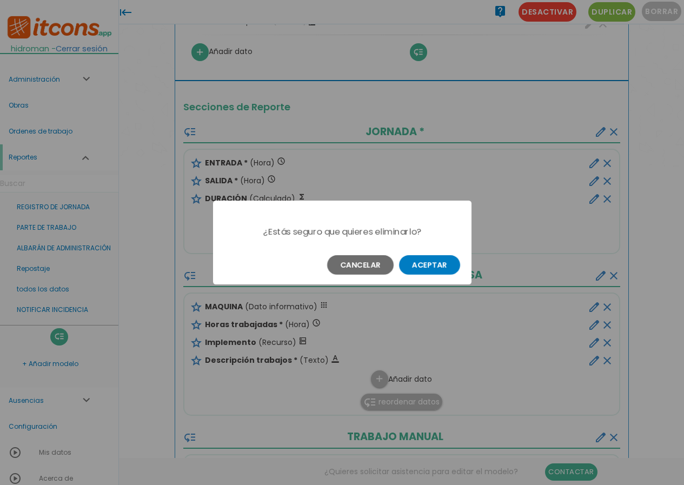
click at [444, 266] on button "Aceptar" at bounding box center [429, 264] width 61 height 19
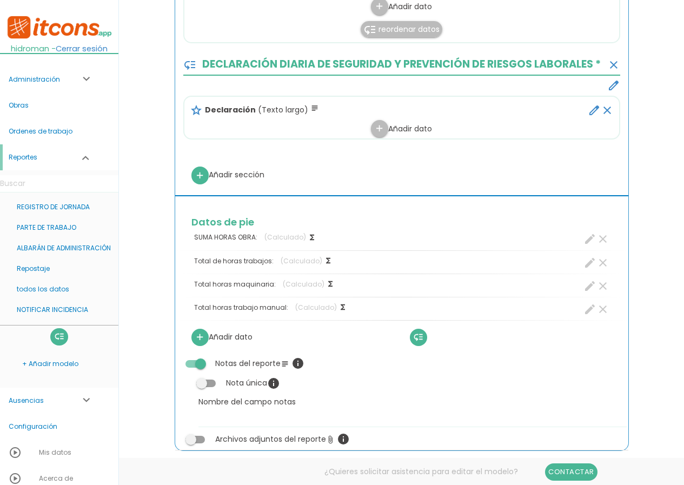
scroll to position [777, 0]
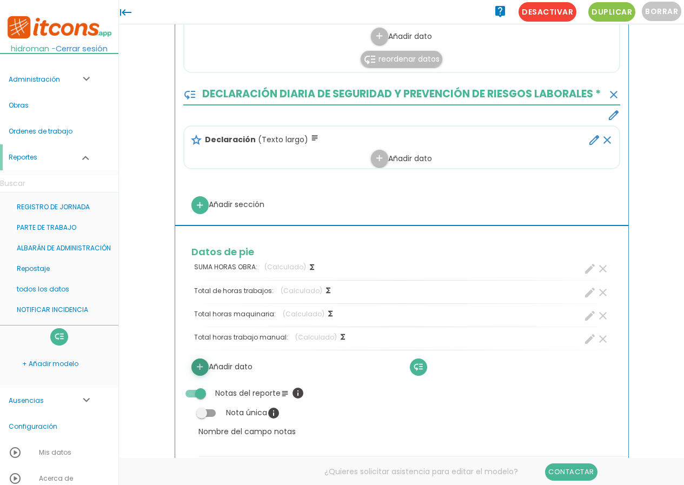
click at [205, 360] on icon "add" at bounding box center [200, 366] width 10 height 17
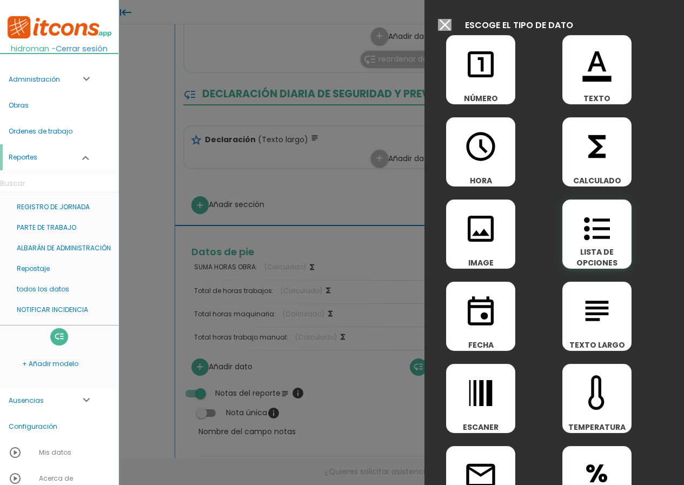
click at [597, 237] on icon "format_list_bulleted" at bounding box center [597, 228] width 35 height 35
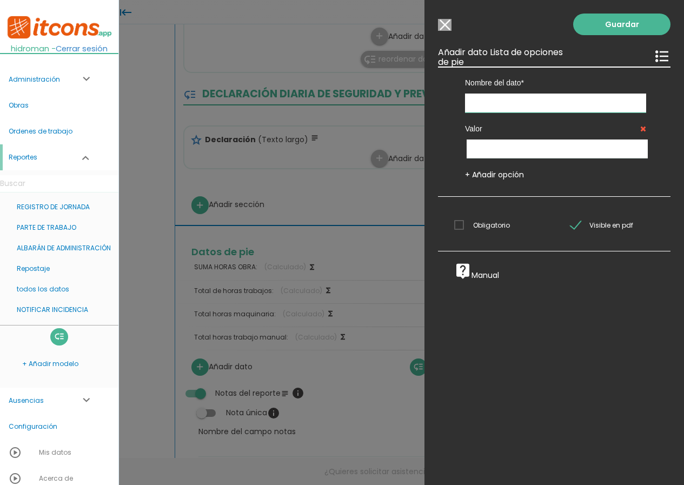
drag, startPoint x: 502, startPoint y: 96, endPoint x: 500, endPoint y: 102, distance: 6.8
click at [502, 98] on input "text" at bounding box center [555, 103] width 181 height 19
type input "A"
type input "Confirmo declaración"
click at [514, 152] on input "text" at bounding box center [557, 148] width 181 height 19
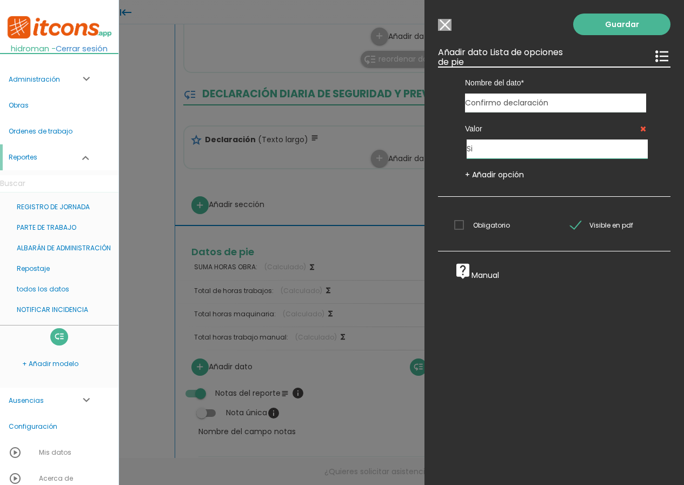
type input "Si"
click at [477, 225] on span "Obligatorio" at bounding box center [482, 225] width 56 height 14
click at [0, 0] on input "Obligatorio" at bounding box center [0, 0] width 0 height 0
click at [618, 19] on link "Guardar" at bounding box center [621, 25] width 97 height 22
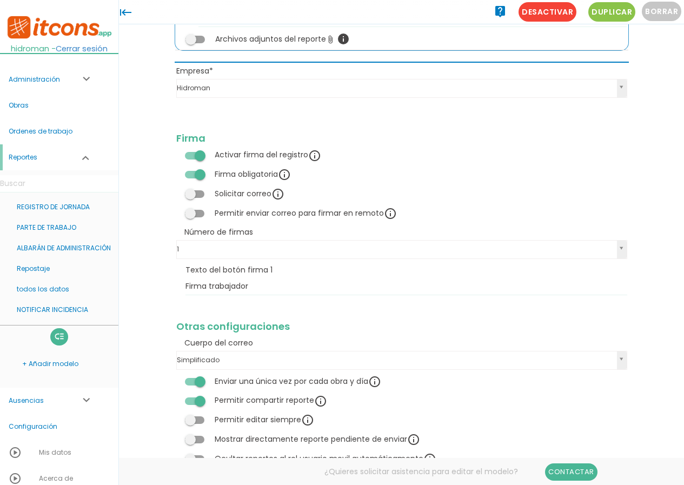
scroll to position [1028, 0]
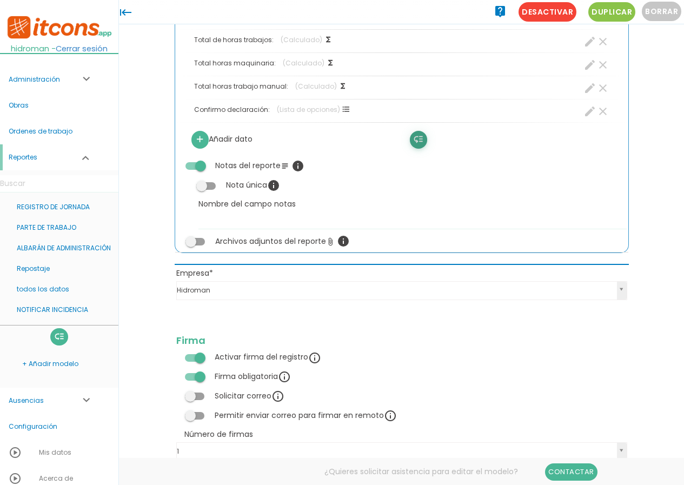
click at [423, 144] on icon "low_priority" at bounding box center [418, 139] width 10 height 17
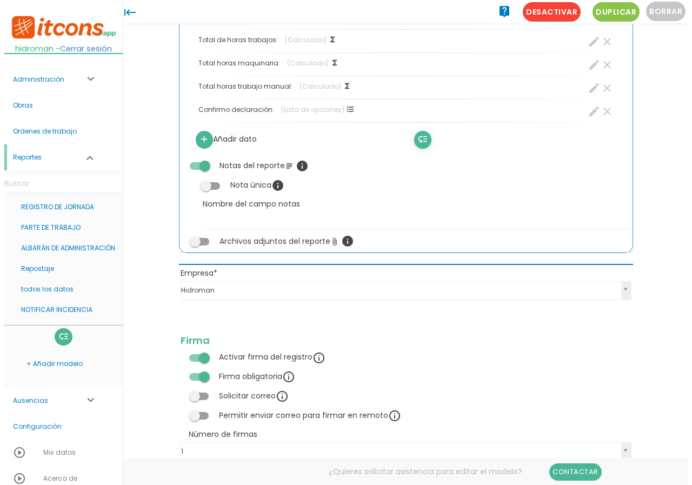
scroll to position [0, 0]
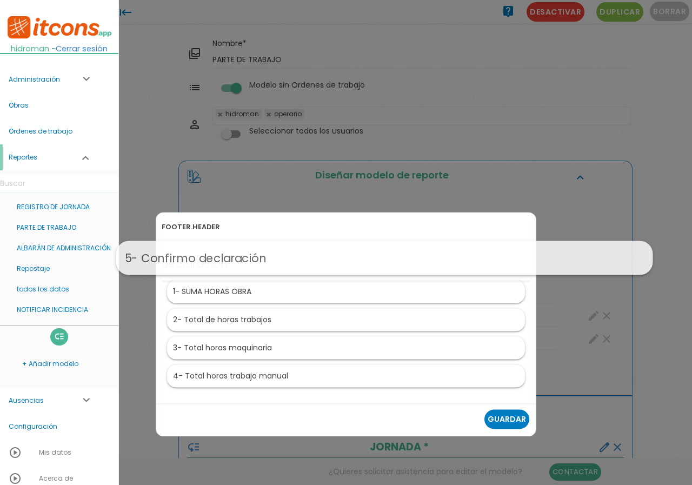
drag, startPoint x: 262, startPoint y: 374, endPoint x: 302, endPoint y: 255, distance: 125.8
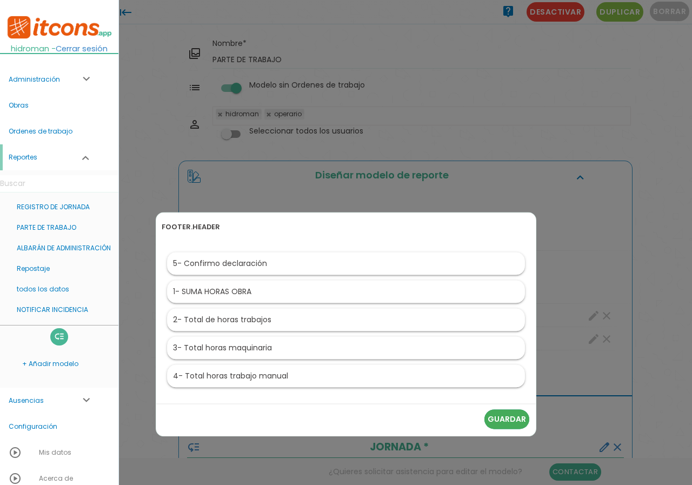
click at [499, 419] on link "Guardar" at bounding box center [506, 418] width 45 height 19
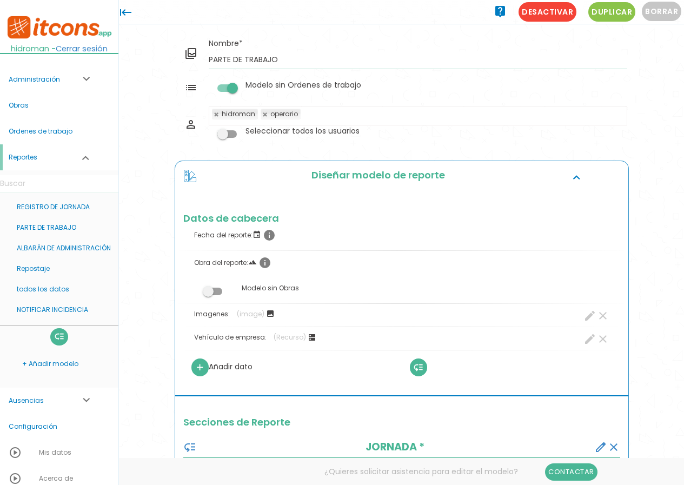
click at [58, 82] on link "Administración expand_more" at bounding box center [59, 79] width 118 height 26
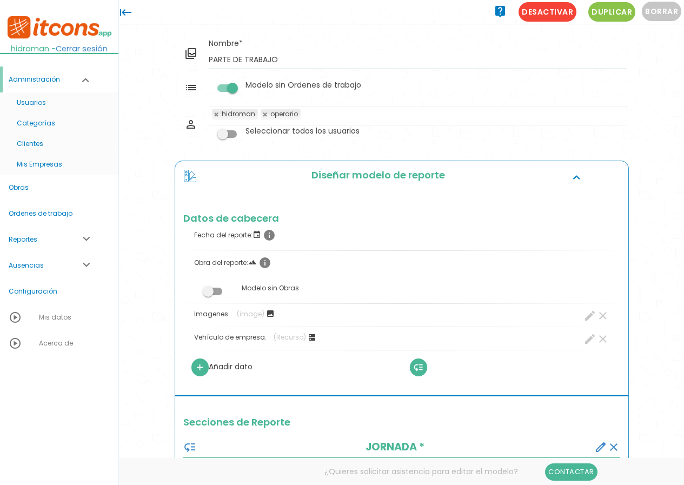
click at [58, 82] on link "Administración expand_more" at bounding box center [59, 79] width 118 height 26
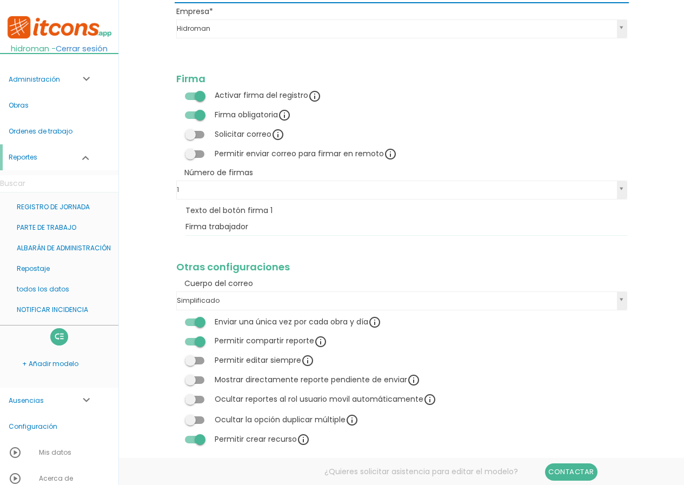
scroll to position [1323, 0]
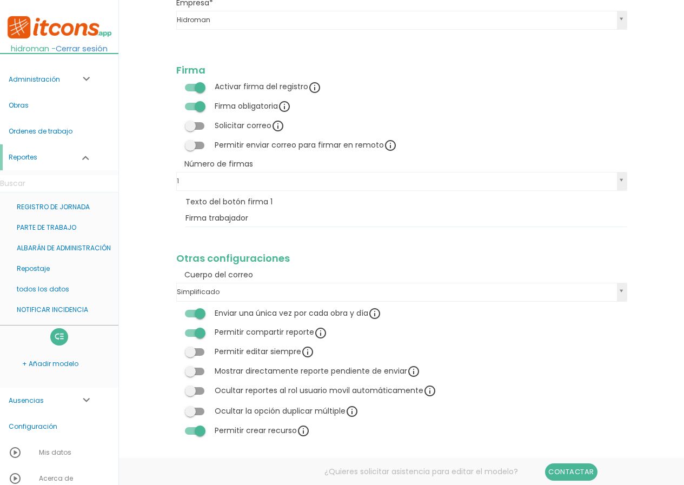
click at [201, 391] on span at bounding box center [194, 391] width 19 height 8
click at [176, 387] on input "checkbox" at bounding box center [176, 387] width 0 height 0
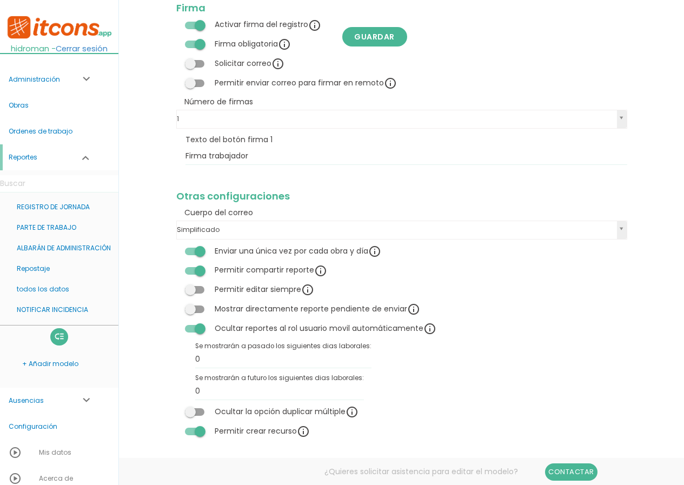
scroll to position [1386, 0]
click at [239, 384] on div "Permitir al los usuarios crear recursos desde reporte" at bounding box center [304, 381] width 196 height 11
click at [222, 357] on input "0" at bounding box center [283, 358] width 176 height 17
type input "1"
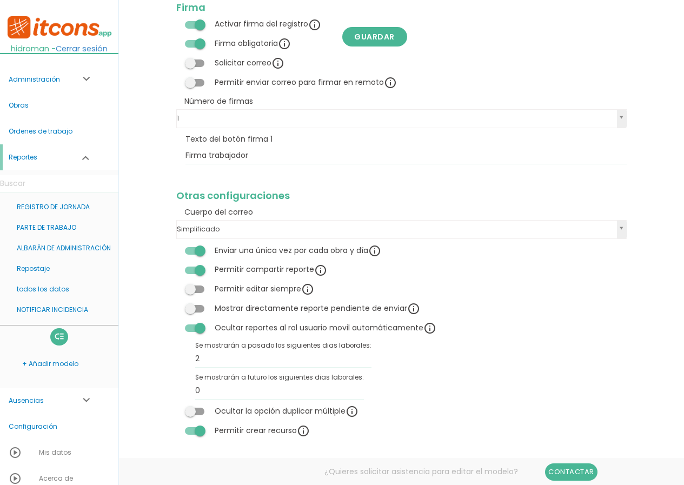
click at [420, 373] on tbody "Empresa Hidroman Empresa Empresa Hidroman Hidroman Hidroman Explicación Firma A…" at bounding box center [402, 186] width 454 height 509
click at [316, 361] on input "2" at bounding box center [283, 358] width 176 height 17
type input "1"
click at [471, 375] on tbody "Empresa Hidroman Empresa Empresa Hidroman Hidroman Hidroman Explicación Firma A…" at bounding box center [402, 186] width 454 height 509
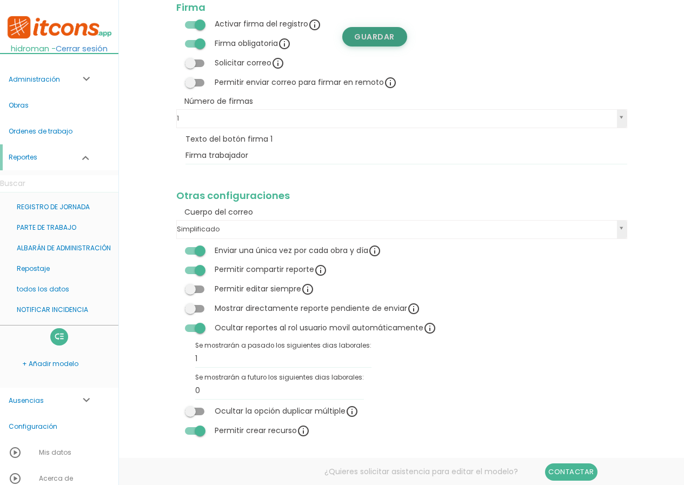
click at [389, 38] on link "Guardar" at bounding box center [374, 36] width 65 height 19
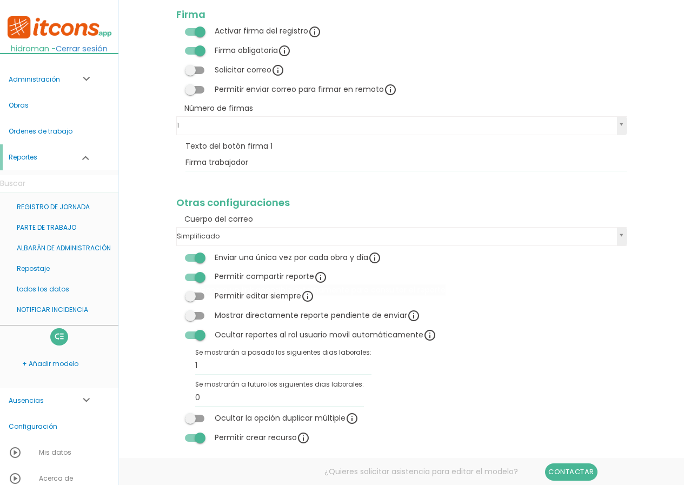
scroll to position [1386, 0]
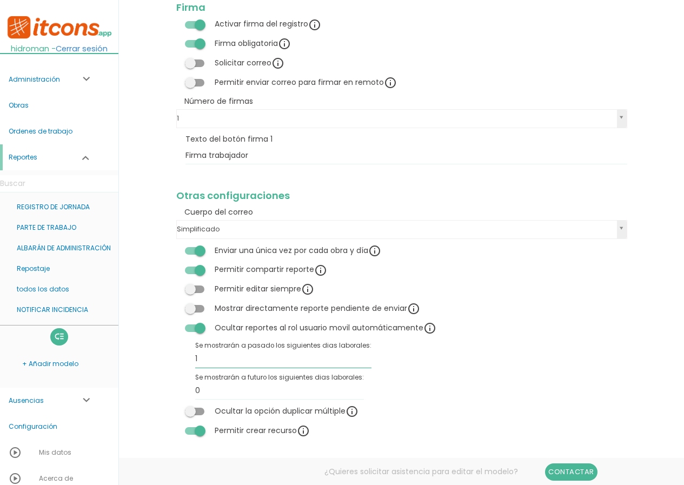
click at [237, 353] on input "1" at bounding box center [283, 358] width 176 height 17
type input "2"
click at [390, 382] on tr "Se mostrarán a futuro los siguientes dias laborales: 0" at bounding box center [298, 386] width 227 height 32
click at [370, 38] on link "Guardar" at bounding box center [374, 36] width 65 height 19
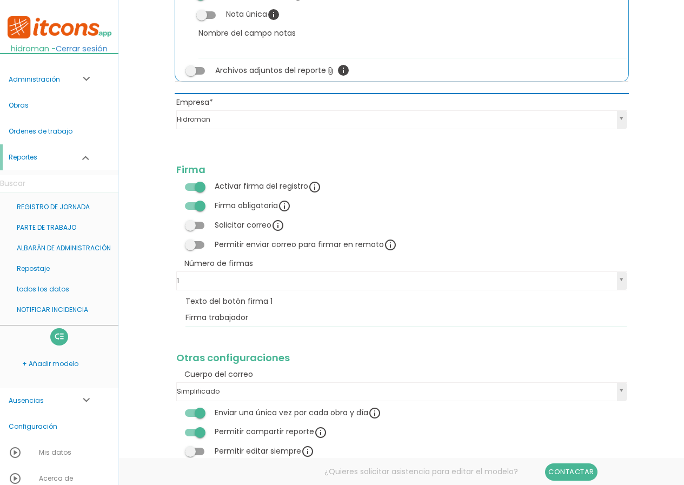
scroll to position [1386, 0]
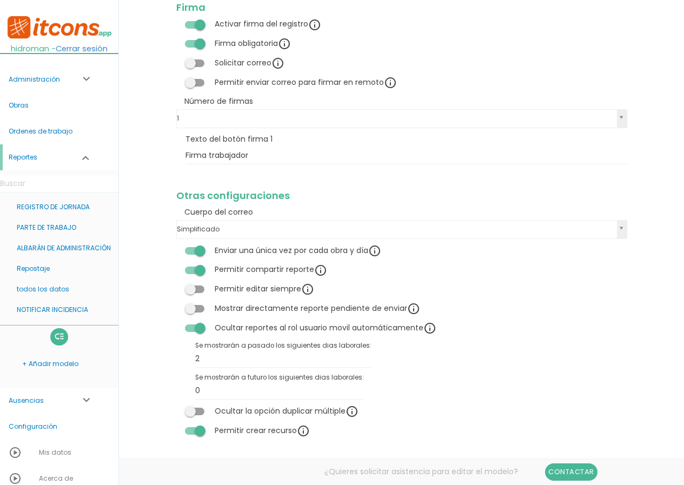
scroll to position [1386, 0]
drag, startPoint x: 246, startPoint y: 391, endPoint x: 178, endPoint y: 391, distance: 68.1
click at [178, 391] on tbody "Empresa Hidroman Empresa Empresa Hidroman Hidroman Hidroman Explicación Firma A…" at bounding box center [402, 186] width 454 height 509
type input "2"
click at [372, 39] on link "Guardar" at bounding box center [374, 36] width 65 height 19
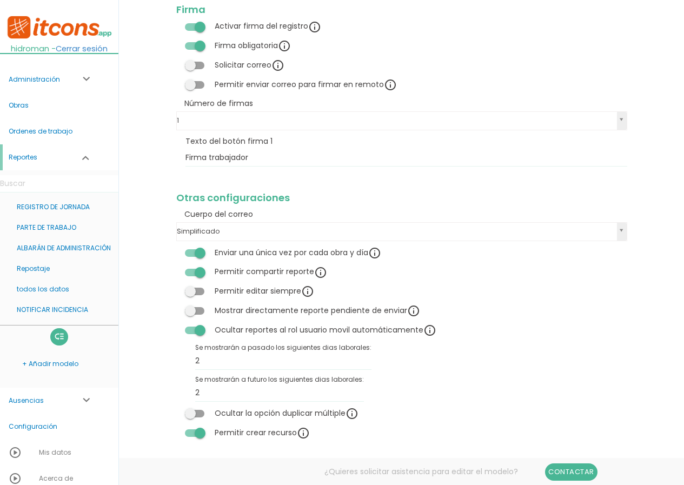
scroll to position [1386, 0]
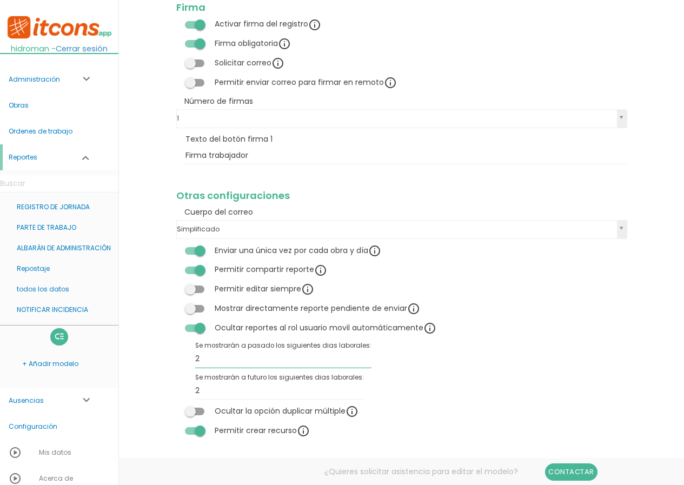
drag, startPoint x: 231, startPoint y: 362, endPoint x: 170, endPoint y: 362, distance: 60.6
click at [458, 382] on tbody "Empresa Hidroman Empresa Empresa Hidroman Hidroman Hidroman Explicación Firma A…" at bounding box center [402, 186] width 454 height 509
drag, startPoint x: 224, startPoint y: 360, endPoint x: 189, endPoint y: 359, distance: 34.6
click at [189, 359] on tr "Se mostrarán a pasado los siguientes dias laborales: 0" at bounding box center [298, 354] width 227 height 32
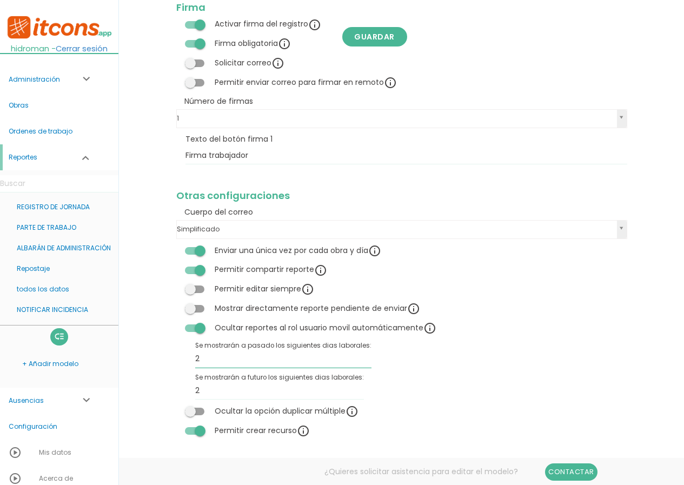
type input "2"
drag, startPoint x: 323, startPoint y: 392, endPoint x: 175, endPoint y: 381, distance: 148.6
click at [175, 381] on tbody "Empresa Hidroman Empresa Empresa Hidroman Hidroman Hidroman Explicación Firma A…" at bounding box center [402, 186] width 454 height 509
type input "0"
click at [58, 227] on link "PARTE DE TRABAJO" at bounding box center [59, 227] width 118 height 21
